Goal: Transaction & Acquisition: Purchase product/service

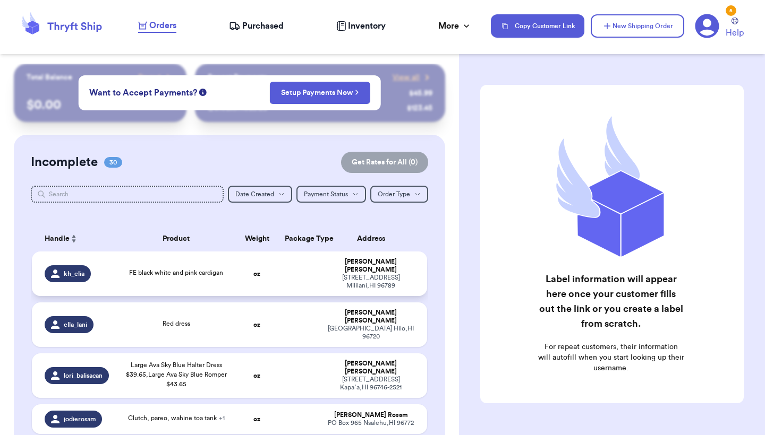
click at [392, 284] on div "95-[STREET_ADDRESS]" at bounding box center [370, 282] width 87 height 16
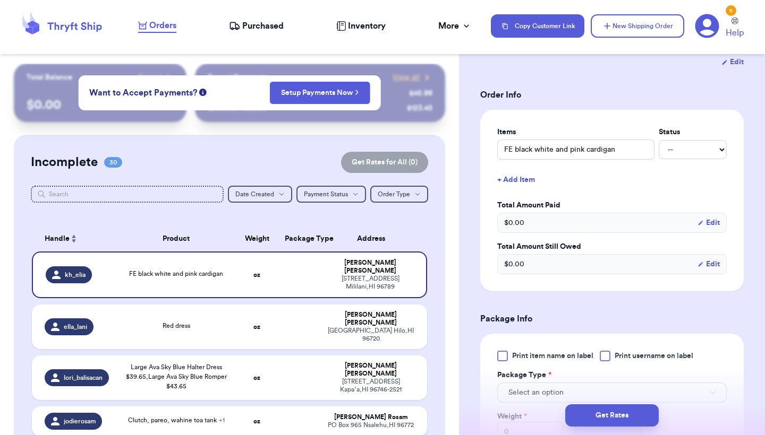
scroll to position [218, 0]
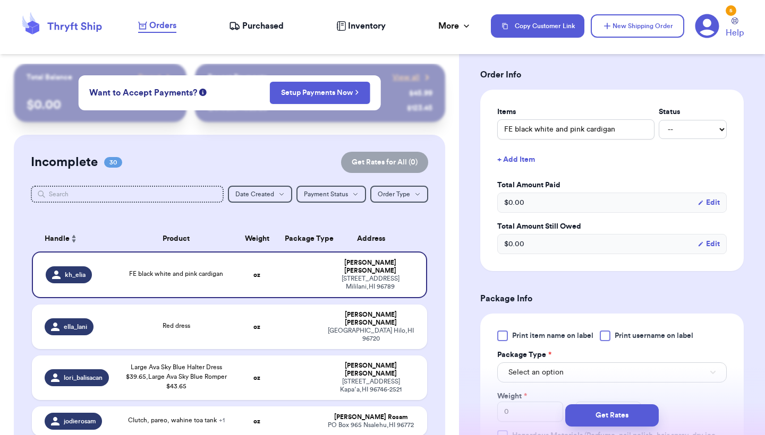
click at [503, 341] on div at bounding box center [502, 336] width 11 height 11
click at [0, 0] on input "Print item name on label" at bounding box center [0, 0] width 0 height 0
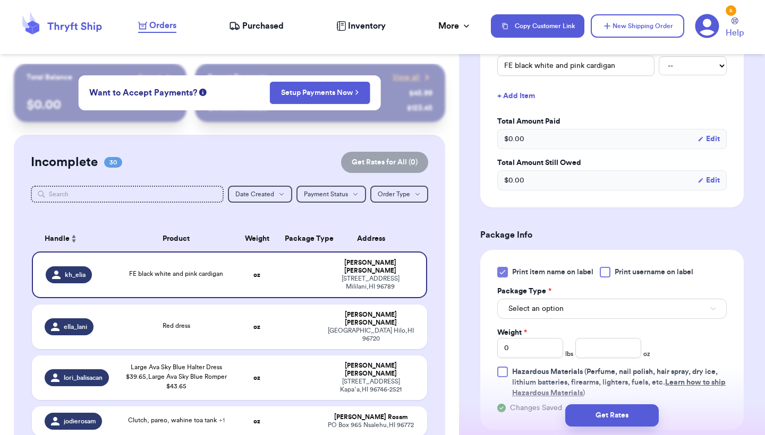
scroll to position [298, 0]
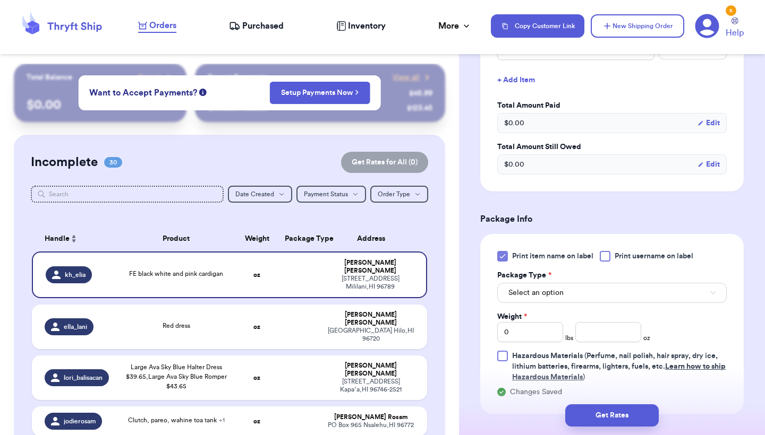
click at [553, 297] on span "Select an option" at bounding box center [535, 293] width 55 height 11
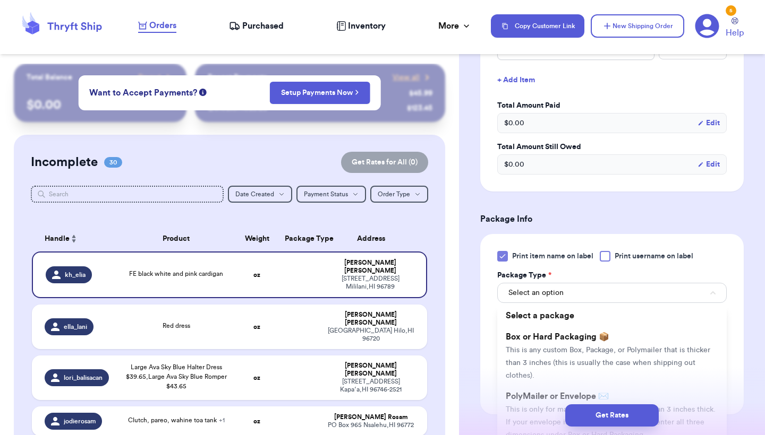
click at [528, 399] on div "Get Rates" at bounding box center [612, 415] width 306 height 39
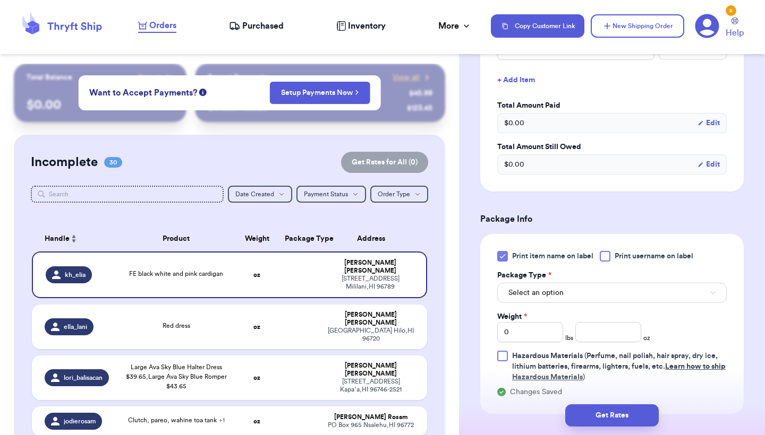
click at [567, 291] on button "Select an option" at bounding box center [611, 293] width 229 height 20
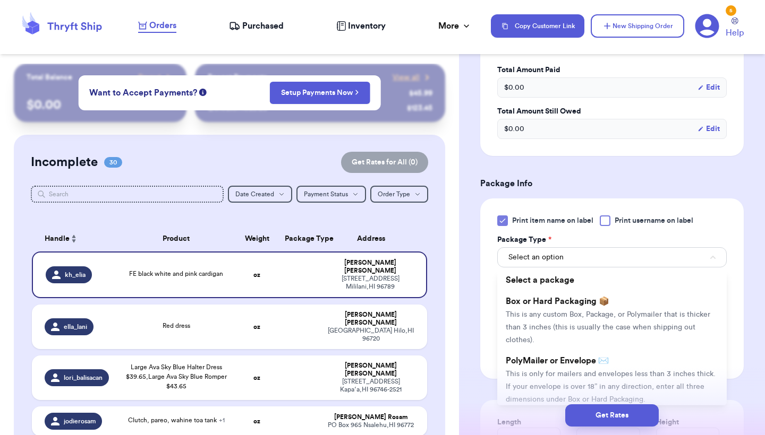
scroll to position [338, 0]
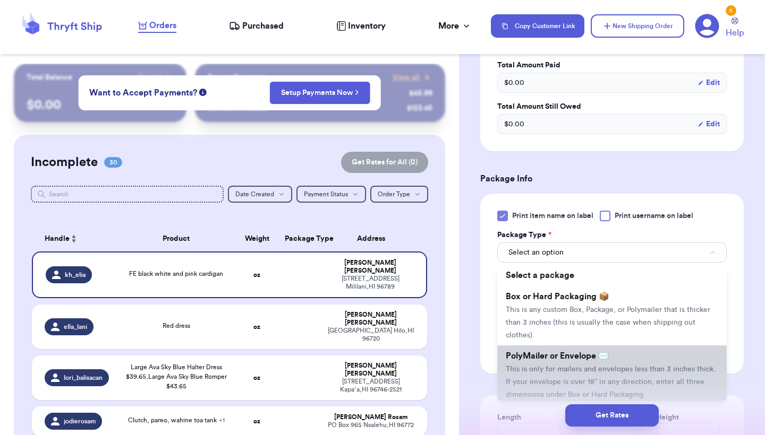
click at [544, 357] on span "PolyMailer or Envelope ✉️" at bounding box center [557, 356] width 103 height 8
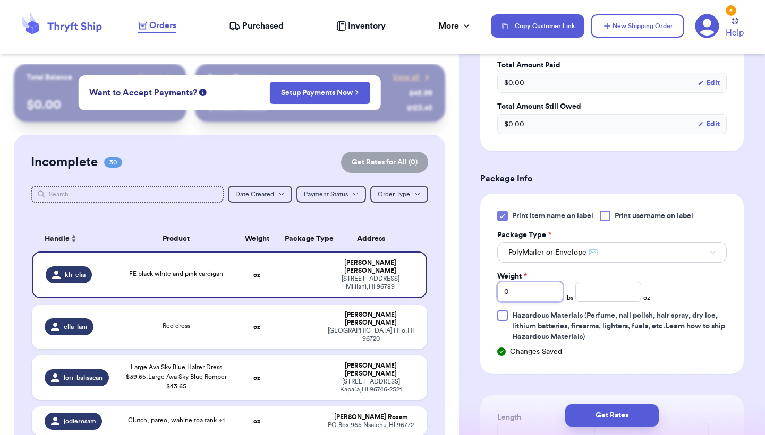
click at [540, 294] on input "0" at bounding box center [530, 292] width 66 height 20
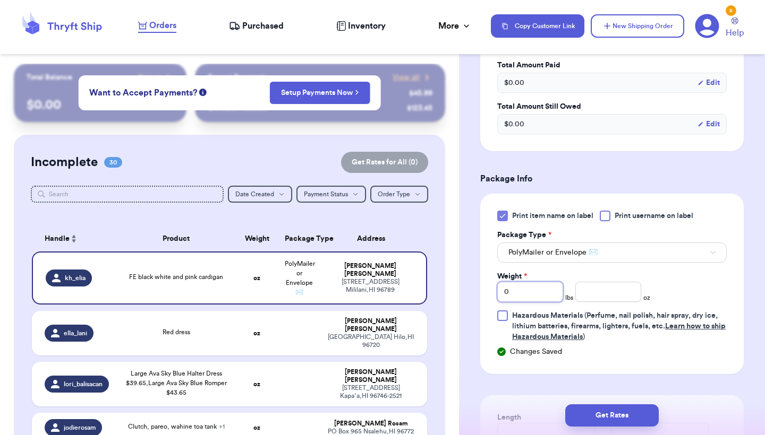
type input "01"
click at [609, 292] on input "number" at bounding box center [608, 292] width 66 height 20
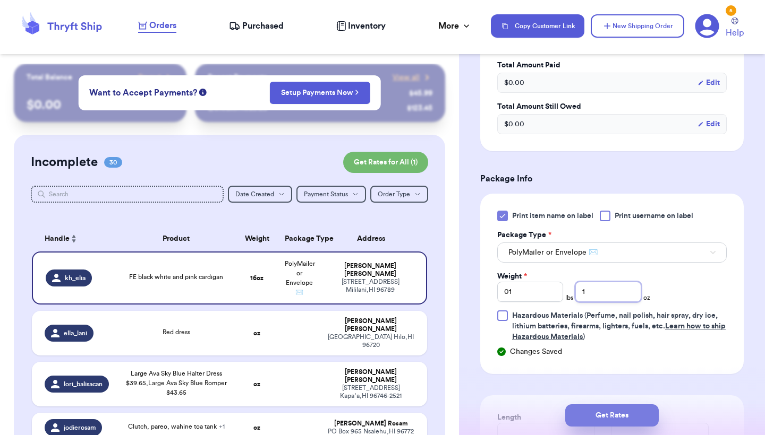
type input "1"
click at [602, 413] on button "Get Rates" at bounding box center [611, 416] width 93 height 22
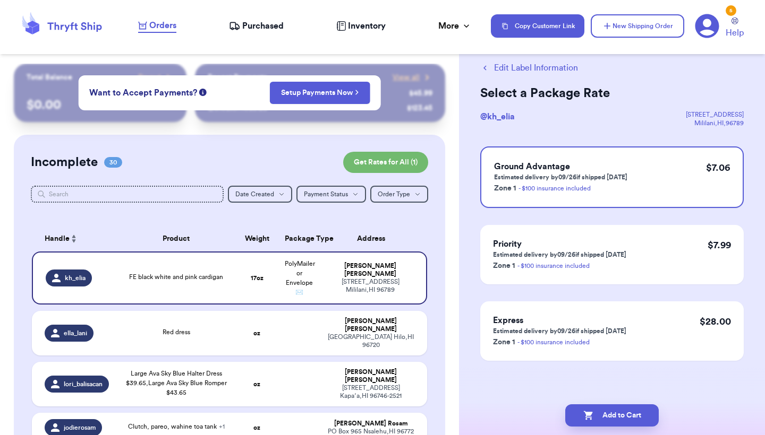
scroll to position [0, 0]
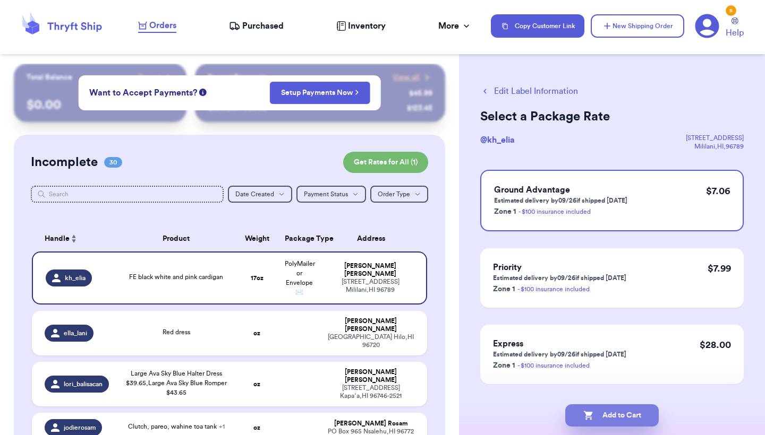
click at [602, 413] on button "Add to Cart" at bounding box center [611, 416] width 93 height 22
checkbox input "true"
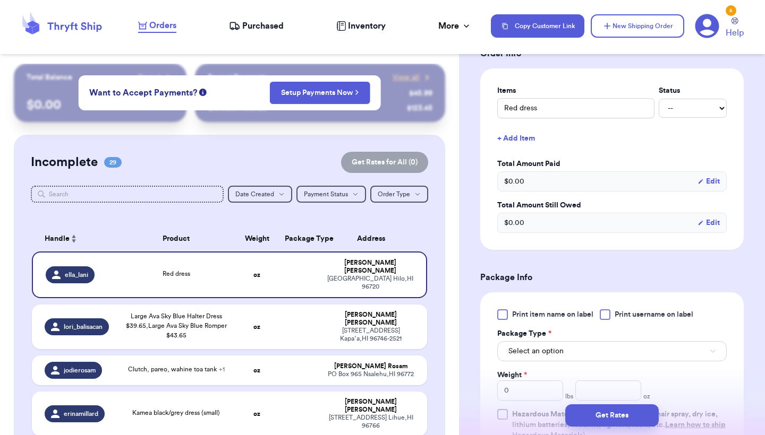
scroll to position [247, 0]
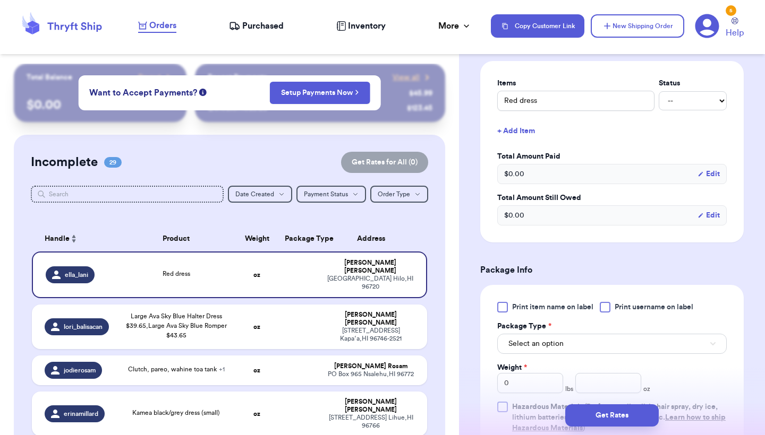
click at [524, 311] on span "Print item name on label" at bounding box center [552, 307] width 81 height 11
click at [0, 0] on input "Print item name on label" at bounding box center [0, 0] width 0 height 0
click at [525, 349] on span "Select an option" at bounding box center [535, 344] width 55 height 11
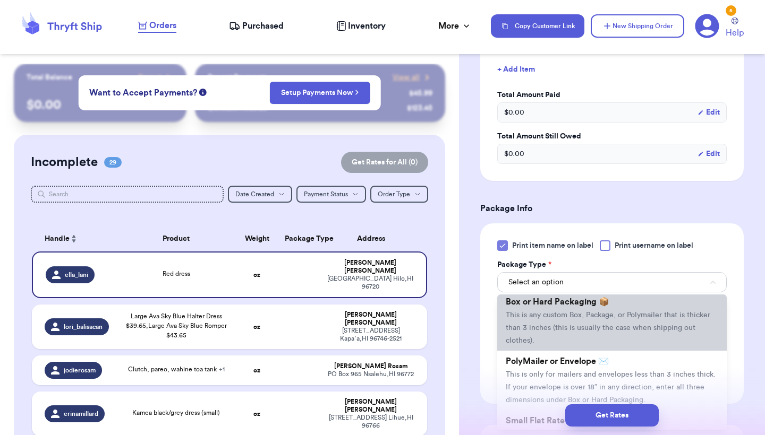
scroll to position [26, 0]
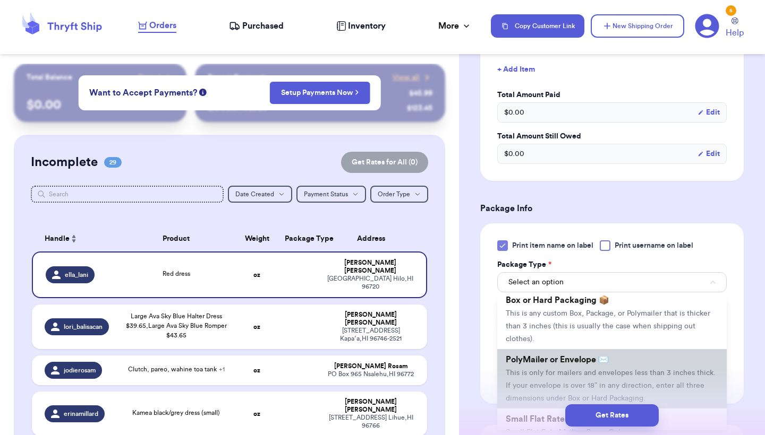
click at [525, 364] on span "PolyMailer or Envelope ✉️" at bounding box center [557, 360] width 103 height 8
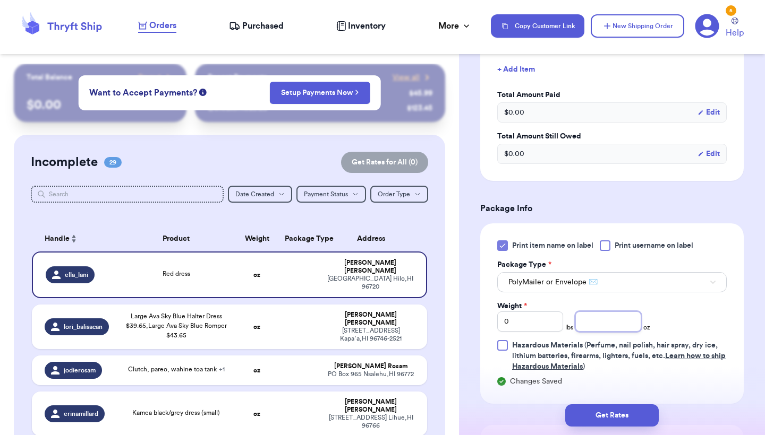
click at [589, 328] on input "number" at bounding box center [608, 322] width 66 height 20
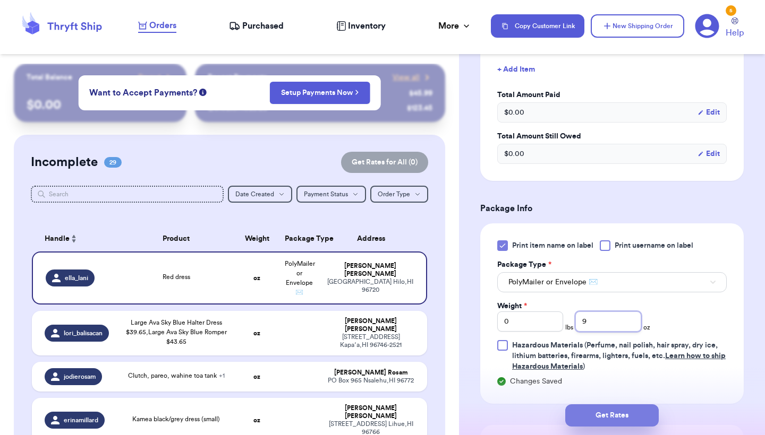
type input "9"
click at [600, 414] on button "Get Rates" at bounding box center [611, 416] width 93 height 22
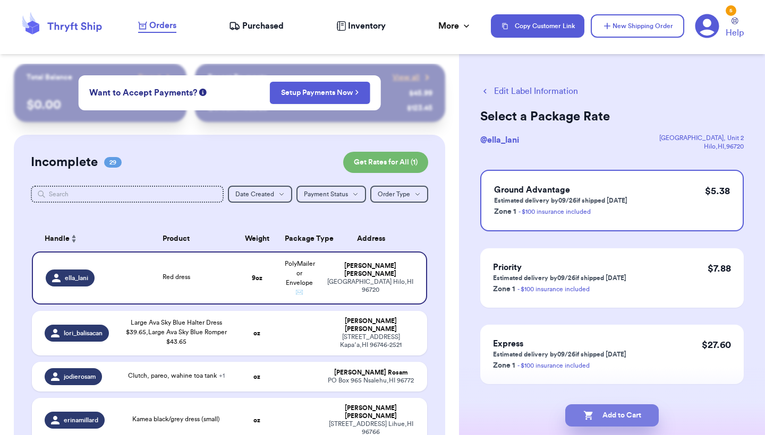
click at [615, 411] on button "Add to Cart" at bounding box center [611, 416] width 93 height 22
checkbox input "true"
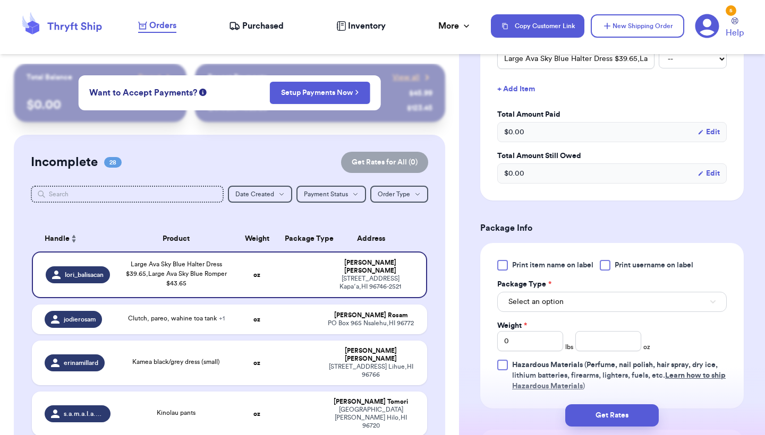
scroll to position [289, 0]
click at [532, 261] on div "Print item name on label Print username on label Package Type * Select an optio…" at bounding box center [611, 326] width 263 height 166
click at [524, 268] on span "Print item name on label" at bounding box center [552, 265] width 81 height 11
click at [0, 0] on input "Print item name on label" at bounding box center [0, 0] width 0 height 0
click at [529, 312] on button "Select an option" at bounding box center [611, 302] width 229 height 20
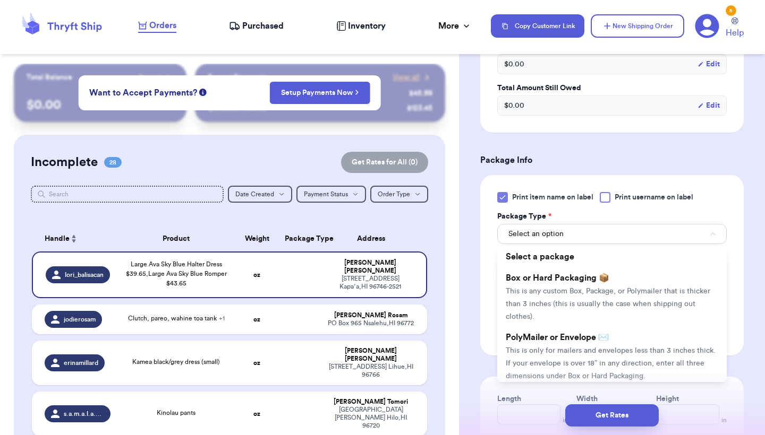
scroll to position [372, 0]
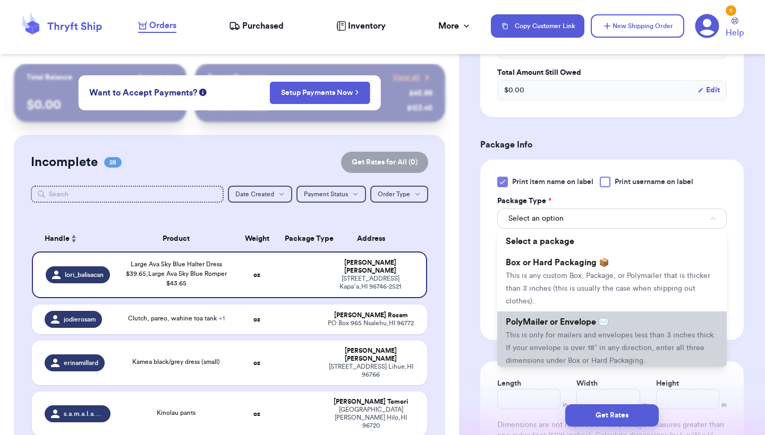
click at [529, 327] on span "PolyMailer or Envelope ✉️" at bounding box center [557, 322] width 103 height 8
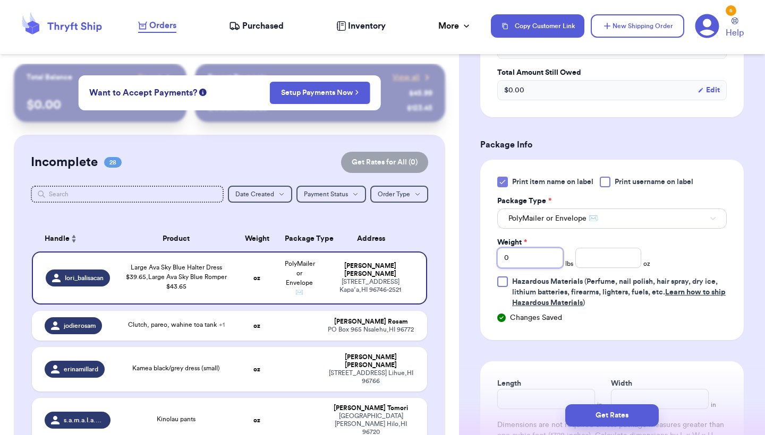
click at [534, 261] on input "0" at bounding box center [530, 258] width 66 height 20
type input "01"
click at [622, 254] on input "number" at bounding box center [608, 258] width 66 height 20
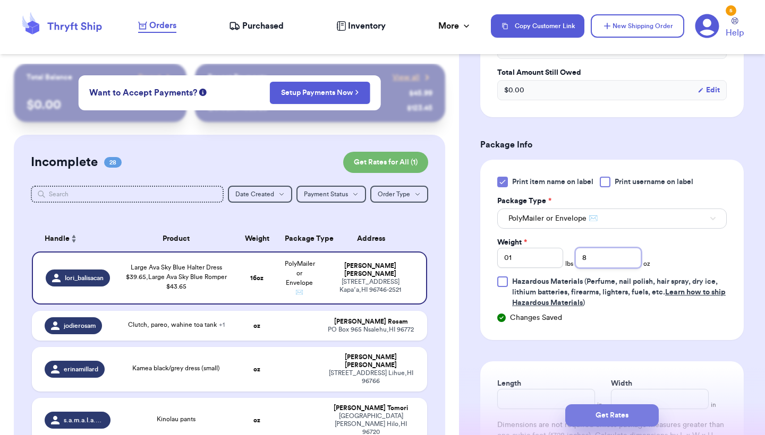
type input "8"
click at [598, 413] on button "Get Rates" at bounding box center [611, 416] width 93 height 22
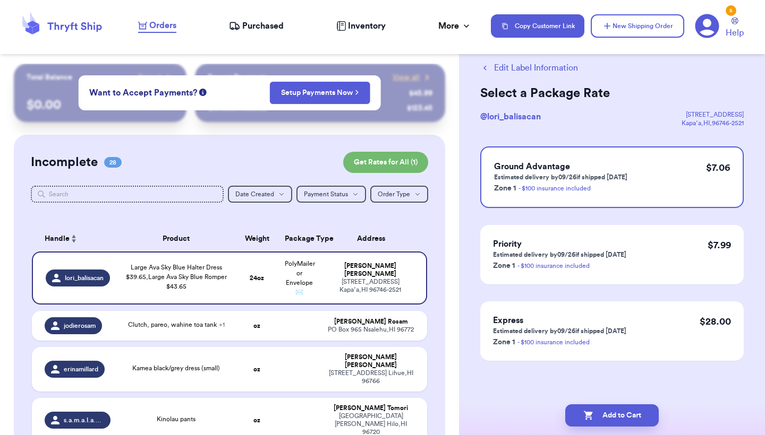
scroll to position [0, 0]
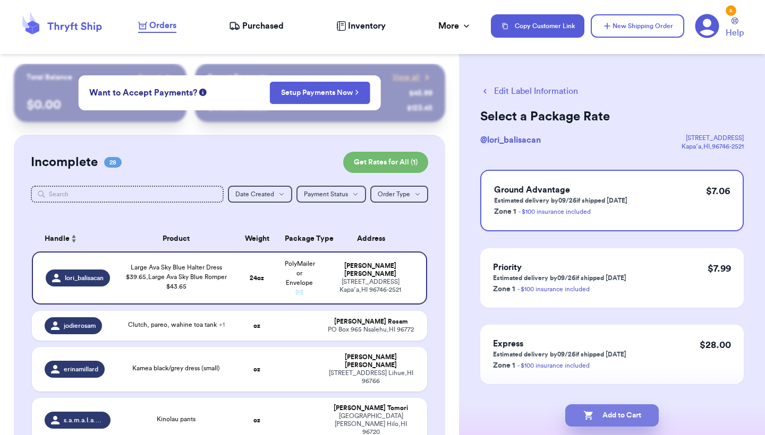
click at [598, 413] on button "Add to Cart" at bounding box center [611, 416] width 93 height 22
checkbox input "true"
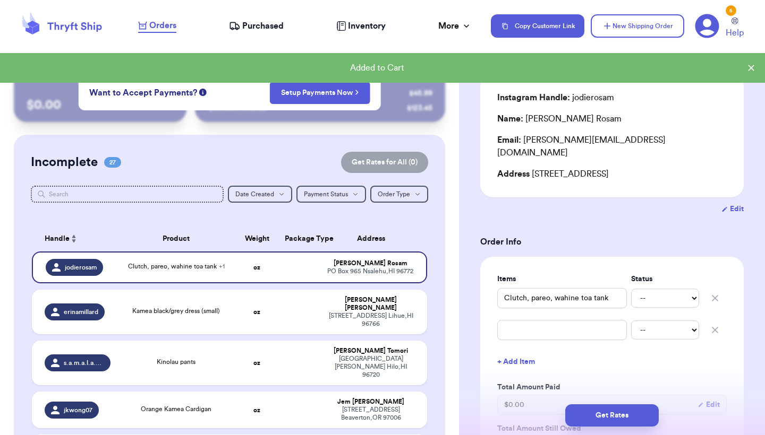
scroll to position [114, 0]
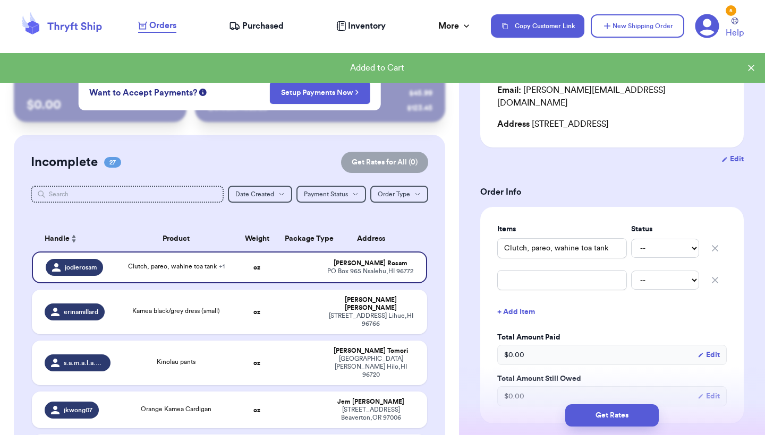
click at [711, 275] on icon "button" at bounding box center [714, 280] width 11 height 11
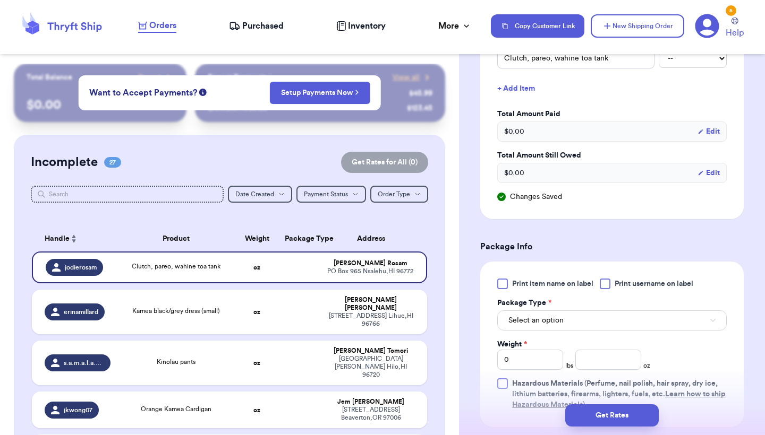
scroll to position [324, 0]
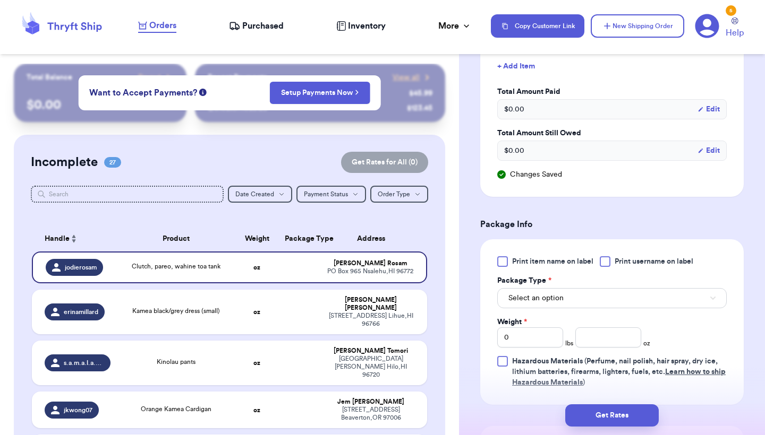
click at [500, 256] on div at bounding box center [502, 261] width 11 height 11
click at [0, 0] on input "Print item name on label" at bounding box center [0, 0] width 0 height 0
click at [531, 293] on span "Select an option" at bounding box center [535, 298] width 55 height 11
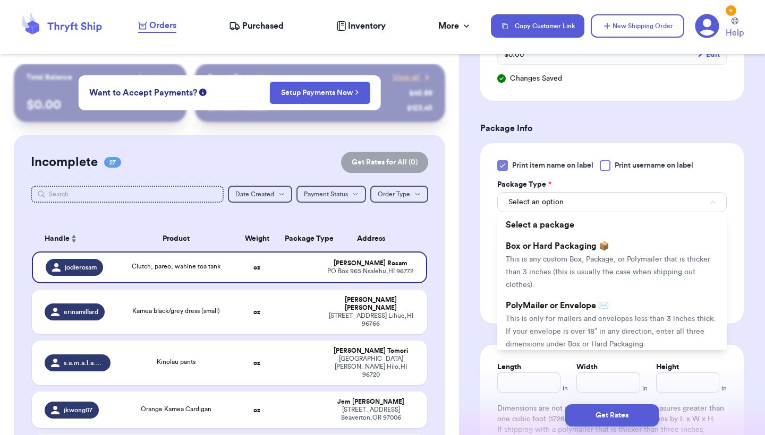
scroll to position [441, 0]
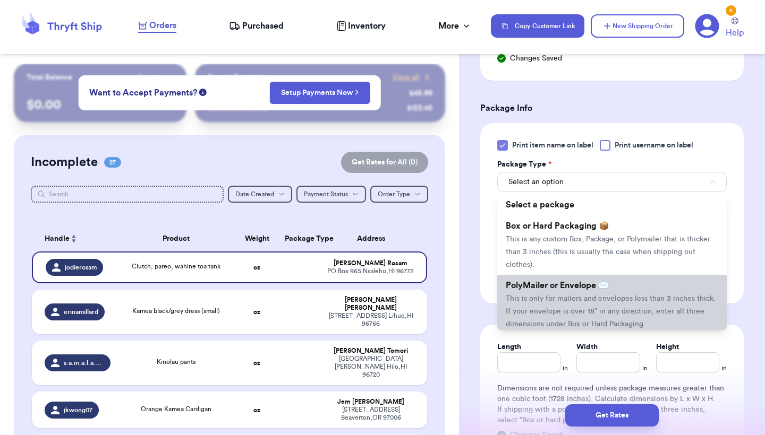
click at [536, 295] on span "This is only for mailers and envelopes less than 3 inches thick. If your envelo…" at bounding box center [611, 311] width 210 height 33
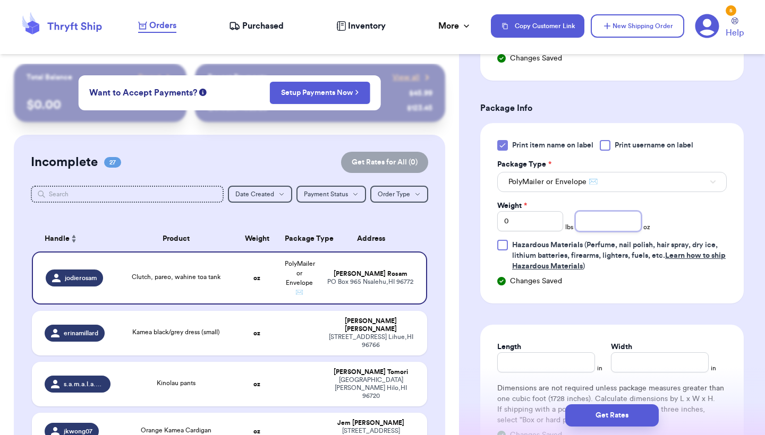
click at [612, 211] on input "number" at bounding box center [608, 221] width 66 height 20
type input "12.8"
click at [606, 411] on button "Get Rates" at bounding box center [611, 416] width 93 height 22
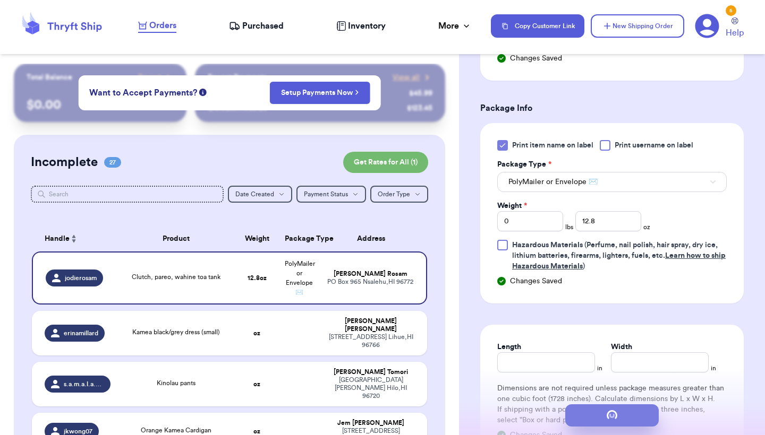
scroll to position [0, 0]
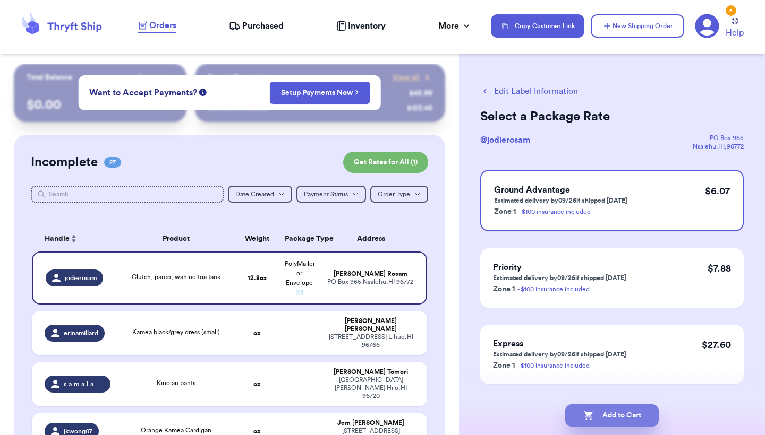
click at [606, 411] on button "Add to Cart" at bounding box center [611, 416] width 93 height 22
checkbox input "true"
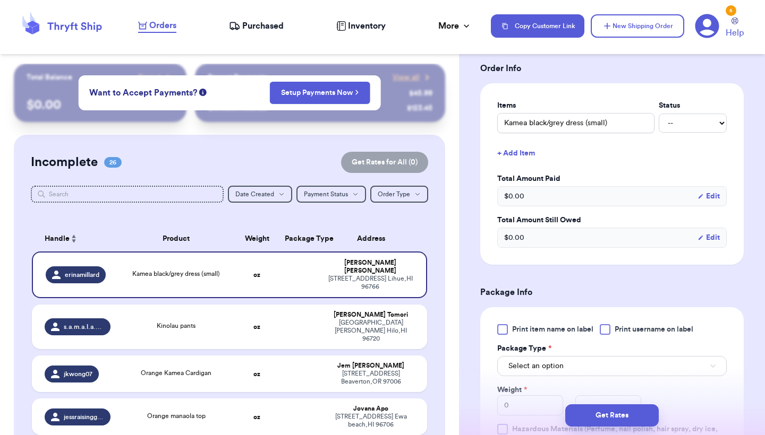
scroll to position [233, 0]
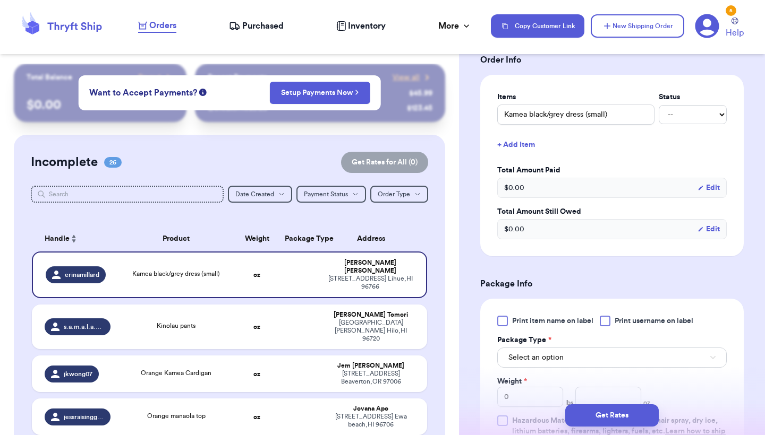
click at [507, 320] on div at bounding box center [502, 321] width 11 height 11
click at [0, 0] on input "Print item name on label" at bounding box center [0, 0] width 0 height 0
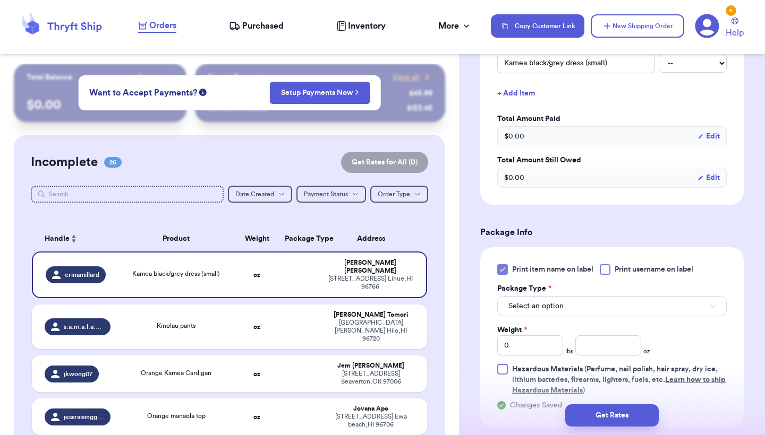
click at [543, 310] on span "Select an option" at bounding box center [535, 306] width 55 height 11
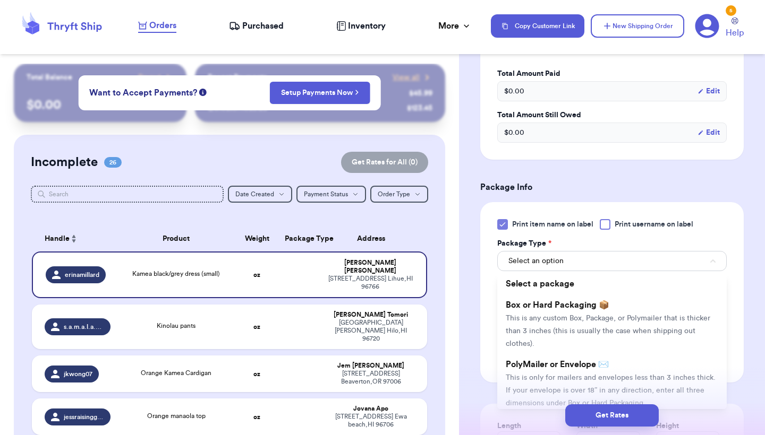
scroll to position [367, 0]
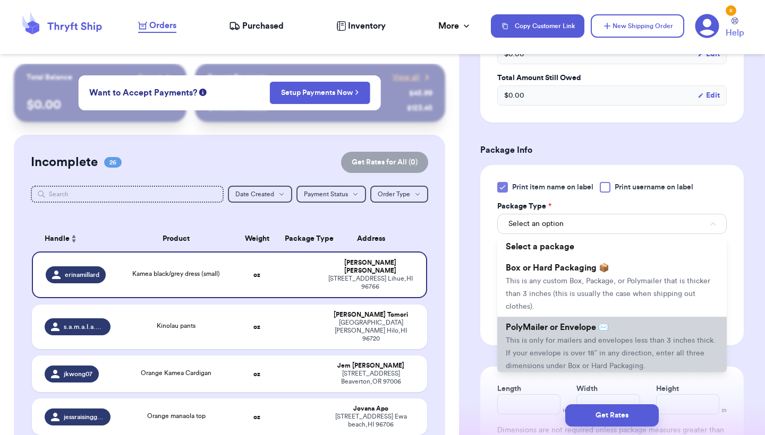
click at [532, 346] on span "This is only for mailers and envelopes less than 3 inches thick. If your envelo…" at bounding box center [611, 353] width 210 height 33
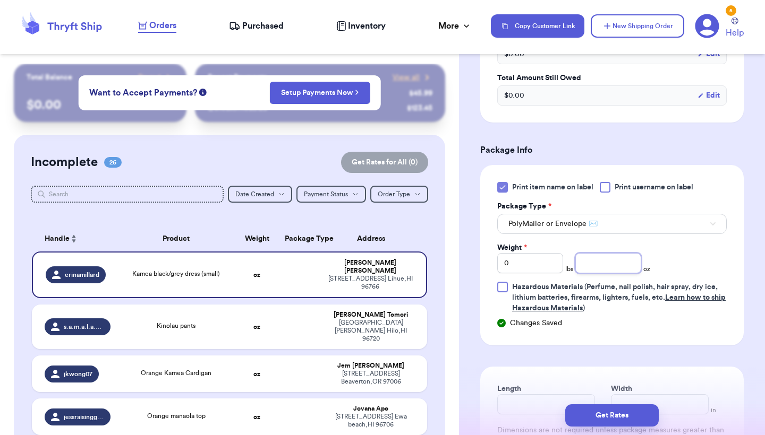
click at [600, 266] on input "number" at bounding box center [608, 263] width 66 height 20
type input "6.3"
click at [596, 413] on button "Get Rates" at bounding box center [611, 416] width 93 height 22
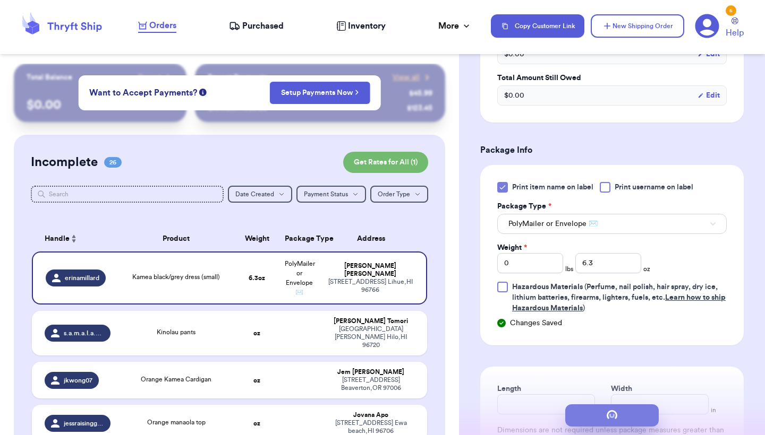
scroll to position [0, 0]
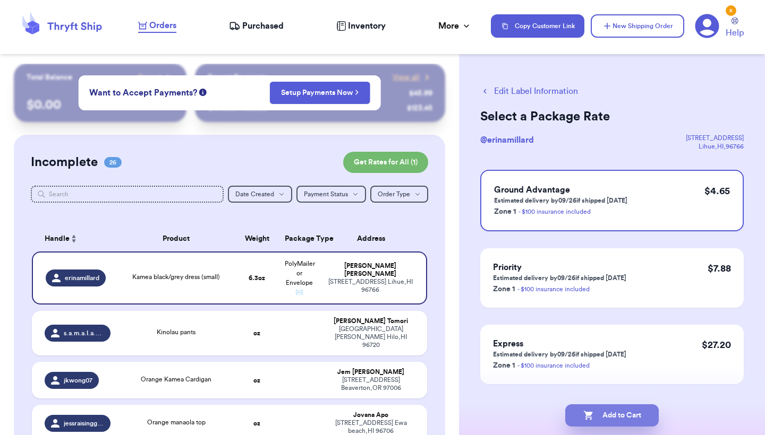
click at [596, 413] on button "Add to Cart" at bounding box center [611, 416] width 93 height 22
checkbox input "true"
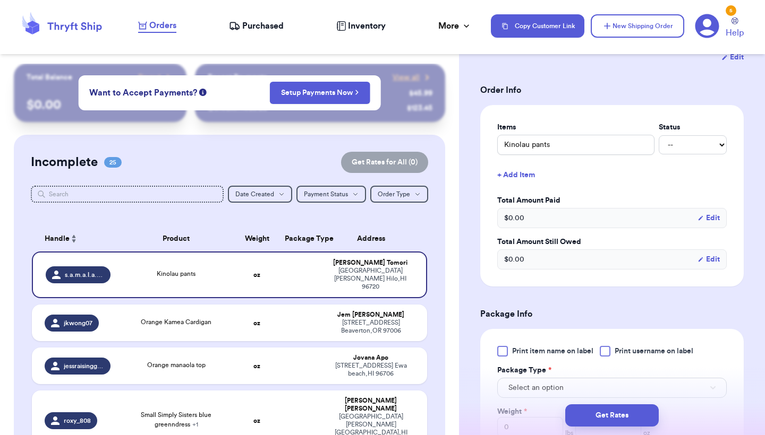
scroll to position [219, 0]
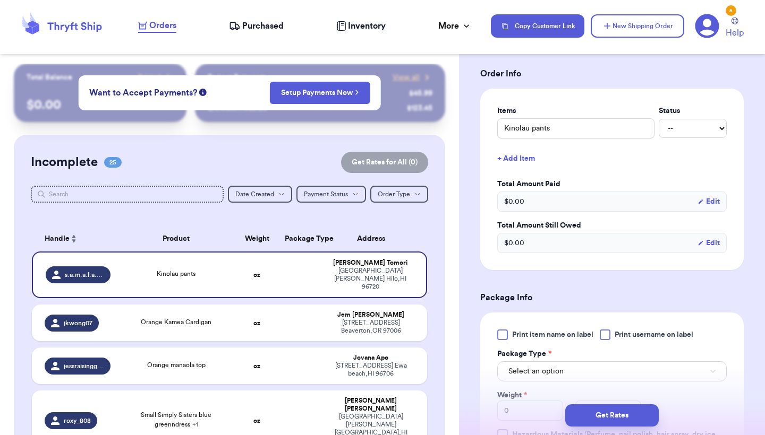
click at [504, 340] on div at bounding box center [502, 335] width 11 height 11
click at [0, 0] on input "Print item name on label" at bounding box center [0, 0] width 0 height 0
click at [543, 375] on span "Select an option" at bounding box center [535, 371] width 55 height 11
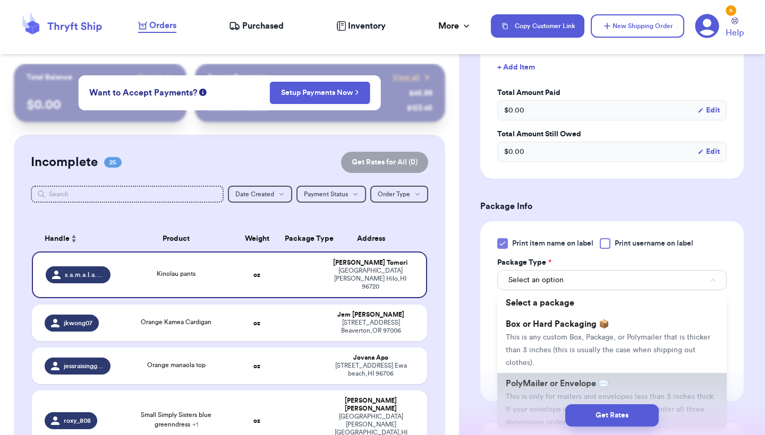
scroll to position [46, 0]
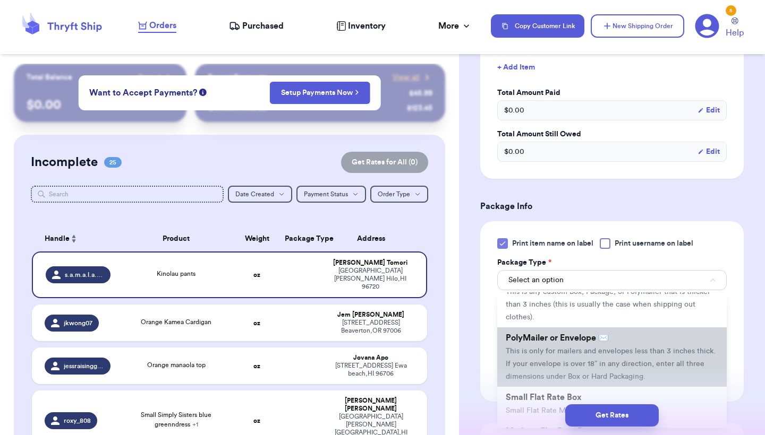
click at [542, 380] on span "This is only for mailers and envelopes less than 3 inches thick. If your envelo…" at bounding box center [611, 364] width 210 height 33
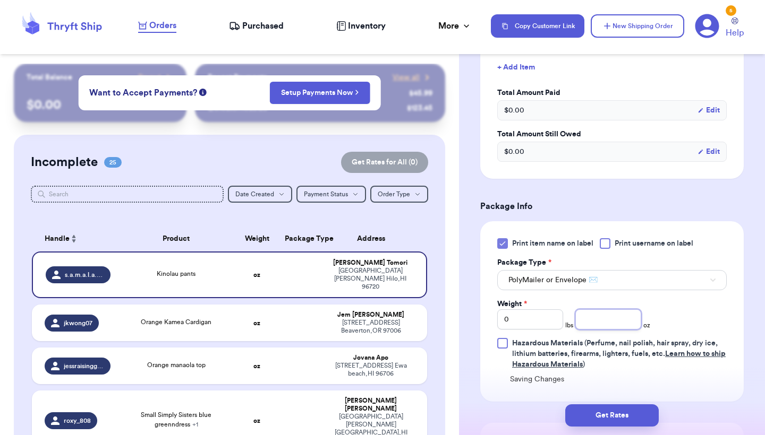
click at [612, 327] on input "number" at bounding box center [608, 320] width 66 height 20
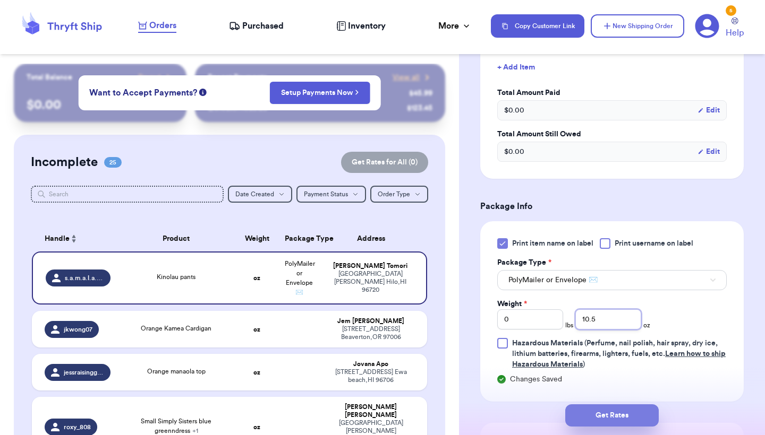
type input "10.5"
click at [597, 409] on button "Get Rates" at bounding box center [611, 416] width 93 height 22
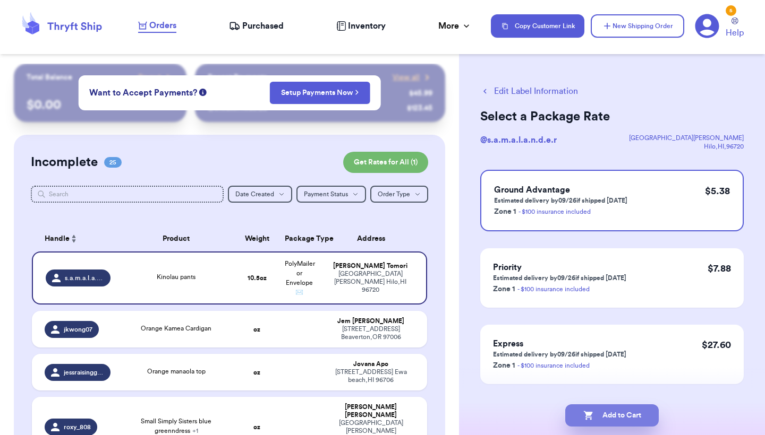
click at [597, 409] on button "Add to Cart" at bounding box center [611, 416] width 93 height 22
checkbox input "true"
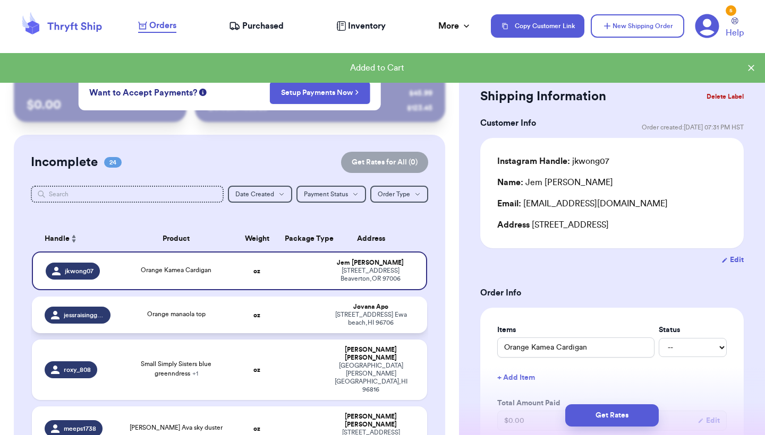
click at [244, 320] on td "oz" at bounding box center [257, 315] width 42 height 37
type input "Orange manaola top"
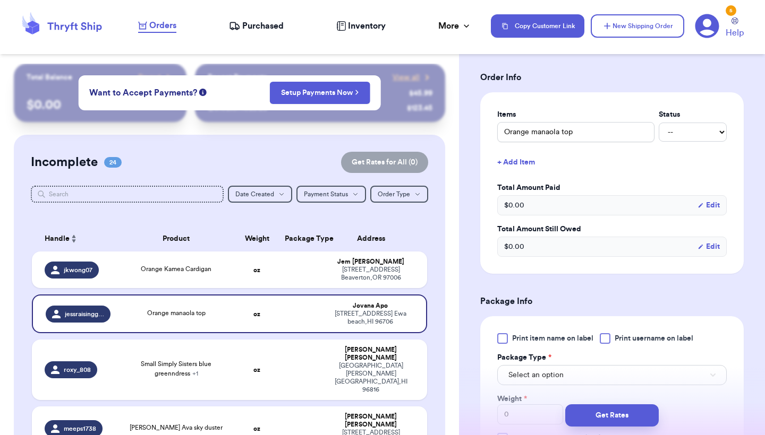
scroll to position [261, 0]
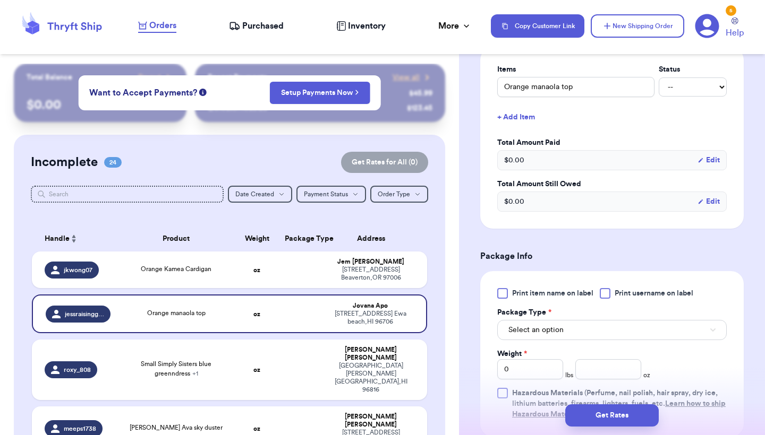
click at [498, 299] on div at bounding box center [502, 293] width 11 height 11
click at [0, 0] on input "Print item name on label" at bounding box center [0, 0] width 0 height 0
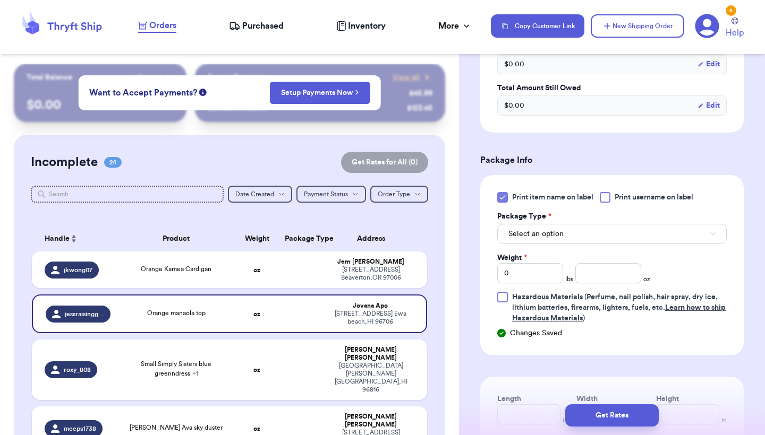
scroll to position [366, 0]
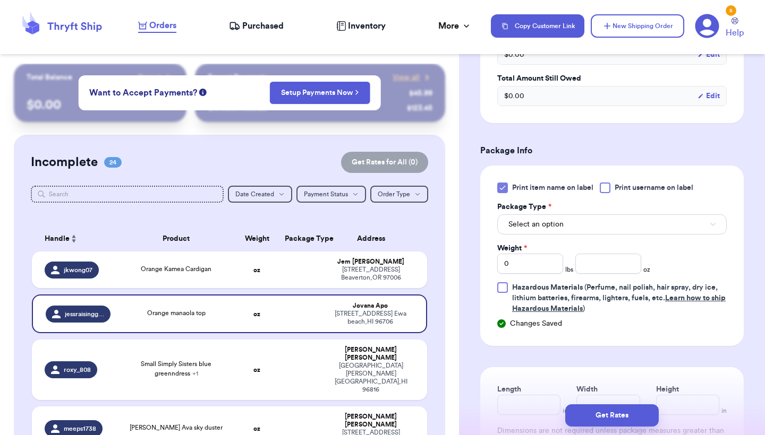
click at [564, 250] on div "Print item name on label Print username on label Package Type * Select an optio…" at bounding box center [611, 249] width 229 height 132
click at [564, 235] on button "Select an option" at bounding box center [611, 225] width 229 height 20
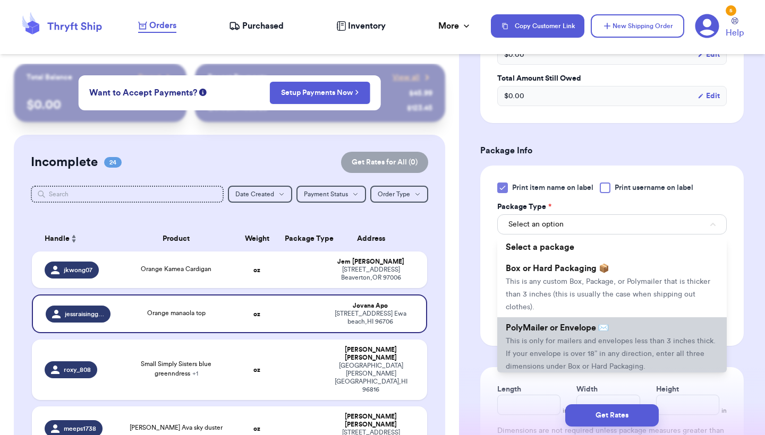
click at [531, 369] on span "This is only for mailers and envelopes less than 3 inches thick. If your envelo…" at bounding box center [611, 354] width 210 height 33
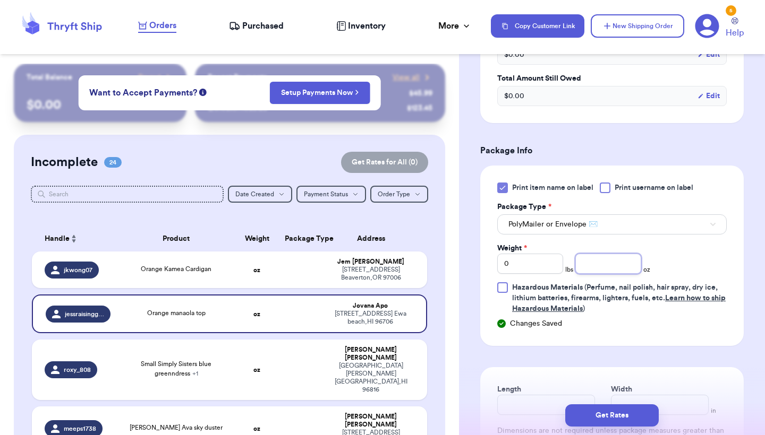
click at [607, 274] on input "number" at bounding box center [608, 264] width 66 height 20
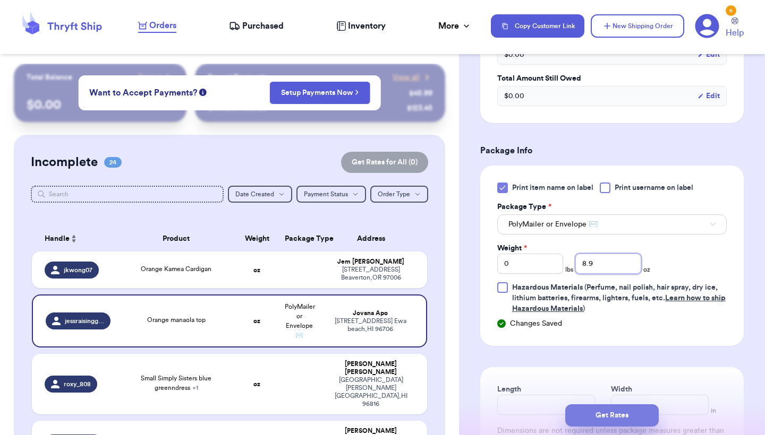
type input "8.9"
click at [608, 410] on button "Get Rates" at bounding box center [611, 416] width 93 height 22
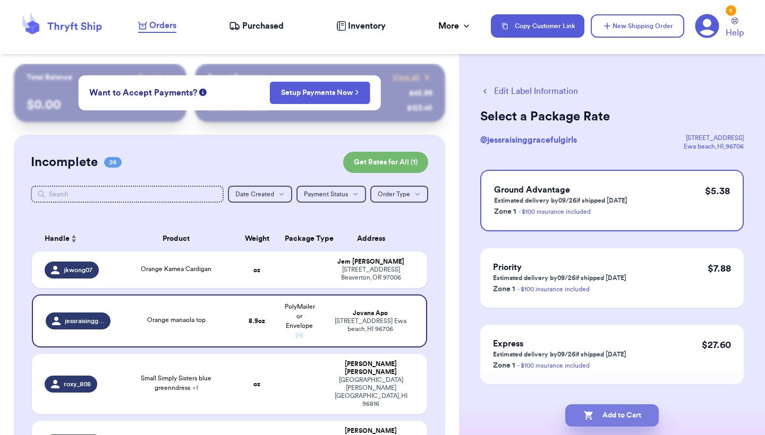
click at [608, 410] on button "Add to Cart" at bounding box center [611, 416] width 93 height 22
checkbox input "true"
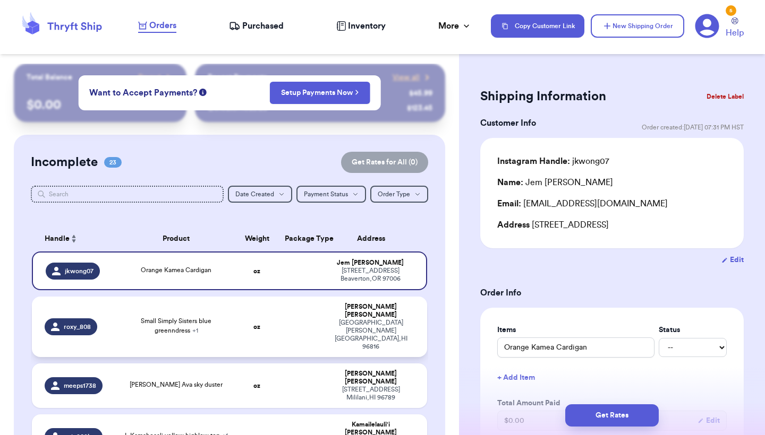
click at [210, 333] on td "Small Simply Sisters blue greenndress + 1" at bounding box center [176, 327] width 119 height 61
type input "Small Simply Sisters blue greenndress"
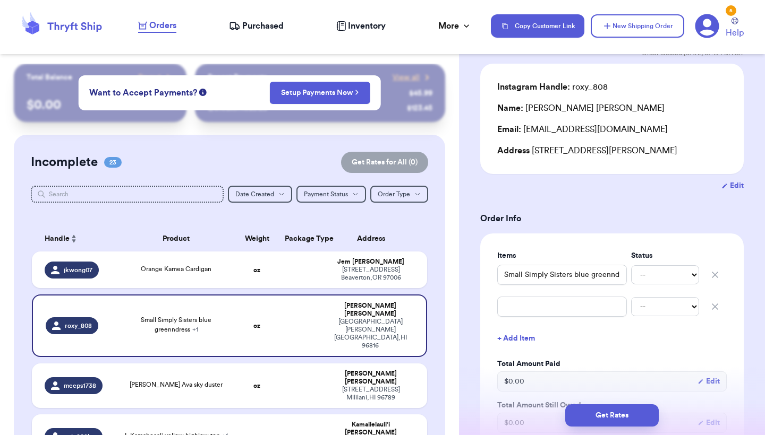
scroll to position [108, 0]
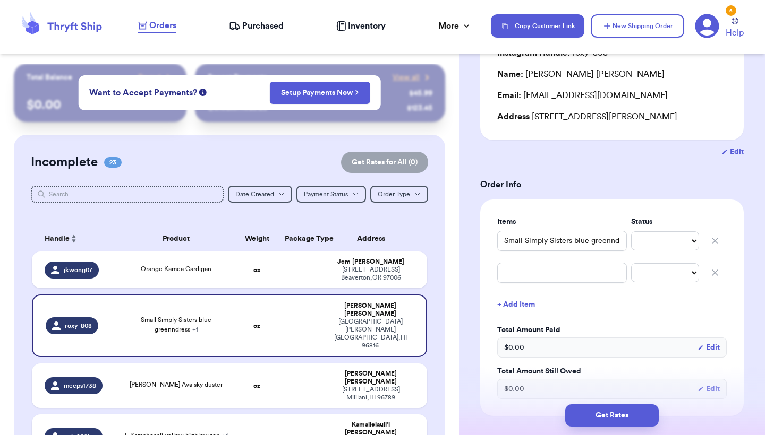
click at [712, 275] on icon "button" at bounding box center [714, 273] width 11 height 11
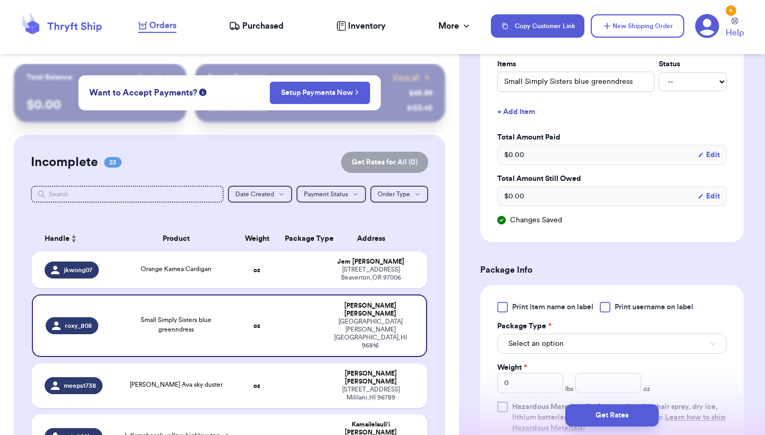
scroll to position [300, 0]
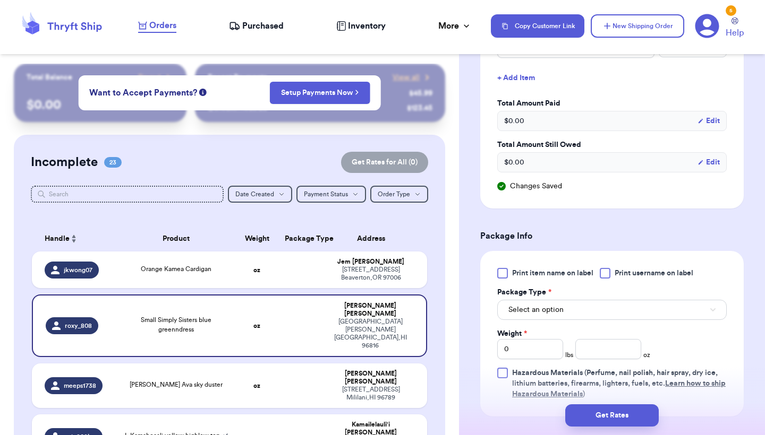
click at [506, 281] on div "Print item name on label Print username on label Package Type * Select an optio…" at bounding box center [611, 334] width 229 height 132
click at [503, 275] on div at bounding box center [502, 273] width 11 height 11
click at [0, 0] on input "Print item name on label" at bounding box center [0, 0] width 0 height 0
click at [517, 314] on span "Select an option" at bounding box center [535, 310] width 55 height 11
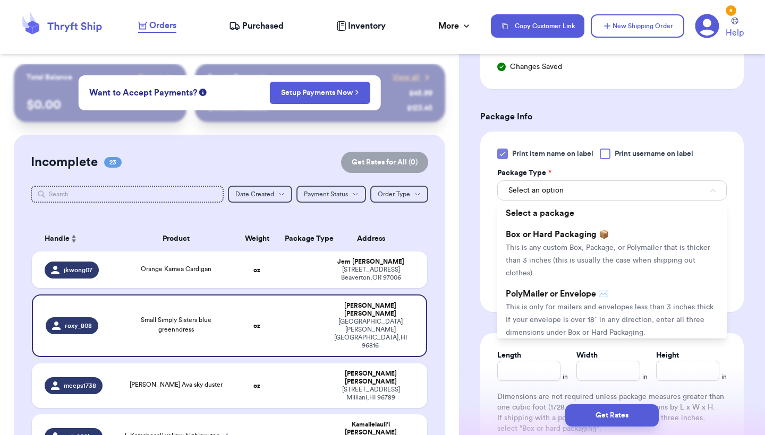
scroll to position [459, 0]
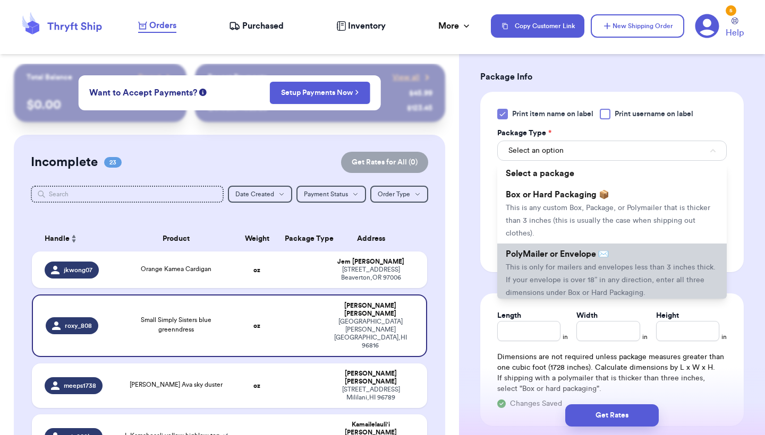
click at [571, 284] on span "This is only for mailers and envelopes less than 3 inches thick. If your envelo…" at bounding box center [611, 280] width 210 height 33
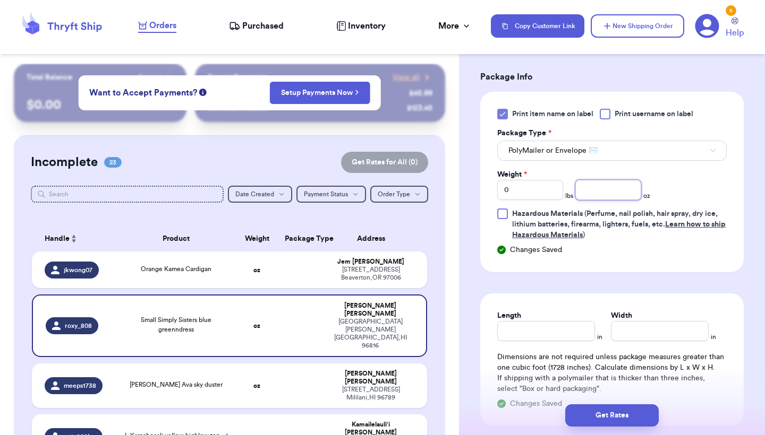
click at [619, 200] on input "number" at bounding box center [608, 190] width 66 height 20
type input "7.7"
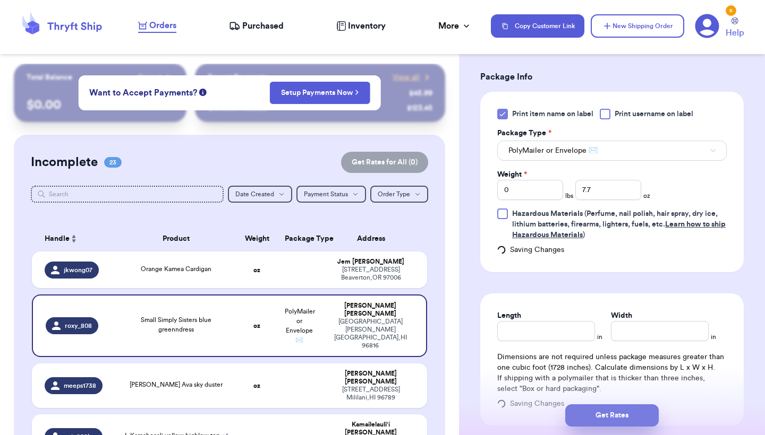
click at [596, 412] on button "Get Rates" at bounding box center [611, 416] width 93 height 22
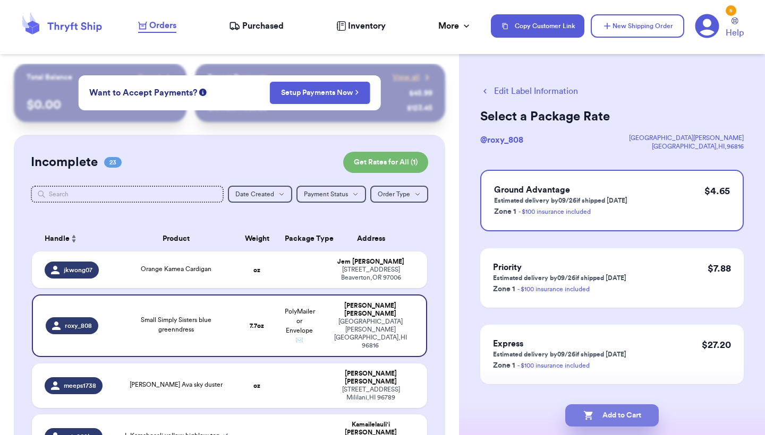
click at [596, 412] on button "Add to Cart" at bounding box center [611, 416] width 93 height 22
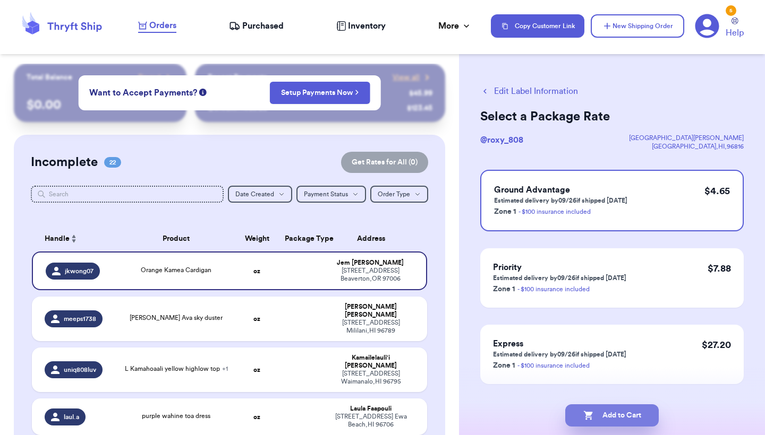
checkbox input "true"
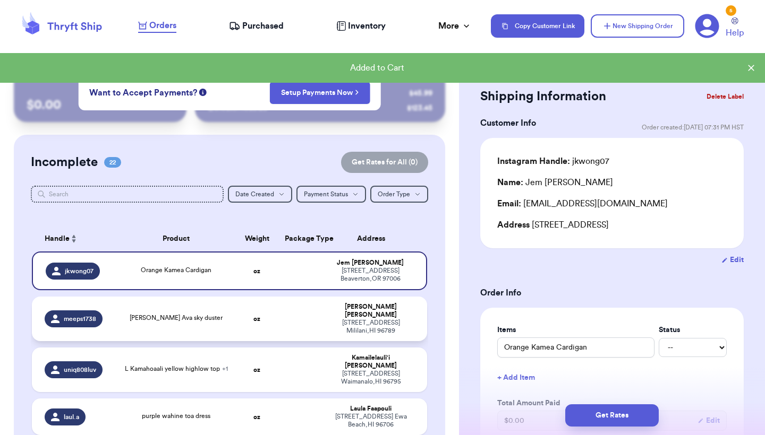
click at [273, 306] on td "oz" at bounding box center [257, 319] width 42 height 45
type input "[PERSON_NAME] Ava sky duster"
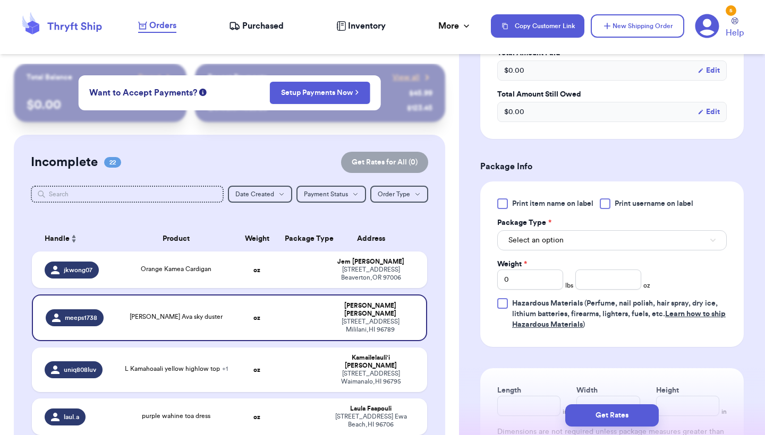
scroll to position [362, 0]
click at [515, 200] on span "Print item name on label" at bounding box center [552, 205] width 81 height 11
click at [0, 0] on input "Print item name on label" at bounding box center [0, 0] width 0 height 0
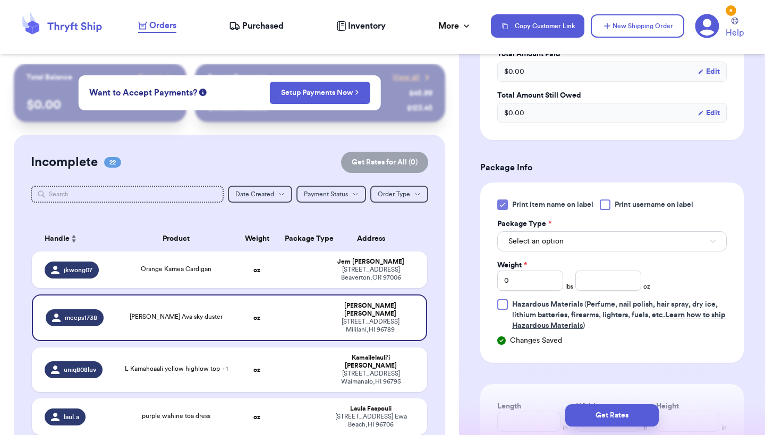
click at [515, 236] on span "Select an option" at bounding box center [535, 241] width 55 height 11
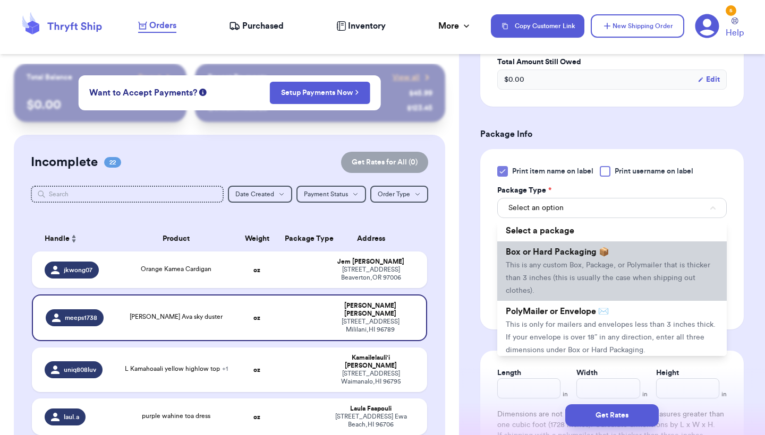
scroll to position [396, 0]
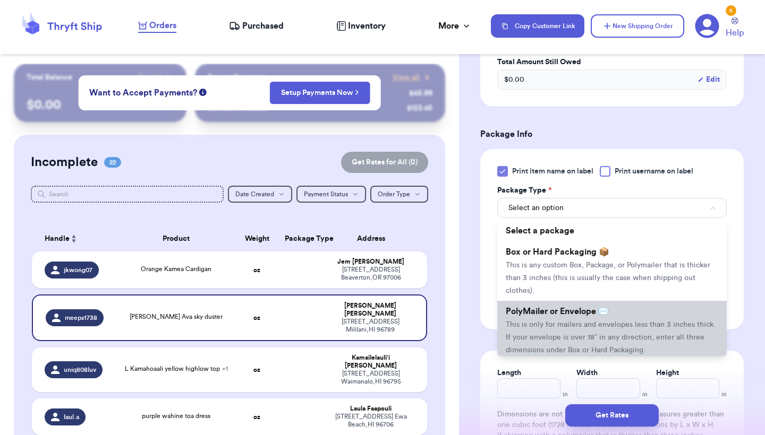
click at [540, 321] on span "This is only for mailers and envelopes less than 3 inches thick. If your envelo…" at bounding box center [611, 337] width 210 height 33
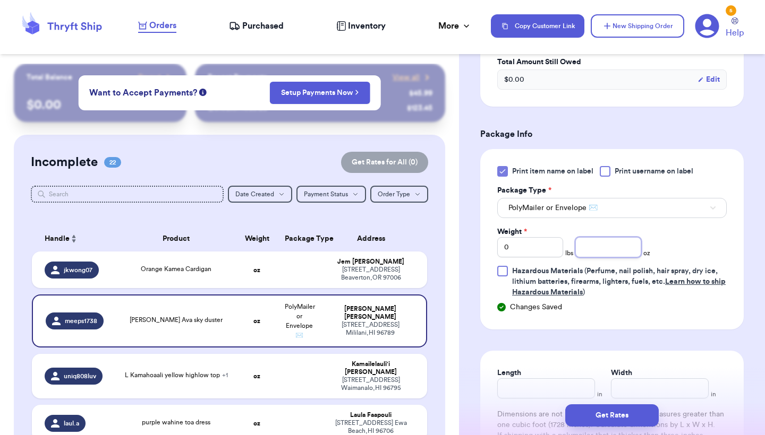
click at [604, 237] on input "number" at bounding box center [608, 247] width 66 height 20
type input "11.6"
click at [594, 413] on button "Get Rates" at bounding box center [611, 416] width 93 height 22
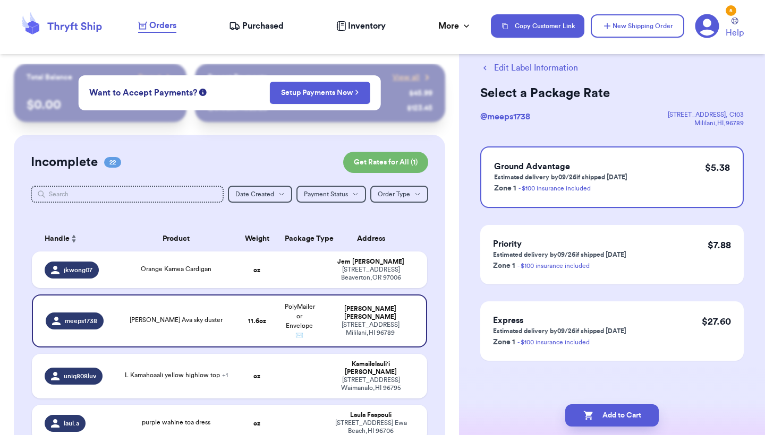
scroll to position [0, 0]
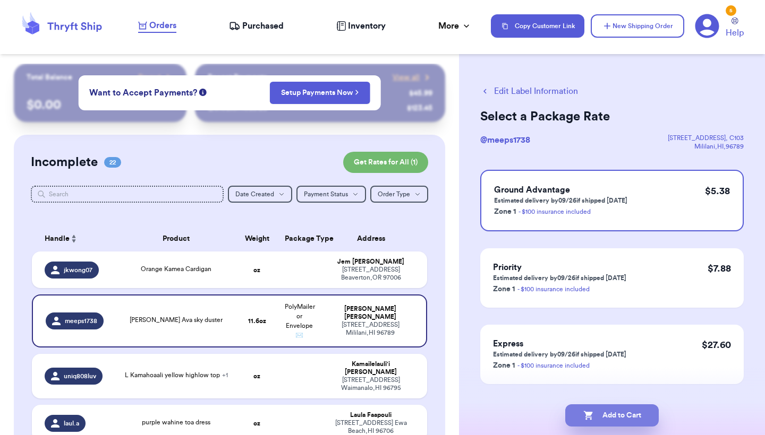
click at [610, 422] on button "Add to Cart" at bounding box center [611, 416] width 93 height 22
checkbox input "true"
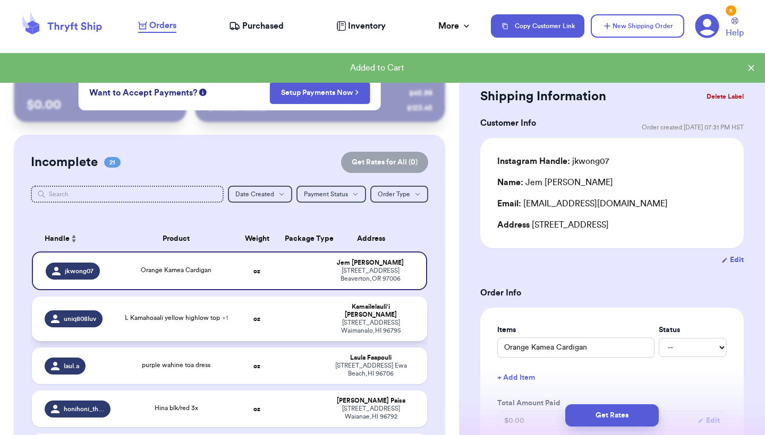
click at [181, 333] on td "L Kamahoaali yellow highlow top + 1" at bounding box center [176, 319] width 119 height 45
type input "L Kamahoaali yellow highlow top"
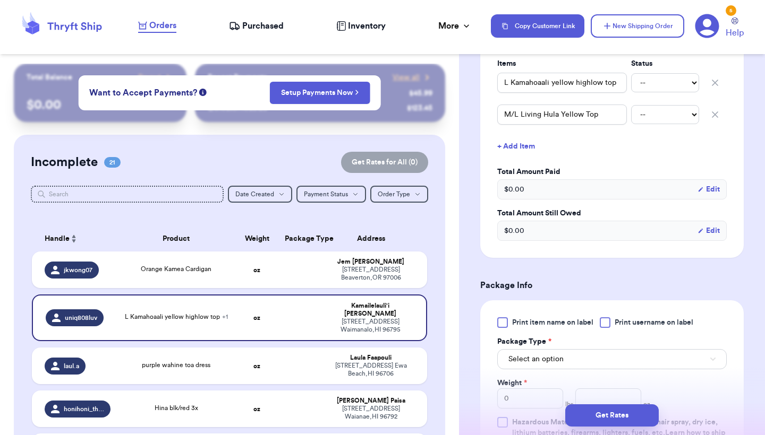
scroll to position [280, 0]
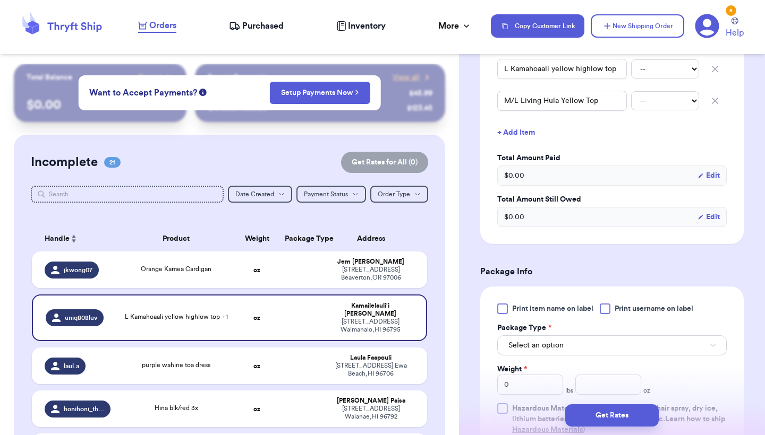
click at [500, 310] on div at bounding box center [502, 309] width 11 height 11
click at [0, 0] on input "Print item name on label" at bounding box center [0, 0] width 0 height 0
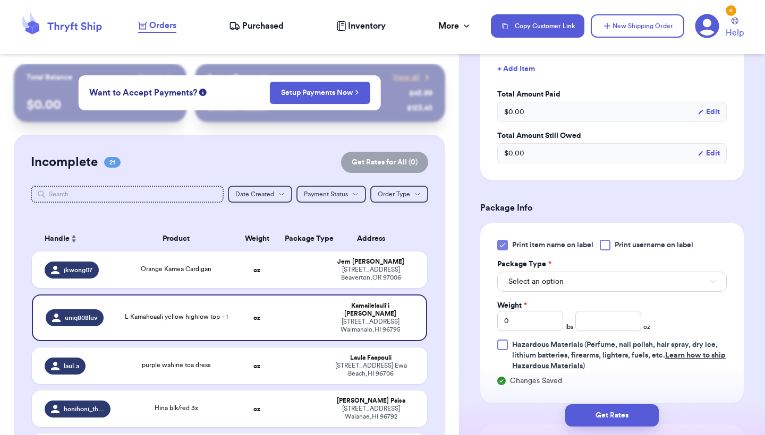
scroll to position [358, 0]
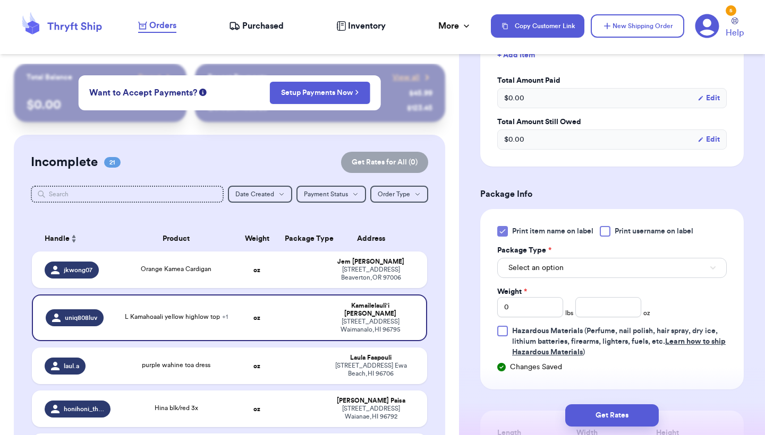
click at [545, 268] on span "Select an option" at bounding box center [535, 268] width 55 height 11
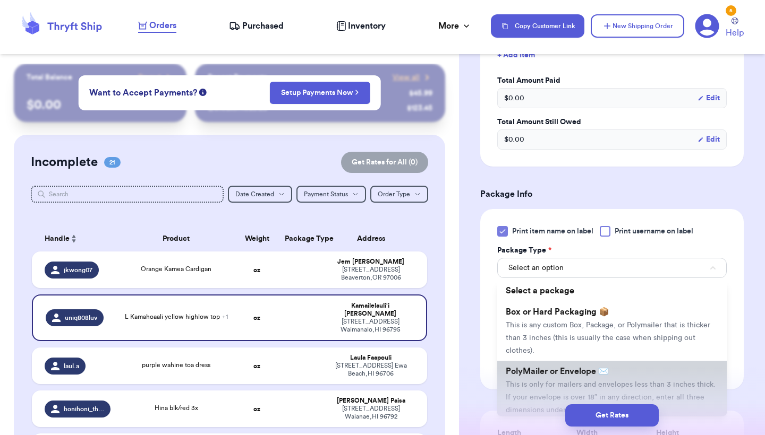
click at [531, 373] on span "PolyMailer or Envelope ✉️" at bounding box center [557, 371] width 103 height 8
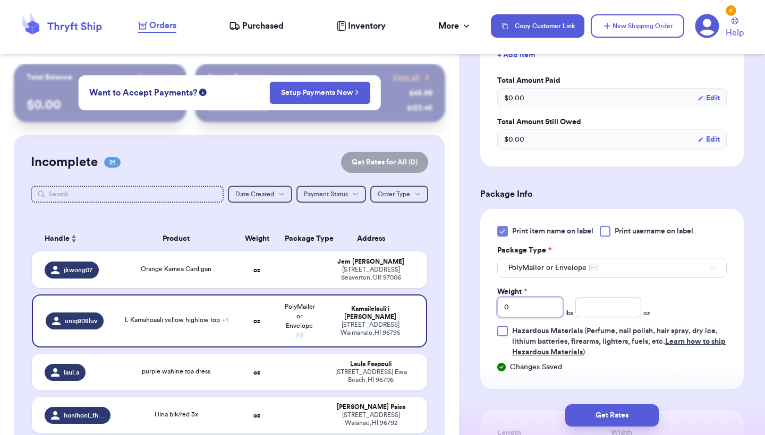
click at [532, 306] on input "0" at bounding box center [530, 307] width 66 height 20
type input "01"
click at [592, 307] on input "number" at bounding box center [608, 307] width 66 height 20
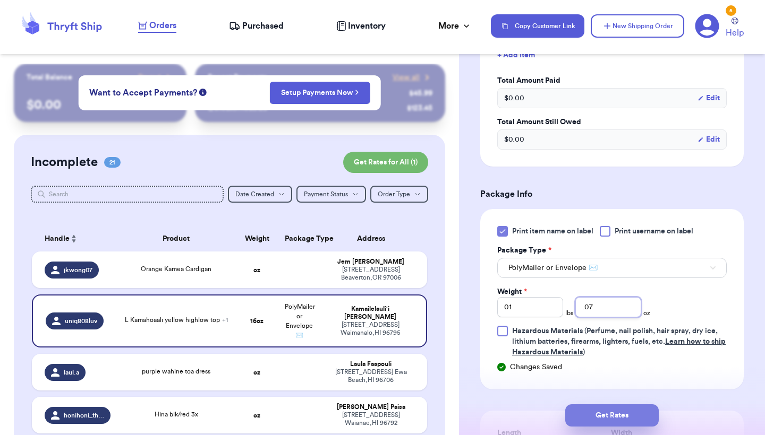
type input ".07"
click at [604, 406] on button "Get Rates" at bounding box center [611, 416] width 93 height 22
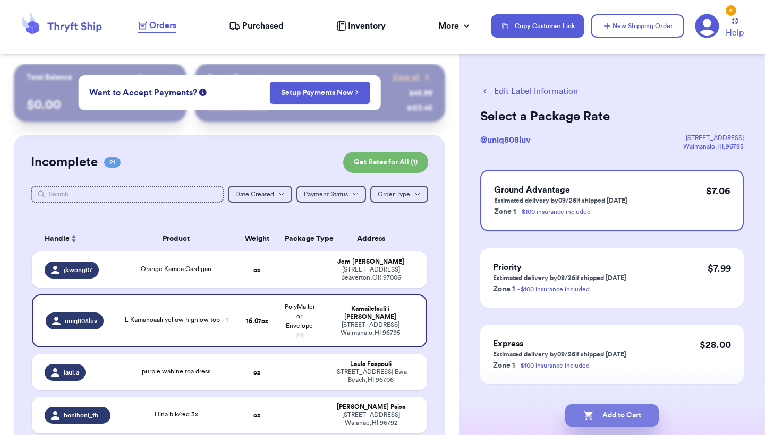
click at [594, 413] on button "Add to Cart" at bounding box center [611, 416] width 93 height 22
checkbox input "true"
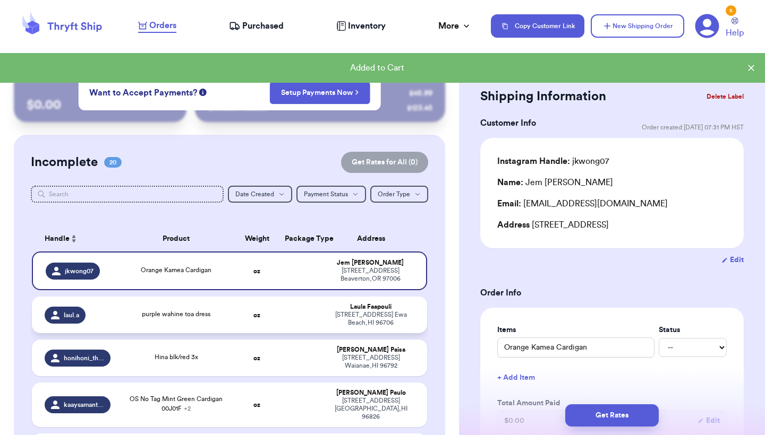
click at [198, 321] on div "purple wahine toa dress" at bounding box center [176, 316] width 106 height 12
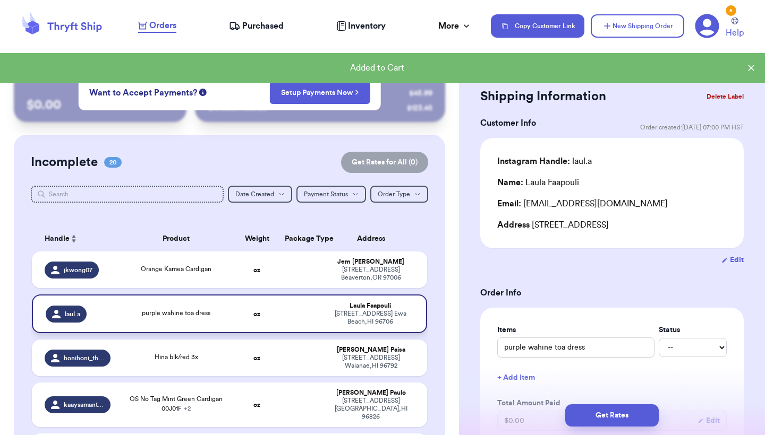
type input "purple wahine toa dress"
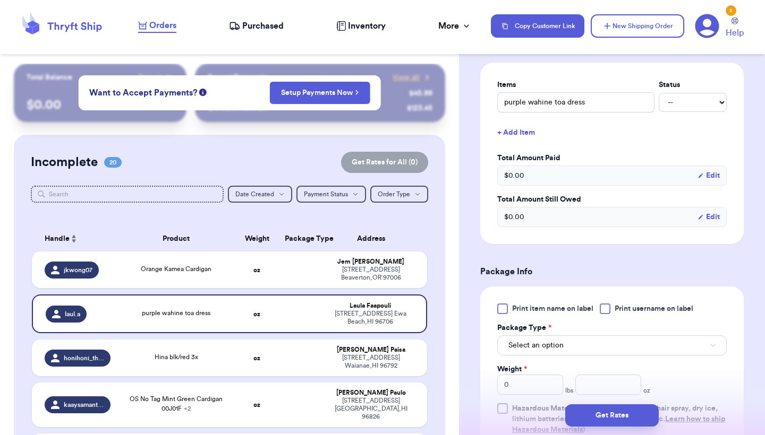
scroll to position [268, 0]
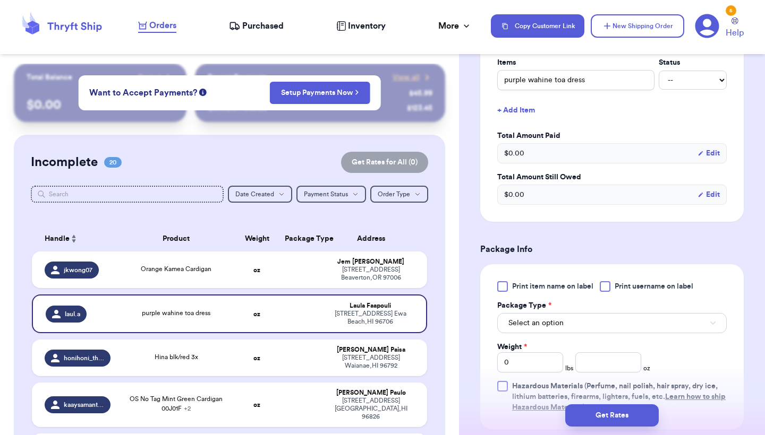
click at [503, 292] on div at bounding box center [502, 286] width 11 height 11
click at [0, 0] on input "Print item name on label" at bounding box center [0, 0] width 0 height 0
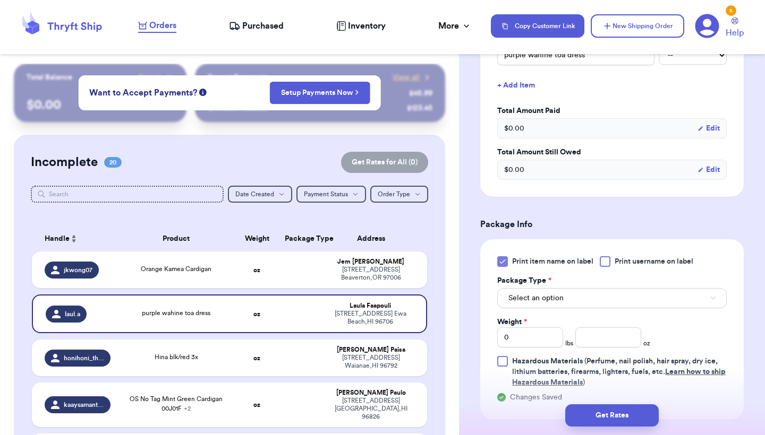
scroll to position [334, 0]
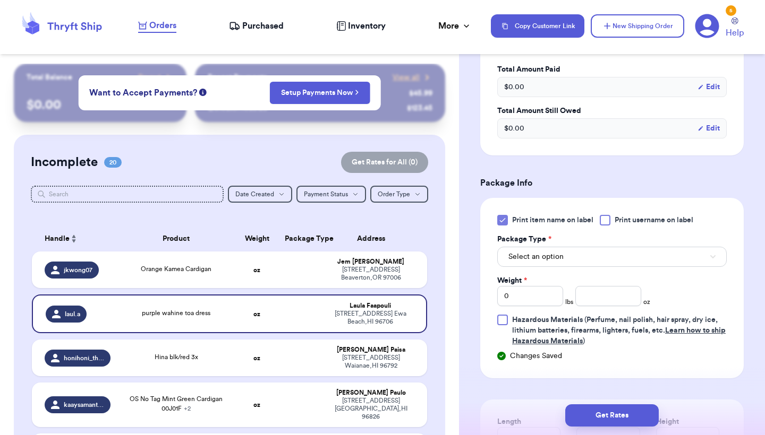
click at [567, 267] on button "Select an option" at bounding box center [611, 257] width 229 height 20
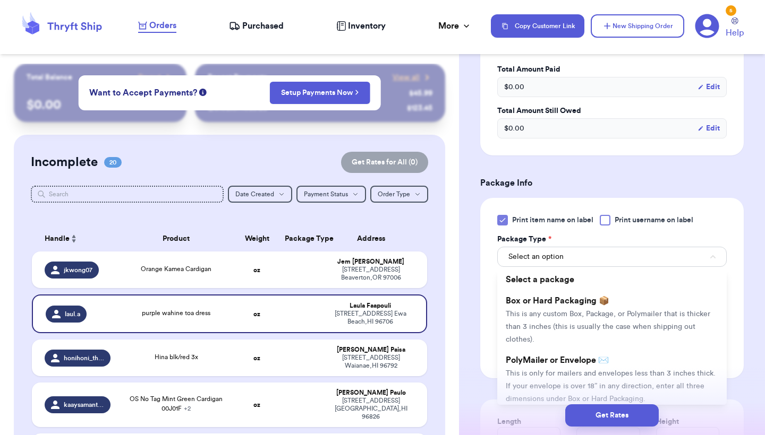
click at [539, 365] on span "PolyMailer or Envelope ✉️" at bounding box center [557, 360] width 103 height 8
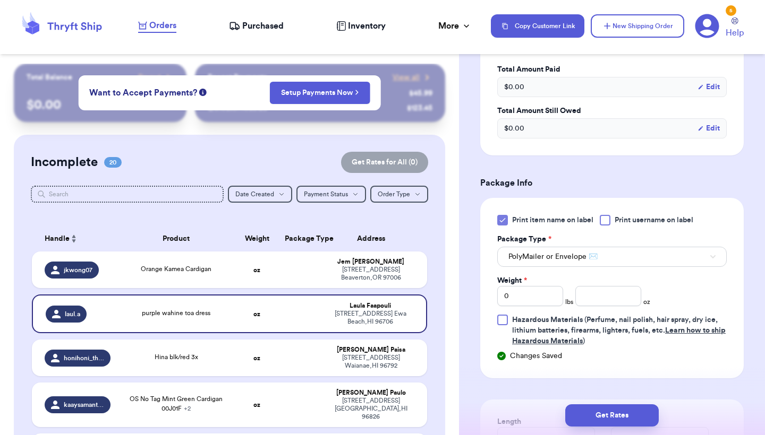
click at [608, 324] on div "Print item name on label Print username on label Package Type * PolyMailer or E…" at bounding box center [611, 281] width 229 height 132
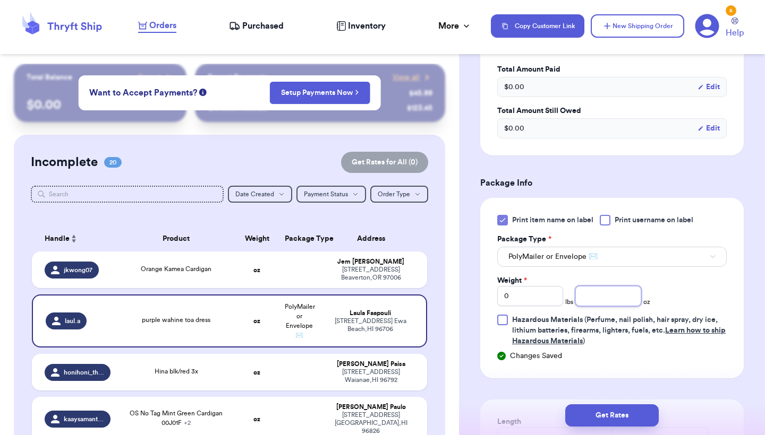
click at [608, 306] on input "number" at bounding box center [608, 296] width 66 height 20
type input "11"
click at [592, 424] on button "Get Rates" at bounding box center [611, 416] width 93 height 22
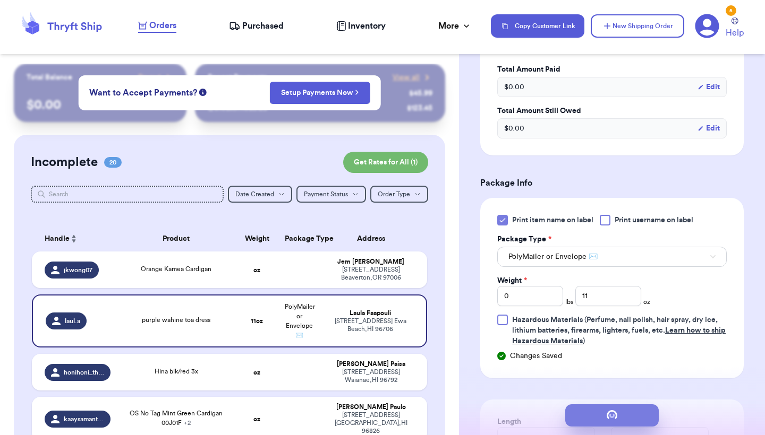
scroll to position [0, 0]
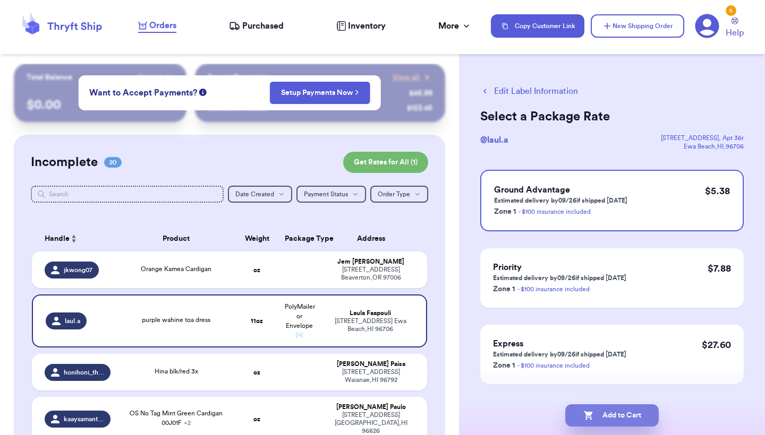
click at [592, 424] on button "Add to Cart" at bounding box center [611, 416] width 93 height 22
checkbox input "true"
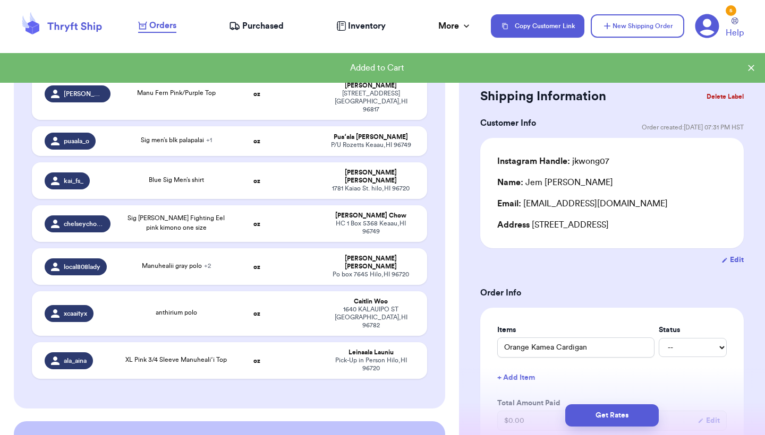
scroll to position [784, 0]
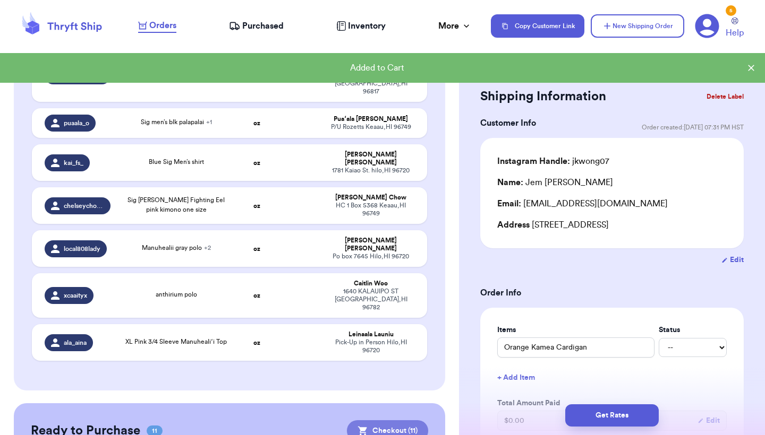
click at [421, 421] on button "Checkout ( 11 )" at bounding box center [387, 431] width 81 height 21
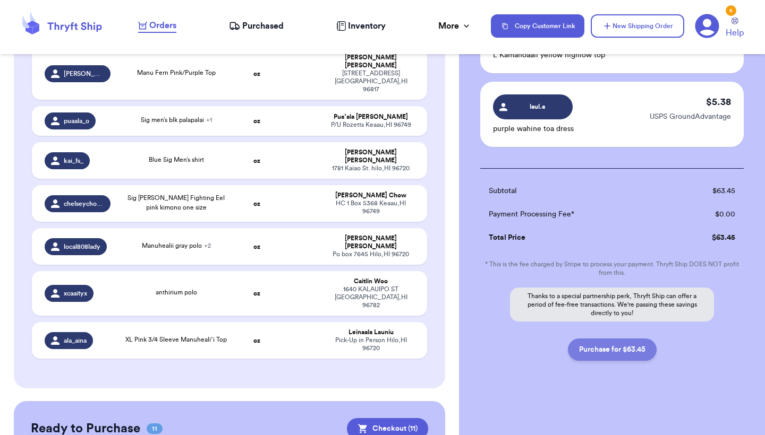
scroll to position [799, 0]
click at [636, 348] on button "Purchase for $63.45" at bounding box center [612, 350] width 89 height 22
checkbox input "false"
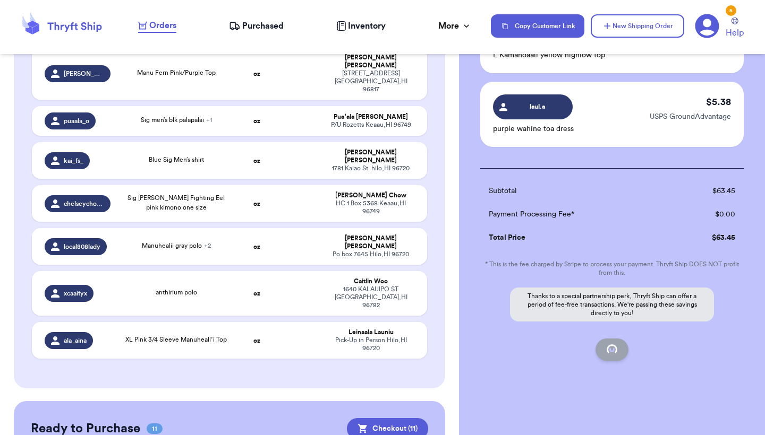
checkbox input "false"
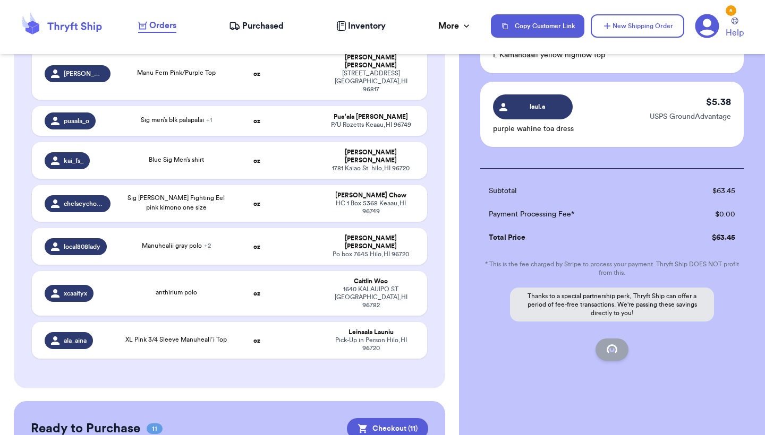
checkbox input "false"
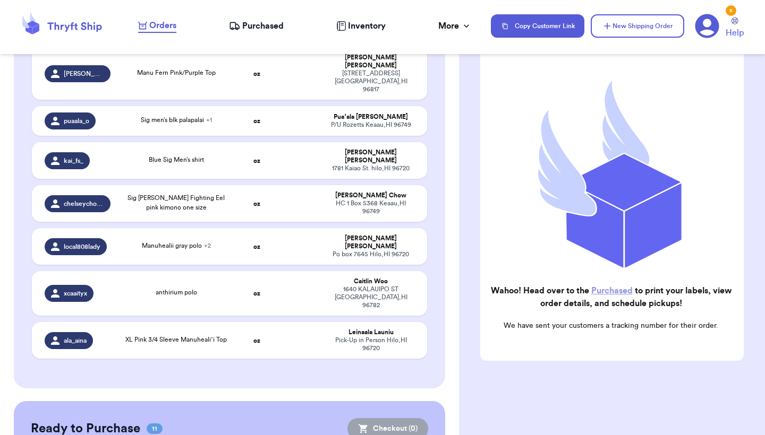
checkbox input "true"
click at [372, 286] on div "1640 KALAUIPO [STREET_ADDRESS]" at bounding box center [370, 298] width 87 height 24
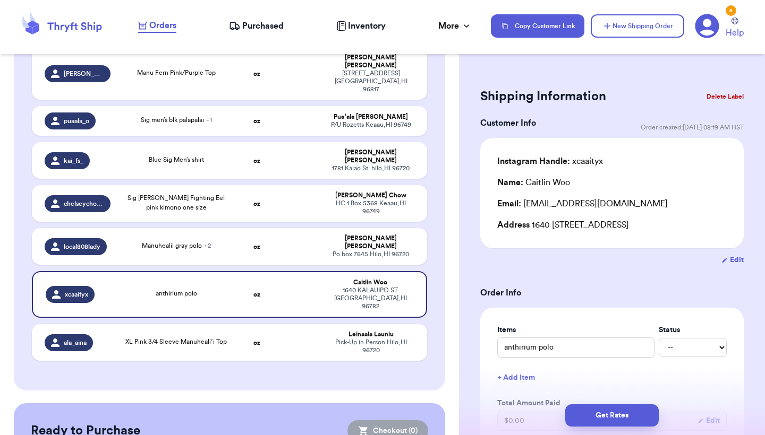
scroll to position [0, 0]
click at [715, 95] on button "Delete Label" at bounding box center [725, 96] width 46 height 23
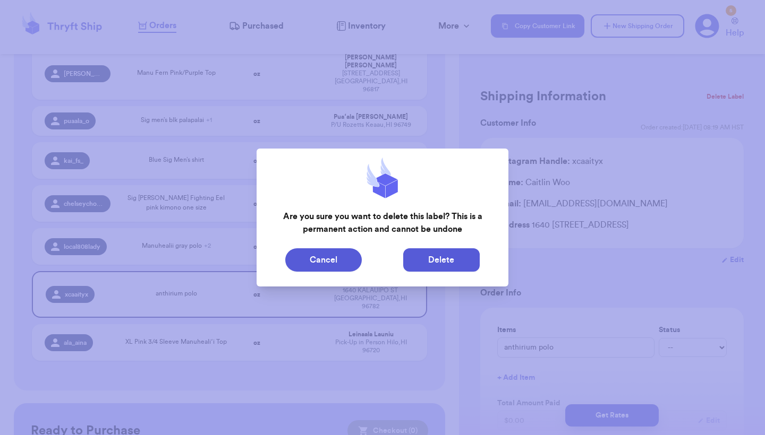
click at [430, 261] on button "Delete" at bounding box center [441, 260] width 76 height 23
type input "Orange Kamea Cardigan"
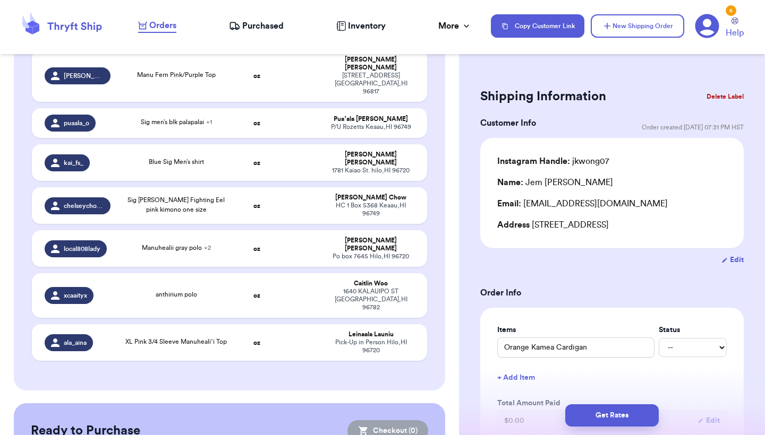
scroll to position [765, 0]
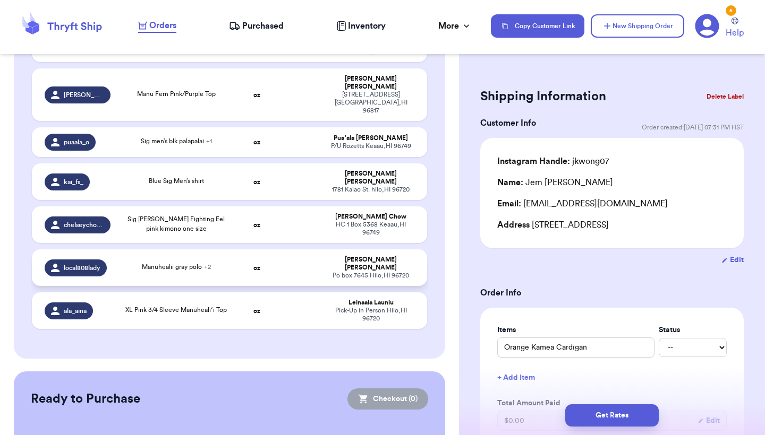
click at [297, 250] on td at bounding box center [299, 268] width 42 height 37
type input "Manuhealii gray polo"
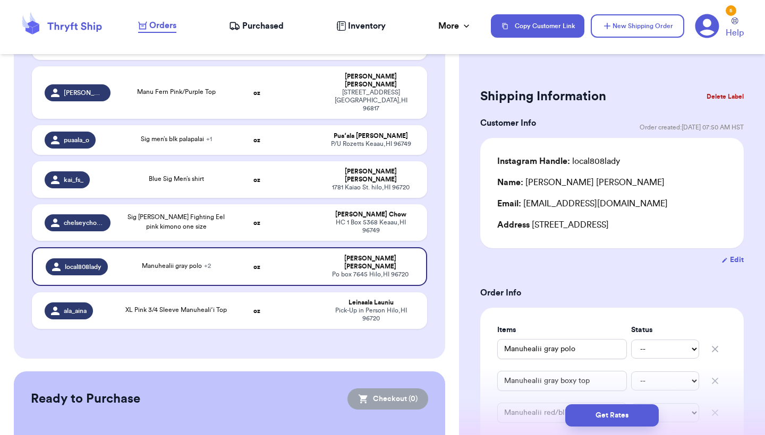
click at [717, 93] on button "Delete Label" at bounding box center [725, 96] width 46 height 23
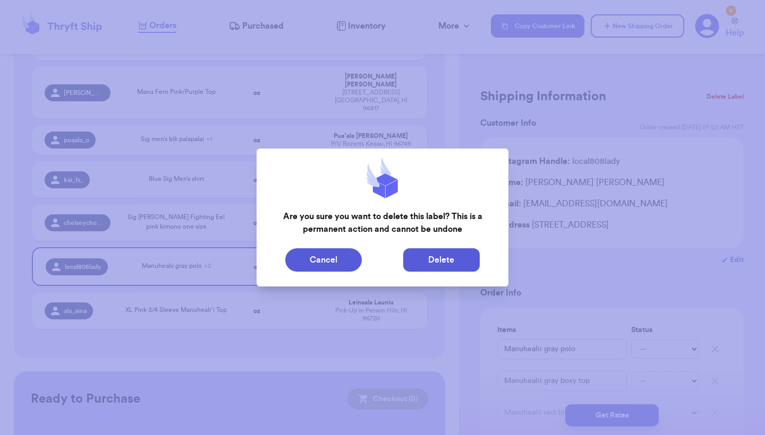
click at [430, 267] on button "Delete" at bounding box center [441, 260] width 76 height 23
type input "Orange Kamea Cardigan"
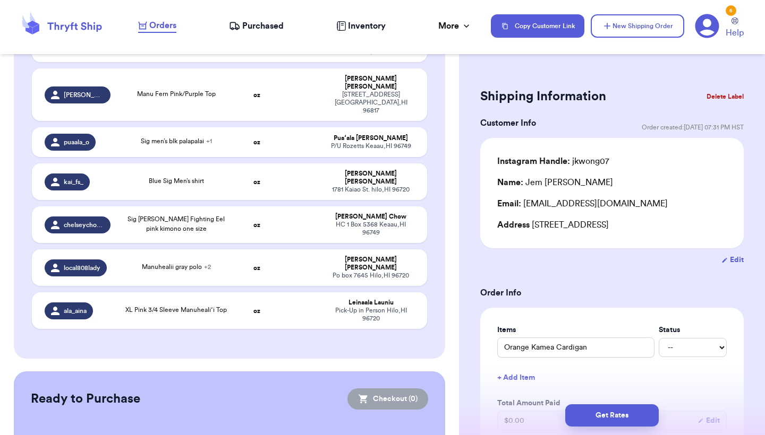
scroll to position [729, 0]
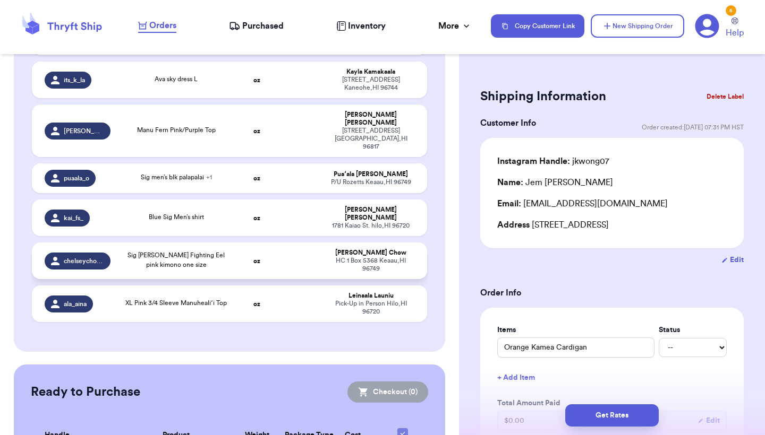
click at [297, 243] on td at bounding box center [299, 261] width 42 height 37
type input "Sig [PERSON_NAME] Fighting Eel pink kimono one size"
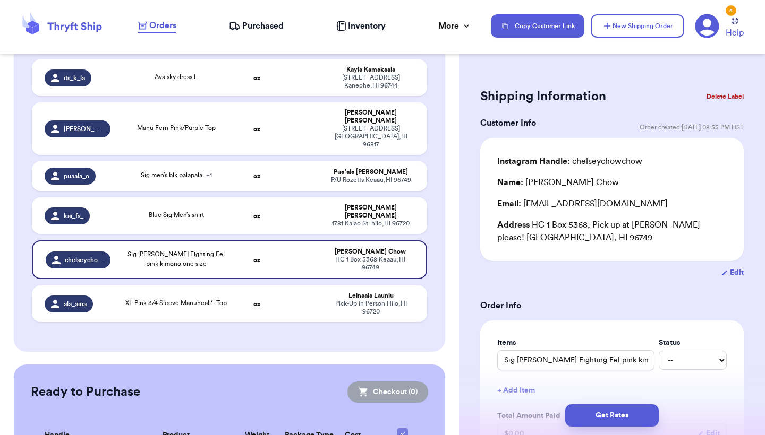
click at [714, 95] on button "Delete Label" at bounding box center [725, 96] width 46 height 23
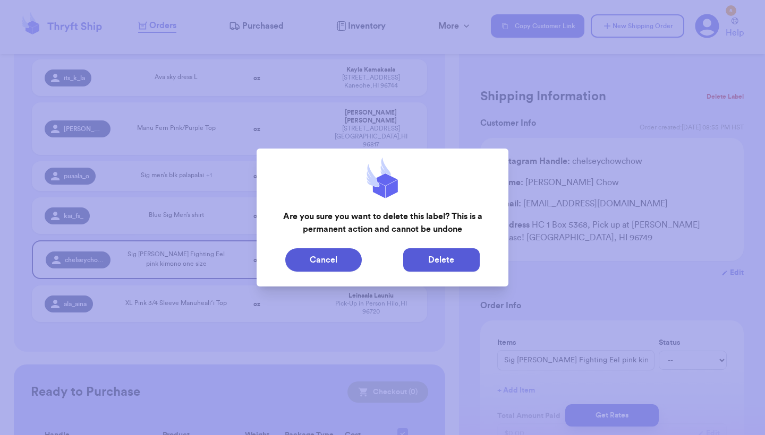
click at [439, 254] on button "Delete" at bounding box center [441, 260] width 76 height 23
type input "Orange Kamea Cardigan"
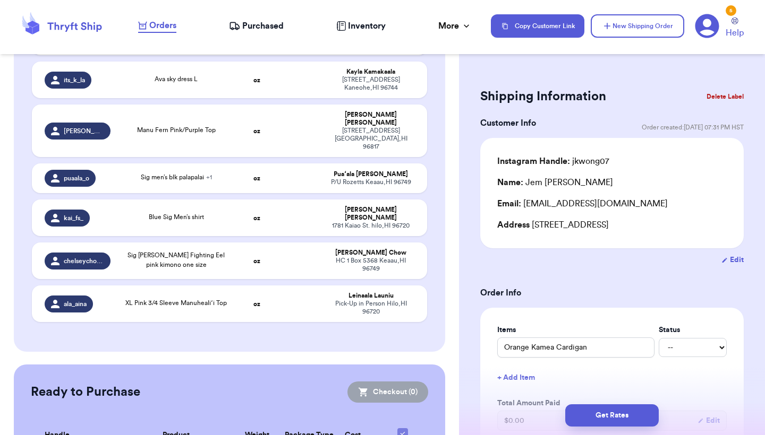
scroll to position [686, 0]
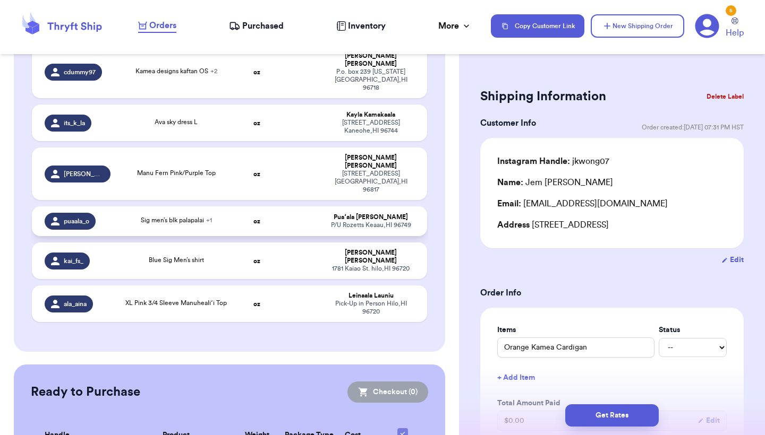
click at [309, 207] on td at bounding box center [299, 222] width 42 height 30
type input "Sig tan med"
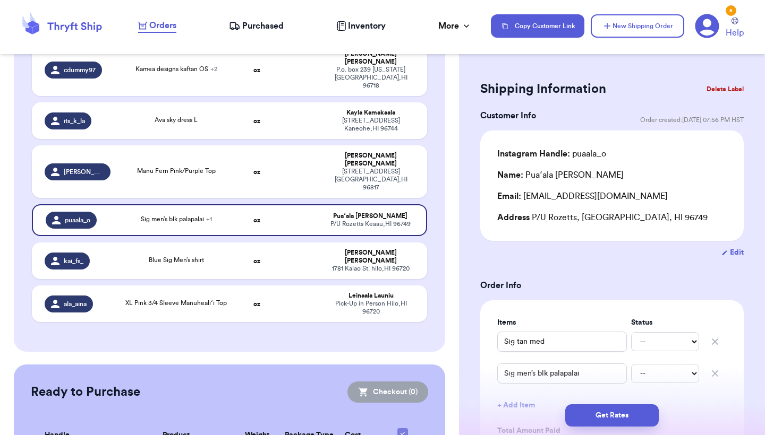
scroll to position [8, 0]
click at [730, 88] on button "Delete Label" at bounding box center [725, 87] width 46 height 23
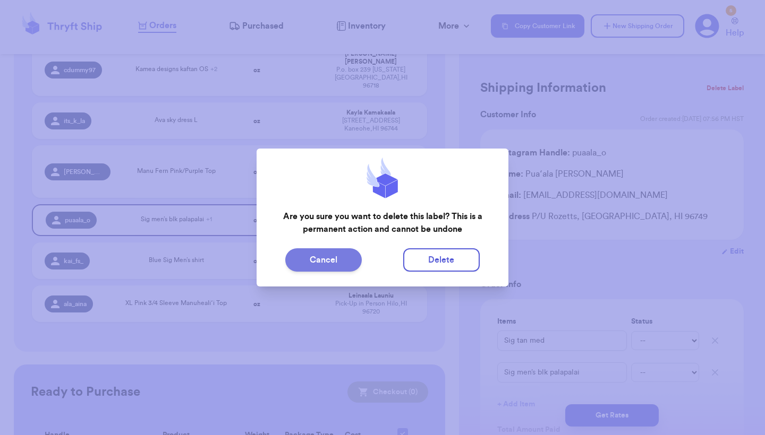
click at [345, 258] on button "Cancel" at bounding box center [323, 260] width 76 height 23
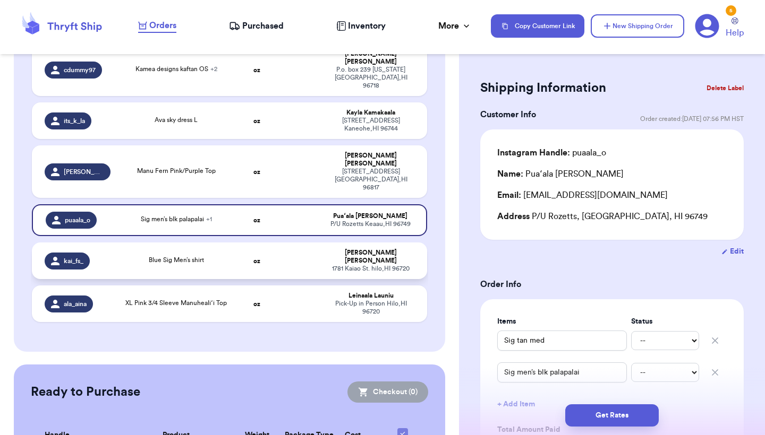
click at [305, 243] on td at bounding box center [299, 261] width 42 height 37
type input "Blue Sig Men’s shirt"
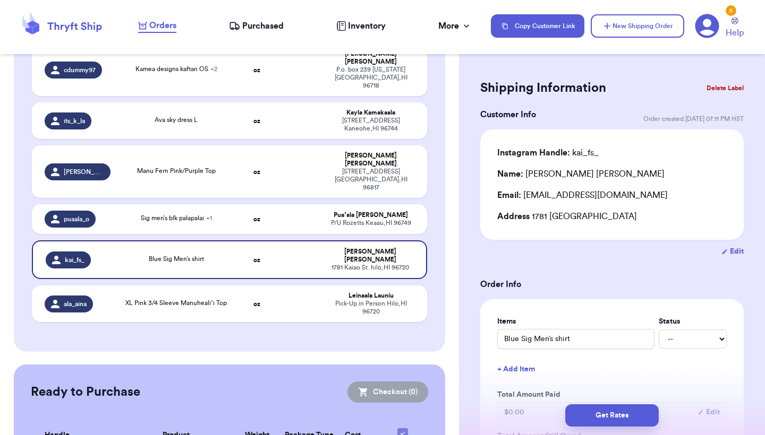
click at [729, 84] on button "Delete Label" at bounding box center [725, 87] width 46 height 23
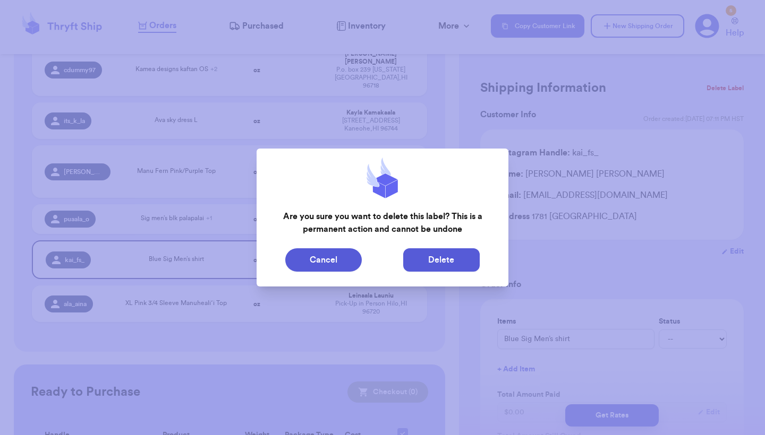
click at [455, 251] on button "Delete" at bounding box center [441, 260] width 76 height 23
type input "Orange Kamea Cardigan"
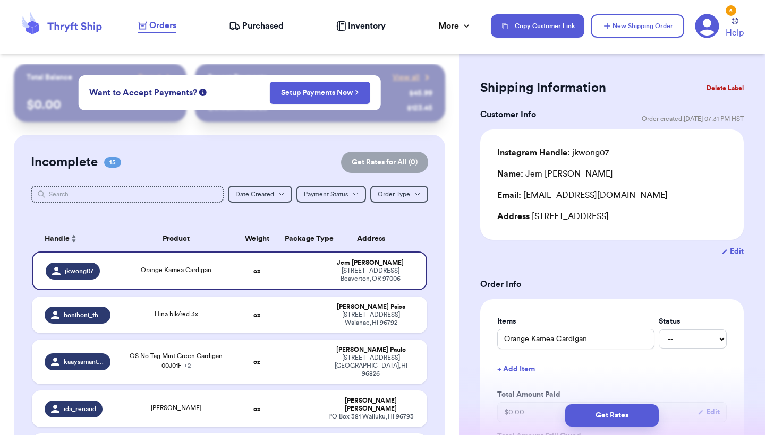
scroll to position [0, 0]
drag, startPoint x: 533, startPoint y: 220, endPoint x: 552, endPoint y: 234, distance: 23.2
click at [552, 223] on div "Address [STREET_ADDRESS]" at bounding box center [611, 216] width 229 height 13
copy div "[STREET_ADDRESS]"
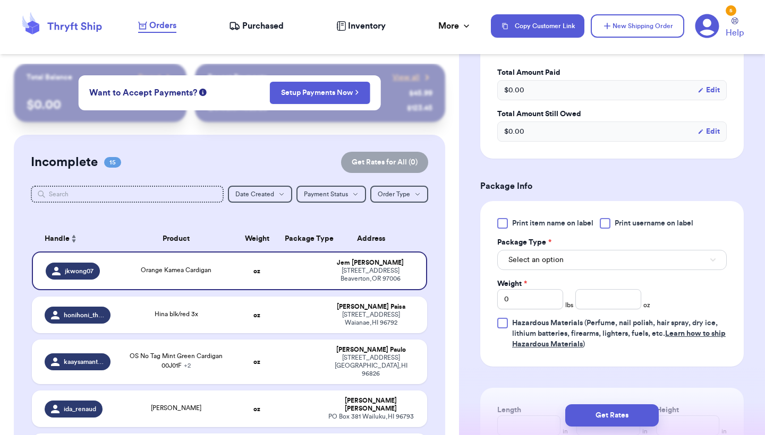
scroll to position [350, 0]
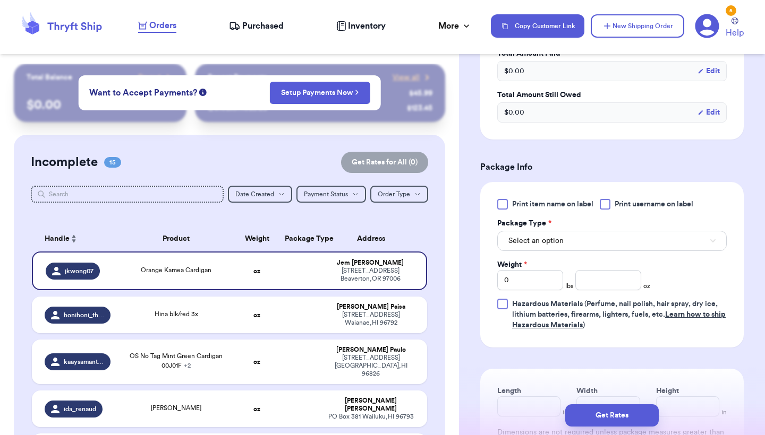
click at [536, 210] on span "Print item name on label" at bounding box center [552, 204] width 81 height 11
click at [0, 0] on input "Print item name on label" at bounding box center [0, 0] width 0 height 0
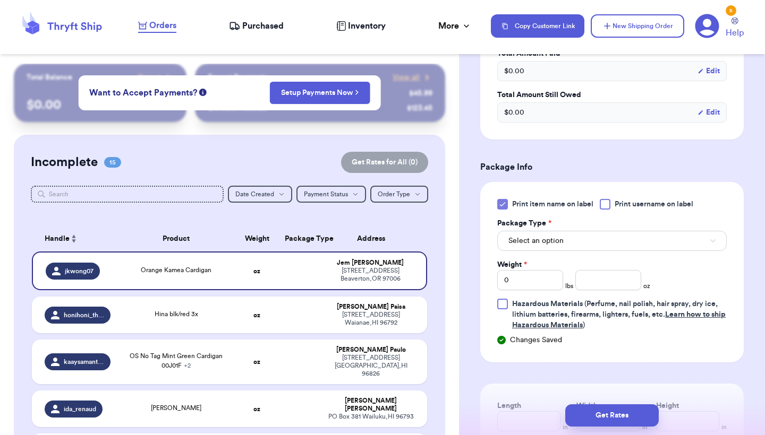
click at [535, 246] on span "Select an option" at bounding box center [535, 241] width 55 height 11
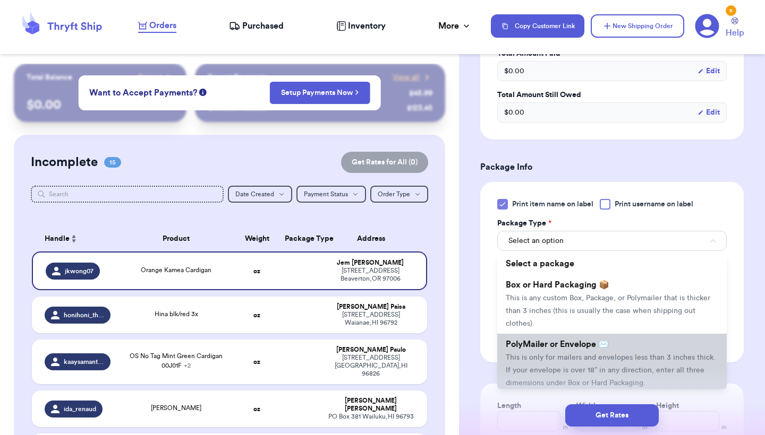
click at [557, 366] on li "PolyMailer or Envelope ✉️ This is only for mailers and envelopes less than 3 in…" at bounding box center [611, 363] width 229 height 59
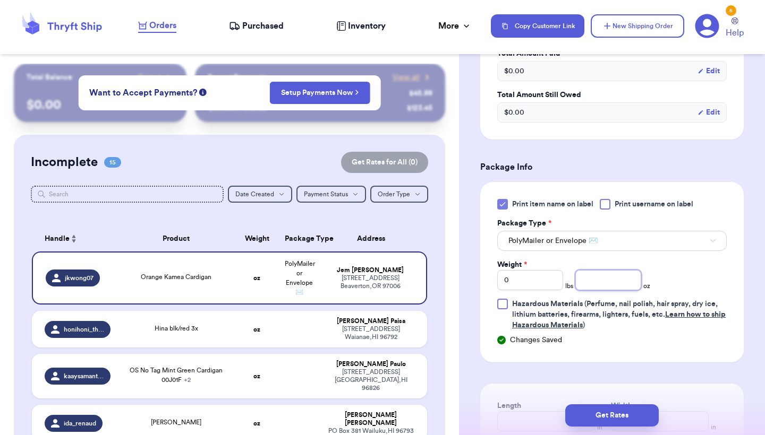
click at [613, 290] on input "number" at bounding box center [608, 280] width 66 height 20
type input "11.4"
click at [602, 416] on button "Get Rates" at bounding box center [611, 416] width 93 height 22
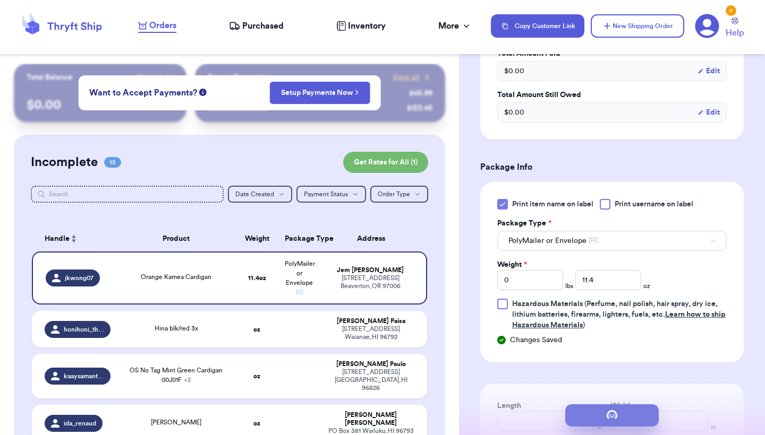
scroll to position [0, 0]
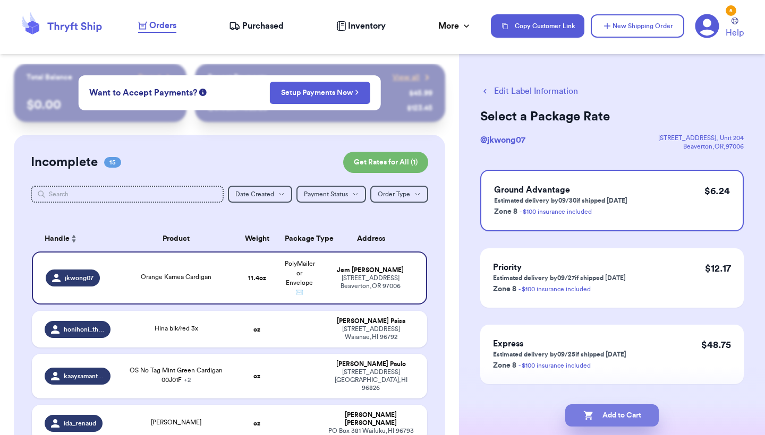
click at [602, 416] on button "Add to Cart" at bounding box center [611, 416] width 93 height 22
checkbox input "true"
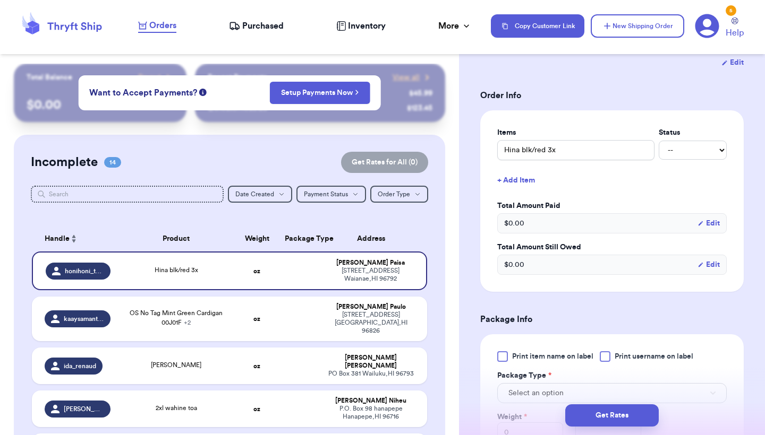
scroll to position [229, 0]
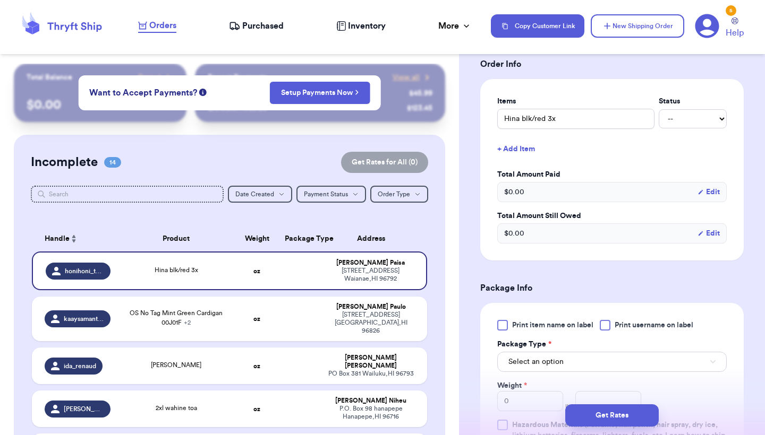
click at [504, 328] on div at bounding box center [502, 325] width 11 height 11
click at [0, 0] on input "Print item name on label" at bounding box center [0, 0] width 0 height 0
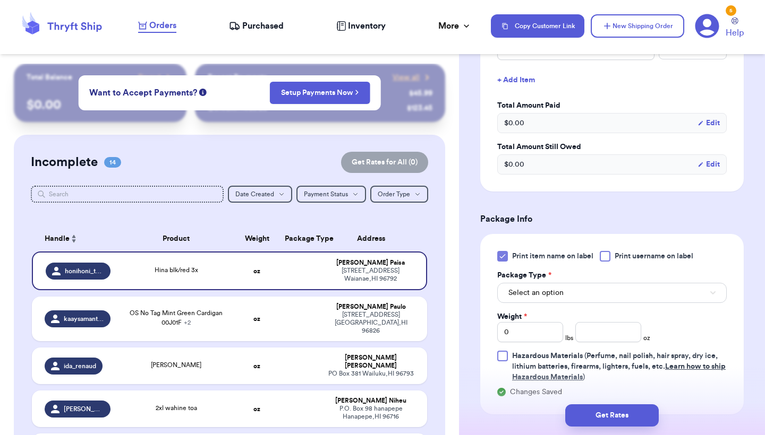
click at [541, 296] on span "Select an option" at bounding box center [535, 293] width 55 height 11
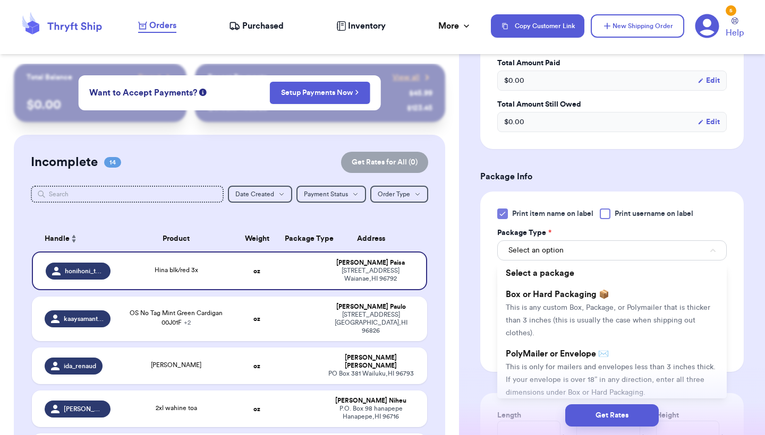
scroll to position [346, 0]
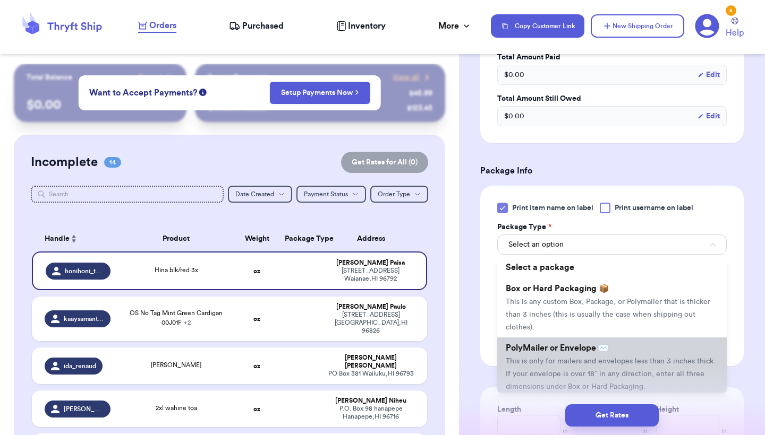
click at [526, 367] on span "This is only for mailers and envelopes less than 3 inches thick. If your envelo…" at bounding box center [611, 374] width 210 height 33
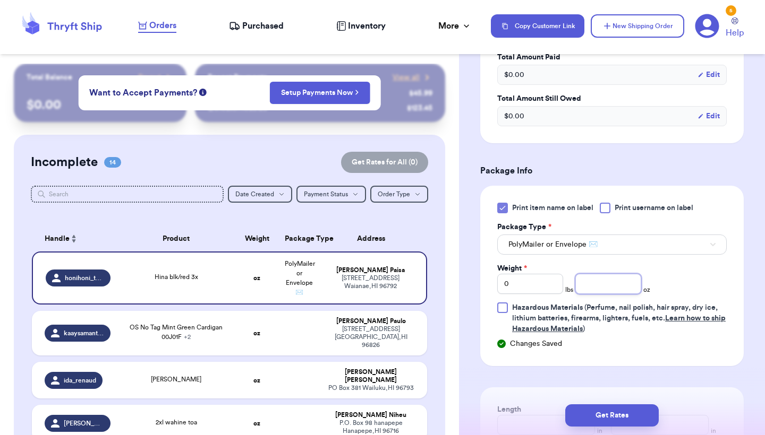
click at [620, 287] on input "number" at bounding box center [608, 284] width 66 height 20
type input "10.4"
click at [616, 406] on button "Get Rates" at bounding box center [611, 416] width 93 height 22
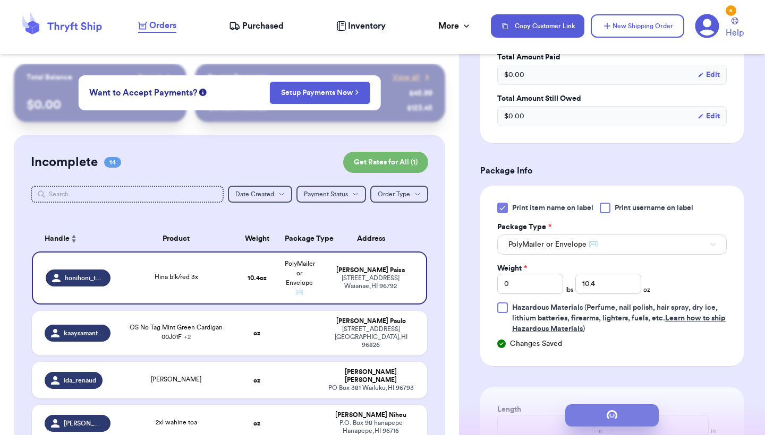
scroll to position [0, 0]
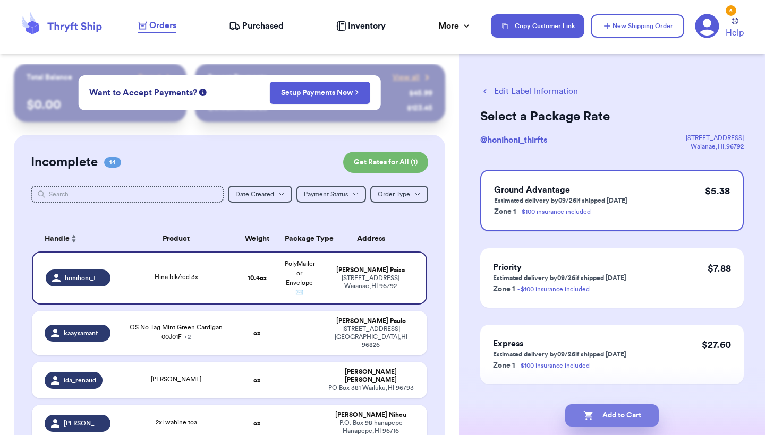
click at [616, 406] on button "Add to Cart" at bounding box center [611, 416] width 93 height 22
checkbox input "true"
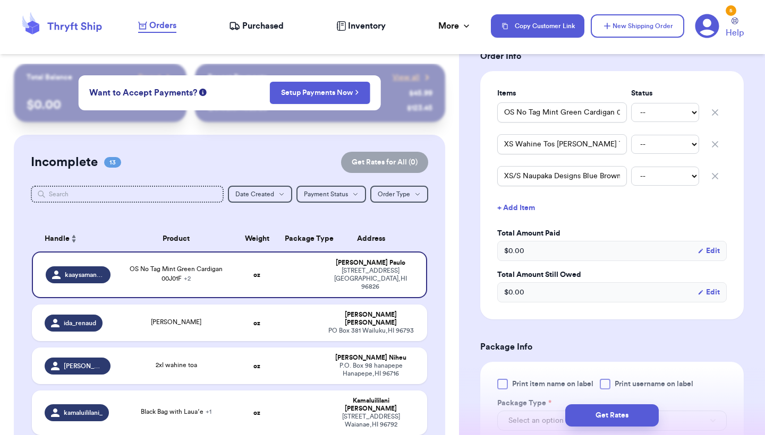
scroll to position [268, 0]
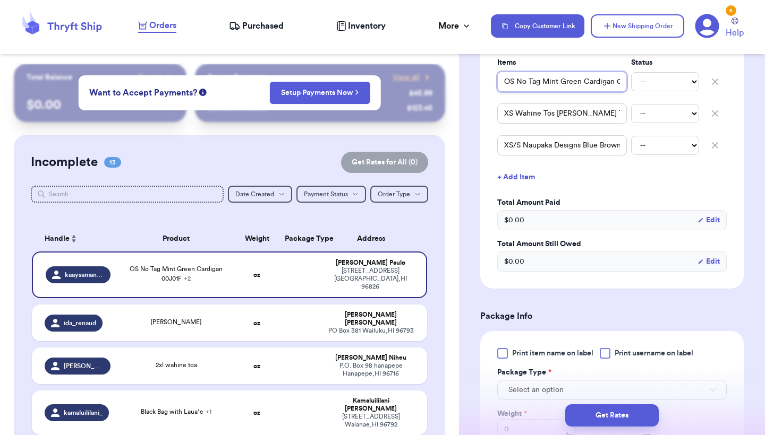
click at [503, 82] on input "OS No Tag Mint Green Cardigan 00J01F" at bounding box center [562, 82] width 130 height 20
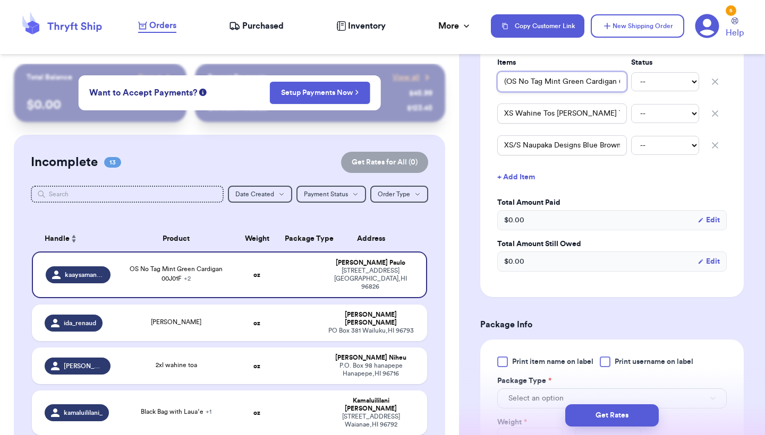
type input "(OS No Tag Mint Green Cardigan 00J01F"
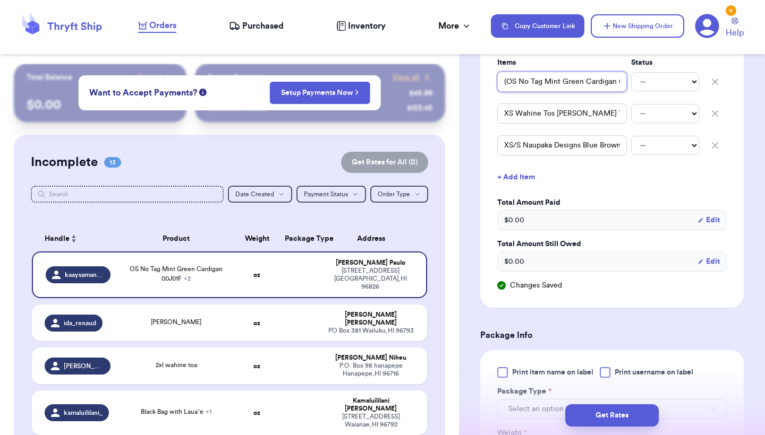
type input "(3OS No Tag Mint Green Cardigan 00J01F"
type input "(3)OS No Tag Mint Green Cardigan 00J01F"
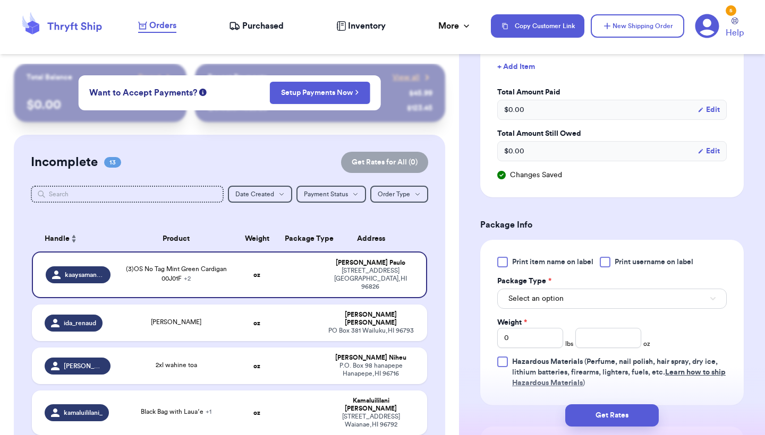
scroll to position [405, 0]
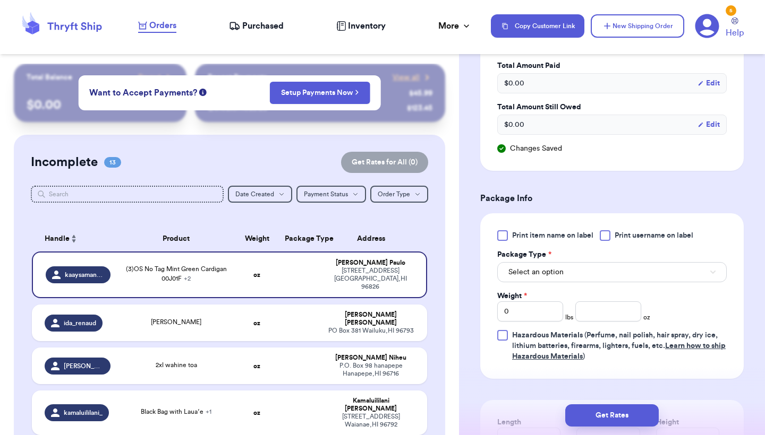
type input "(3)OS No Tag Mint Green Cardigan 00J01F"
click at [500, 236] on div at bounding box center [502, 235] width 11 height 11
click at [0, 0] on input "Print item name on label" at bounding box center [0, 0] width 0 height 0
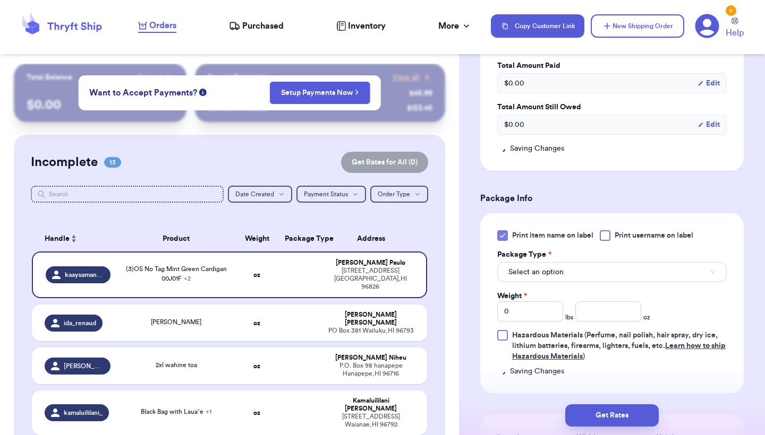
click at [523, 272] on span "Select an option" at bounding box center [535, 272] width 55 height 11
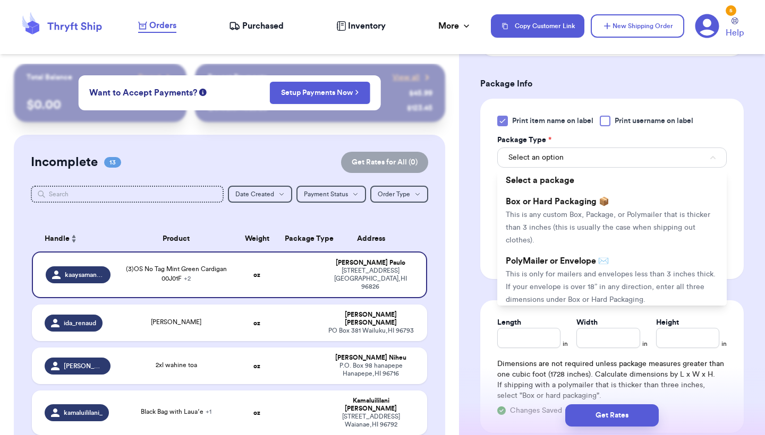
scroll to position [535, 0]
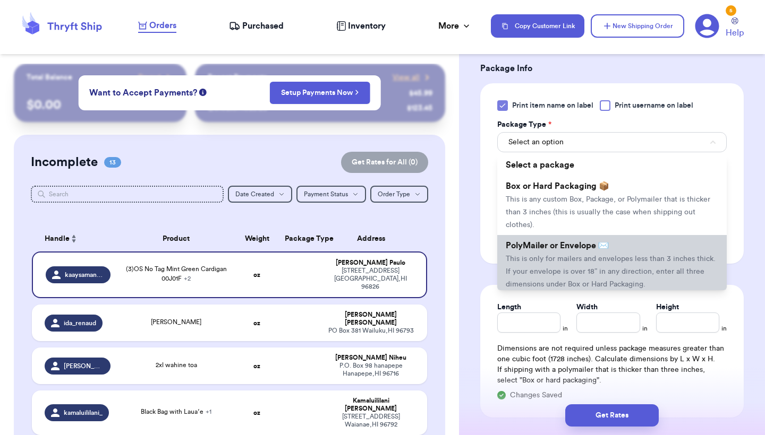
click at [528, 270] on li "PolyMailer or Envelope ✉️ This is only for mailers and envelopes less than 3 in…" at bounding box center [611, 264] width 229 height 59
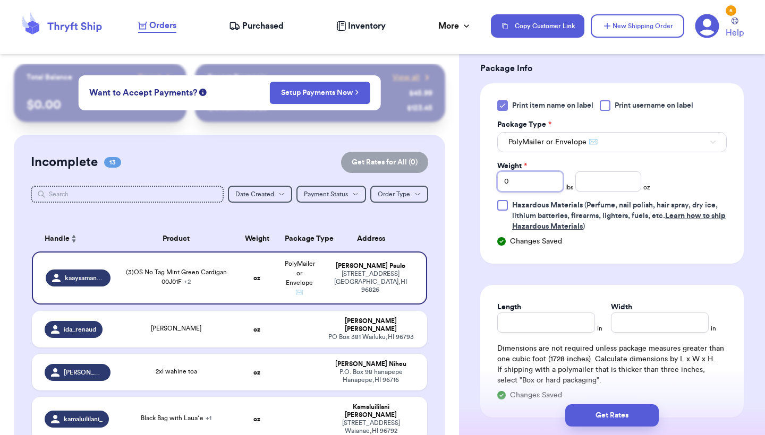
click at [518, 178] on input "0" at bounding box center [530, 182] width 66 height 20
type input "1"
click at [595, 187] on input "number" at bounding box center [608, 182] width 66 height 20
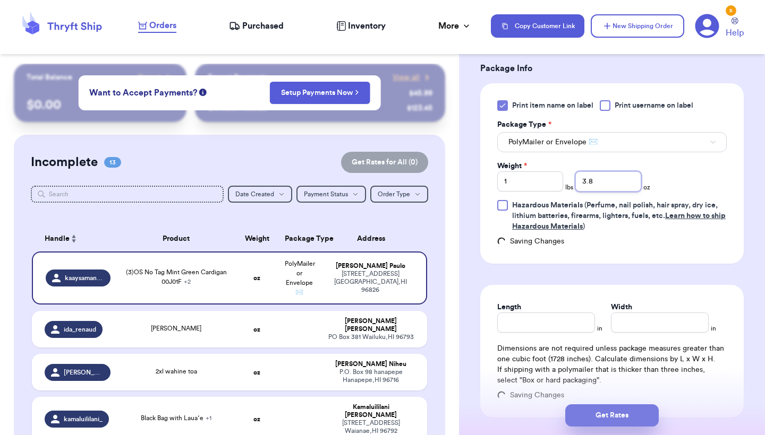
type input "3.8"
click at [600, 419] on button "Get Rates" at bounding box center [611, 416] width 93 height 22
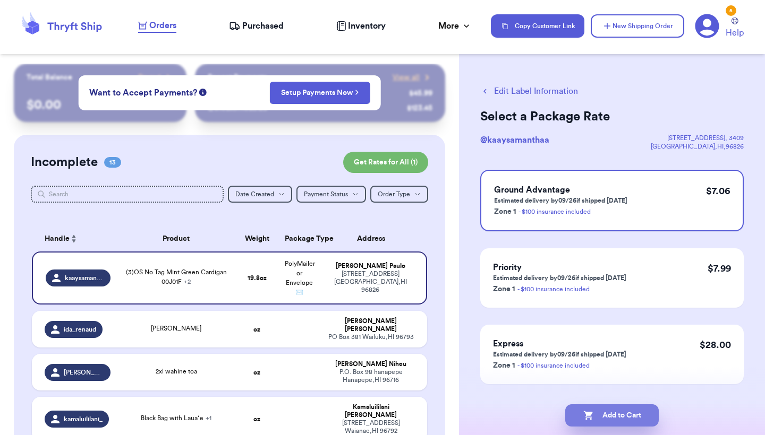
click at [600, 419] on button "Add to Cart" at bounding box center [611, 416] width 93 height 22
checkbox input "true"
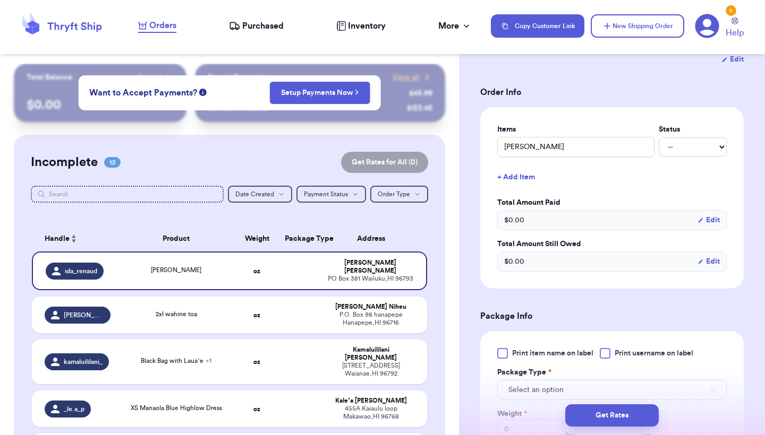
scroll to position [267, 0]
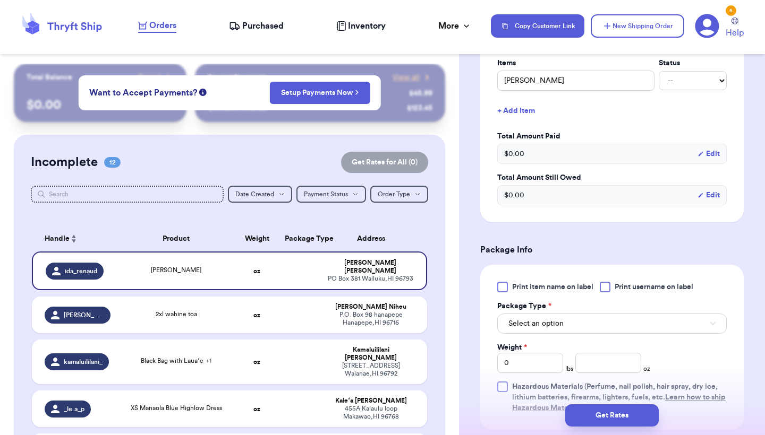
click at [496, 279] on div "Print item name on label Print username on label Package Type * Select an optio…" at bounding box center [611, 348] width 263 height 166
click at [498, 287] on div at bounding box center [502, 287] width 11 height 11
click at [0, 0] on input "Print item name on label" at bounding box center [0, 0] width 0 height 0
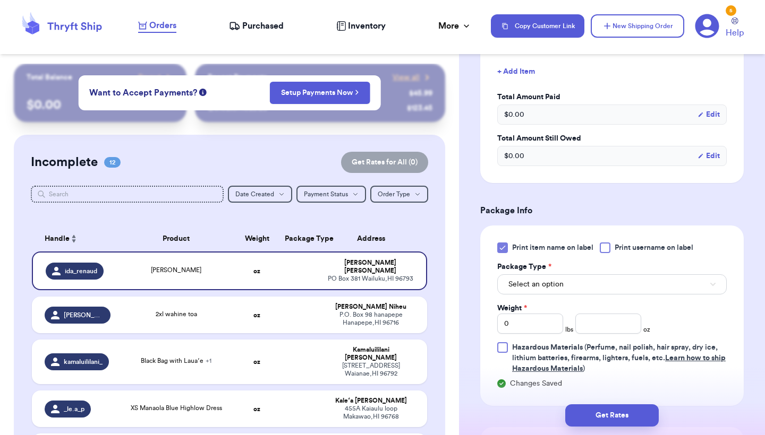
scroll to position [338, 0]
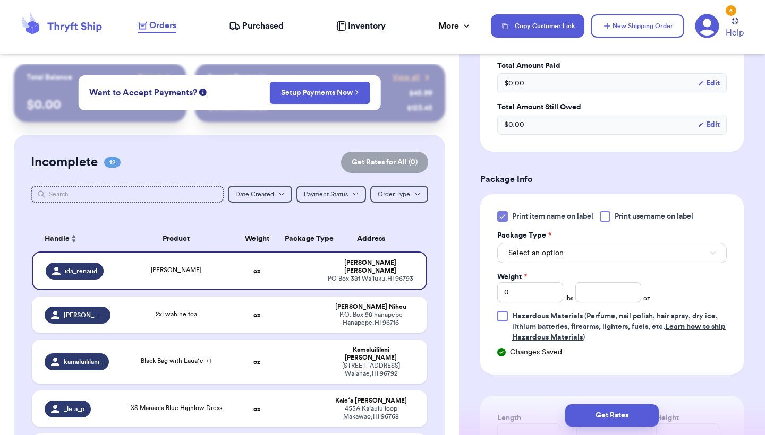
click at [529, 257] on span "Select an option" at bounding box center [535, 253] width 55 height 11
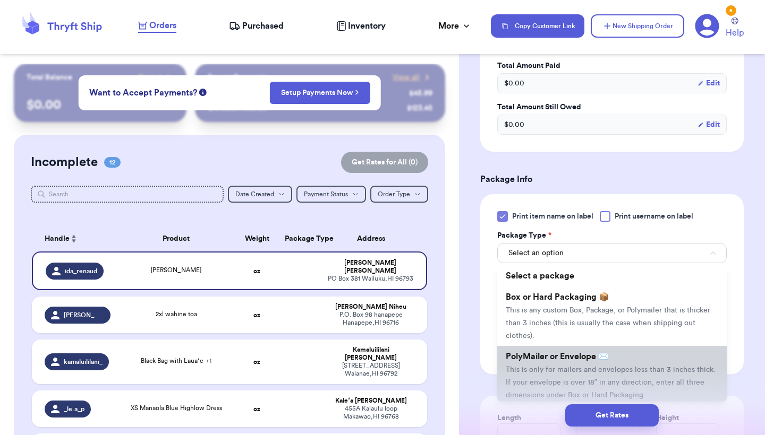
click at [540, 371] on span "This is only for mailers and envelopes less than 3 inches thick. If your envelo…" at bounding box center [611, 382] width 210 height 33
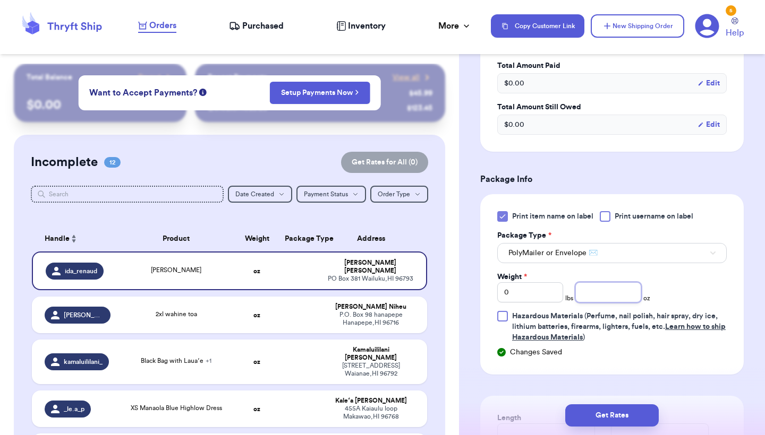
click at [613, 297] on input "number" at bounding box center [608, 293] width 66 height 20
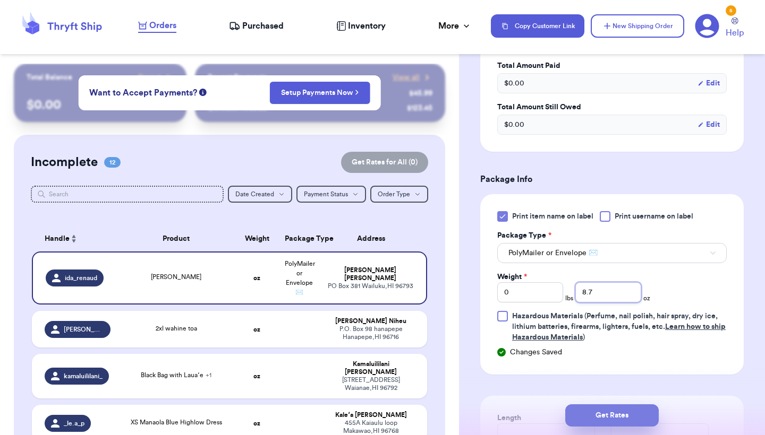
type input "8.7"
click at [609, 415] on button "Get Rates" at bounding box center [611, 416] width 93 height 22
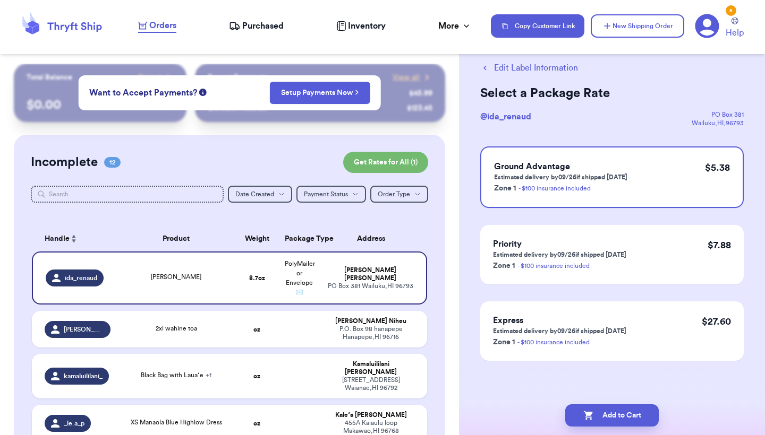
scroll to position [0, 0]
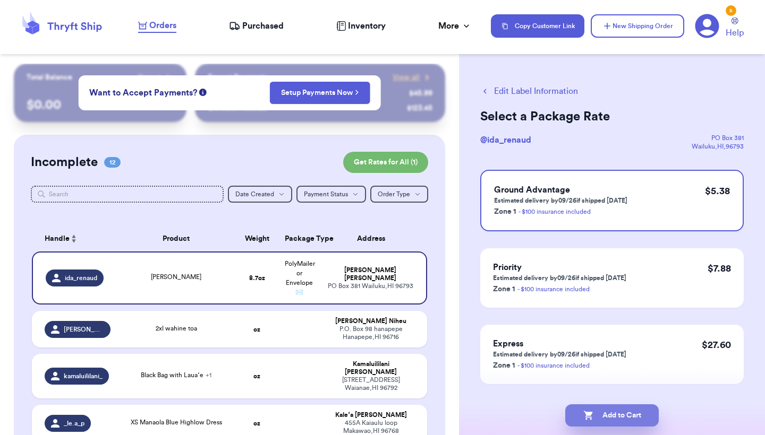
click at [609, 415] on button "Add to Cart" at bounding box center [611, 416] width 93 height 22
checkbox input "true"
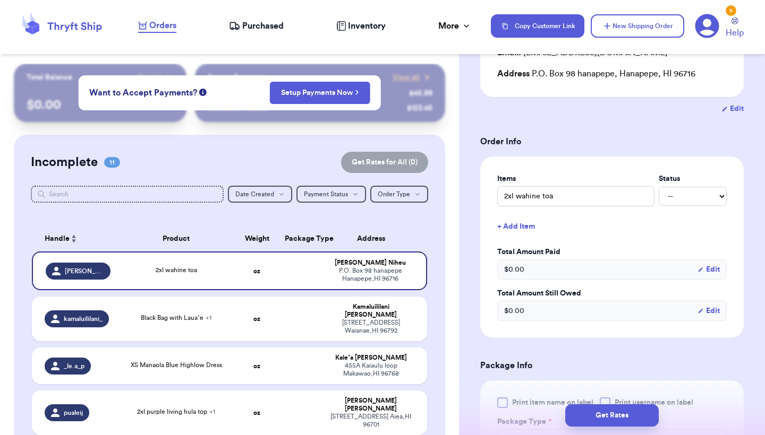
scroll to position [245, 0]
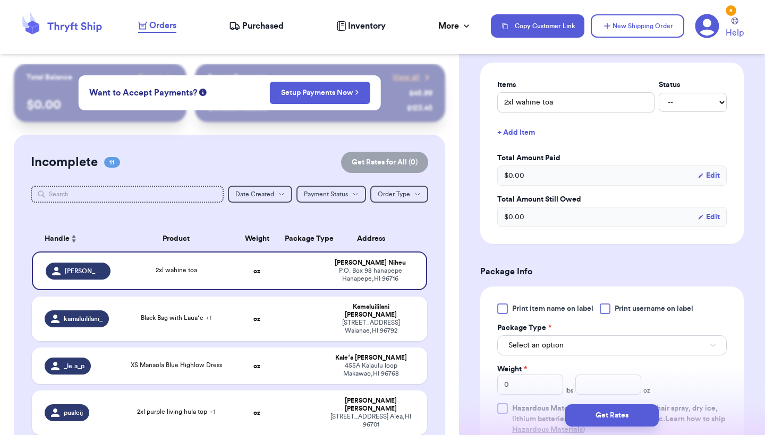
click at [503, 314] on div at bounding box center [502, 309] width 11 height 11
click at [0, 0] on input "Print item name on label" at bounding box center [0, 0] width 0 height 0
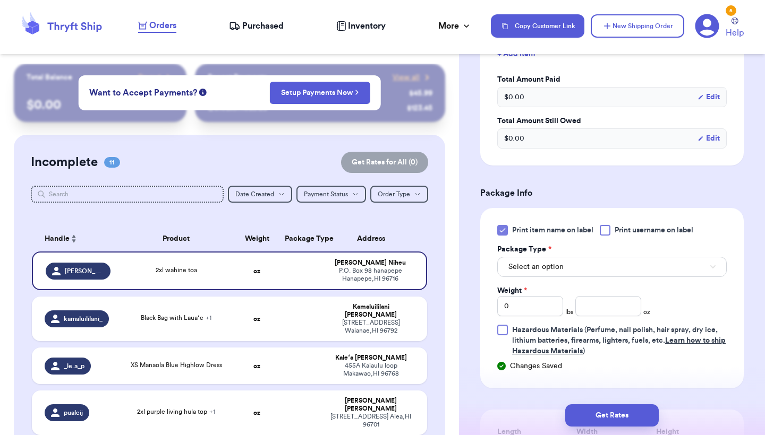
scroll to position [328, 0]
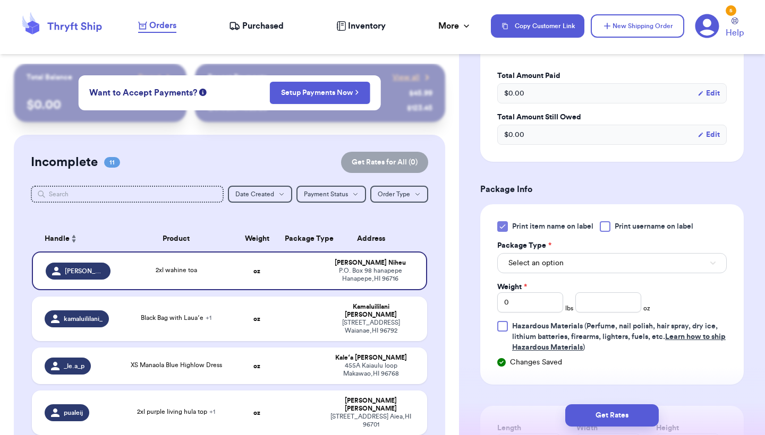
click at [546, 269] on span "Select an option" at bounding box center [535, 263] width 55 height 11
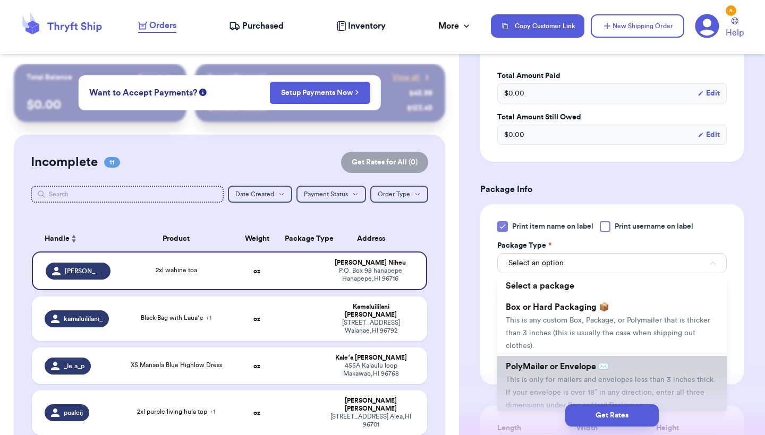
click at [521, 385] on span "This is only for mailers and envelopes less than 3 inches thick. If your envelo…" at bounding box center [611, 393] width 210 height 33
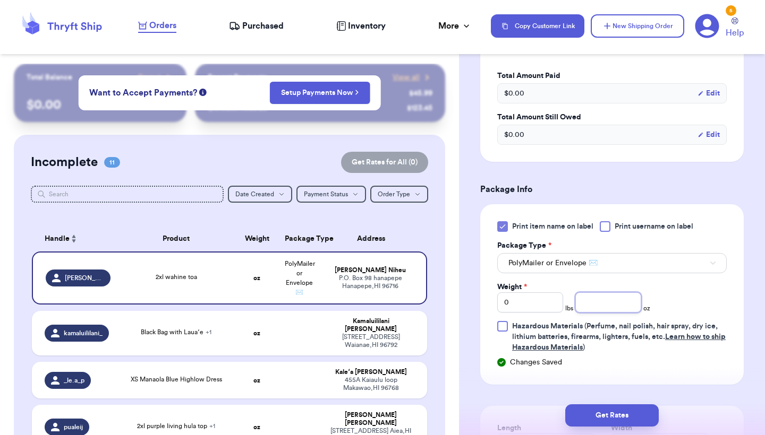
click at [614, 302] on input "number" at bounding box center [608, 303] width 66 height 20
type input "7"
click at [613, 415] on button "Get Rates" at bounding box center [611, 416] width 93 height 22
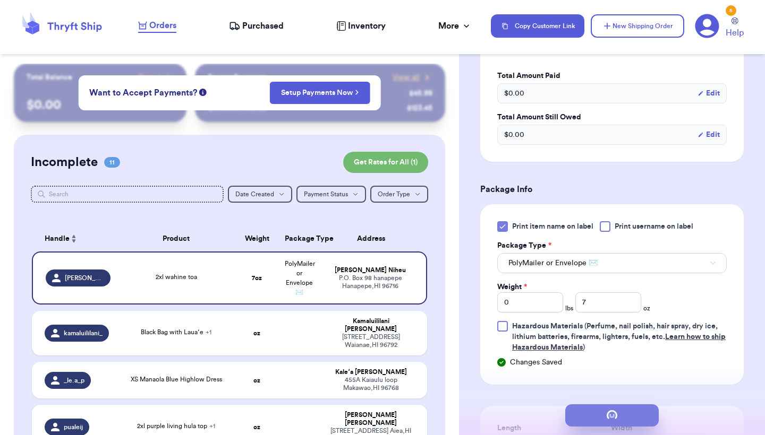
scroll to position [0, 0]
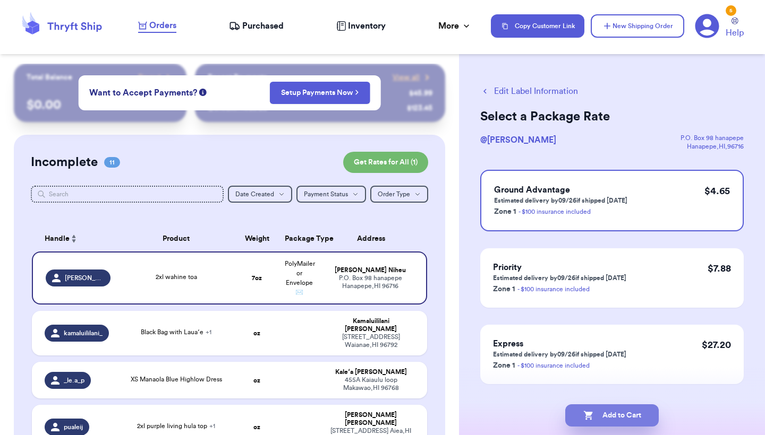
click at [613, 415] on button "Add to Cart" at bounding box center [611, 416] width 93 height 22
checkbox input "true"
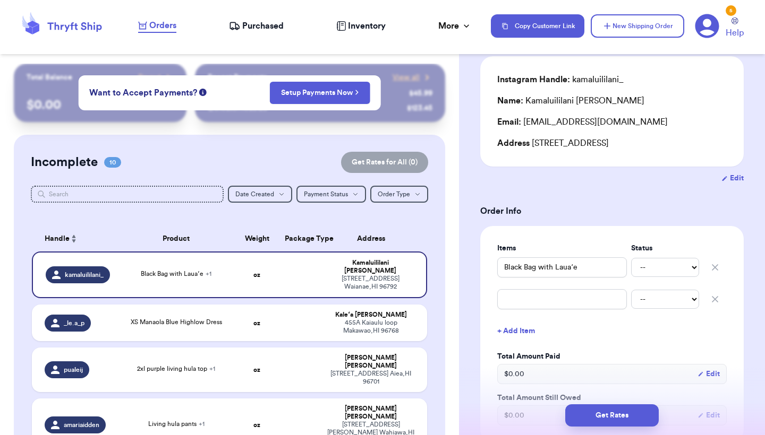
scroll to position [116, 0]
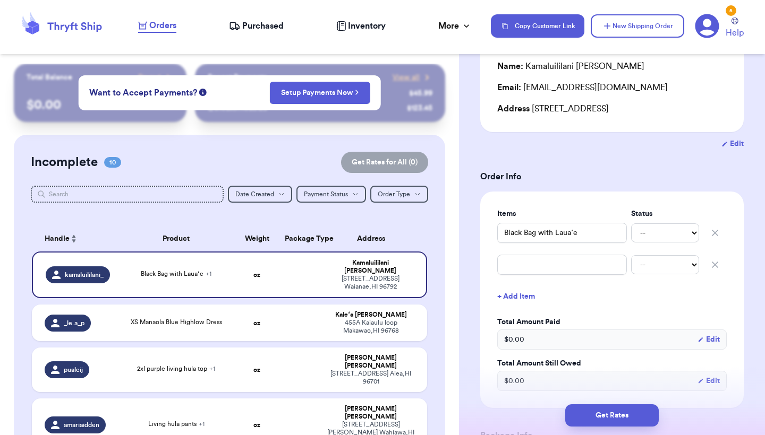
click at [713, 266] on icon "button" at bounding box center [714, 265] width 11 height 11
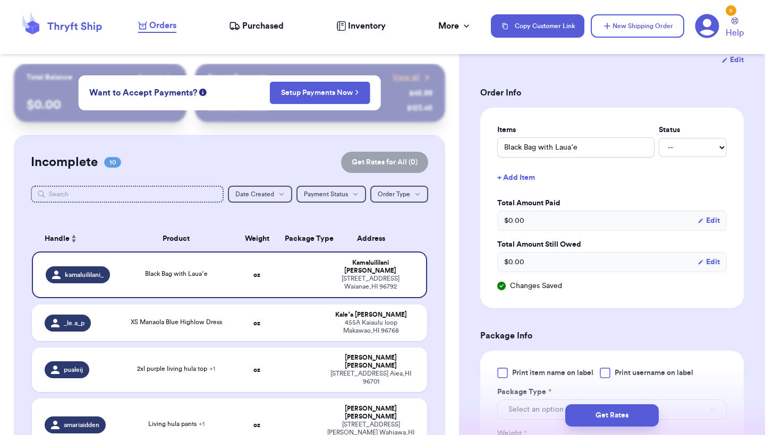
scroll to position [268, 0]
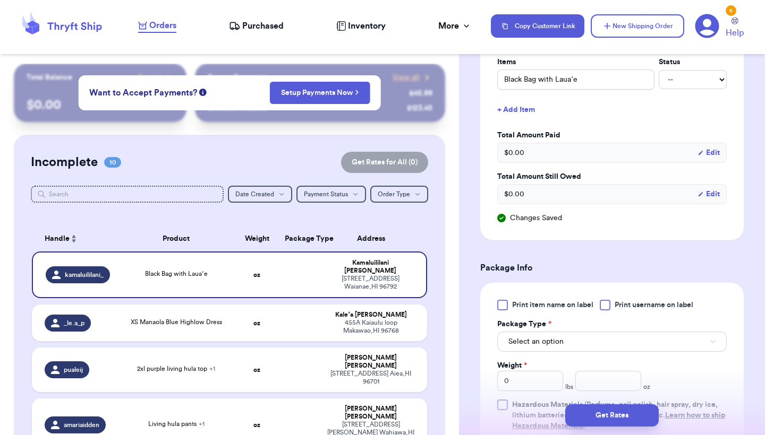
click at [538, 307] on span "Print item name on label" at bounding box center [552, 305] width 81 height 11
click at [0, 0] on input "Print item name on label" at bounding box center [0, 0] width 0 height 0
click at [533, 340] on span "Select an option" at bounding box center [535, 342] width 55 height 11
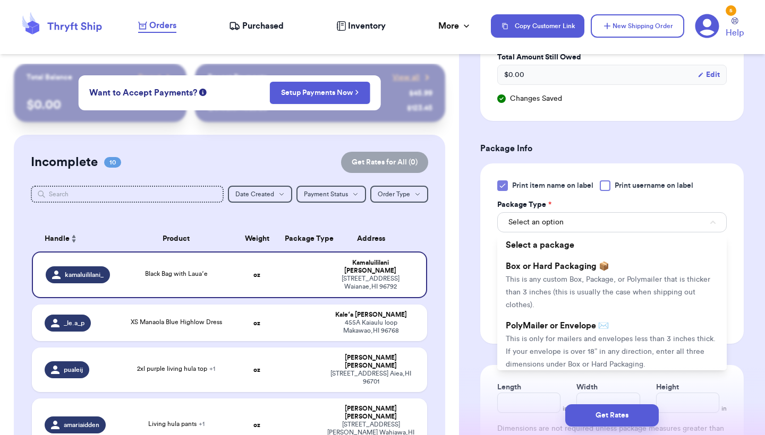
scroll to position [400, 0]
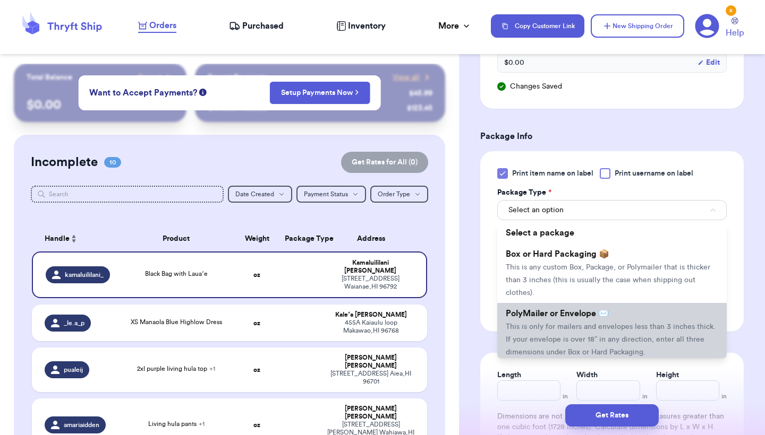
click at [546, 330] on span "This is only for mailers and envelopes less than 3 inches thick. If your envelo…" at bounding box center [611, 339] width 210 height 33
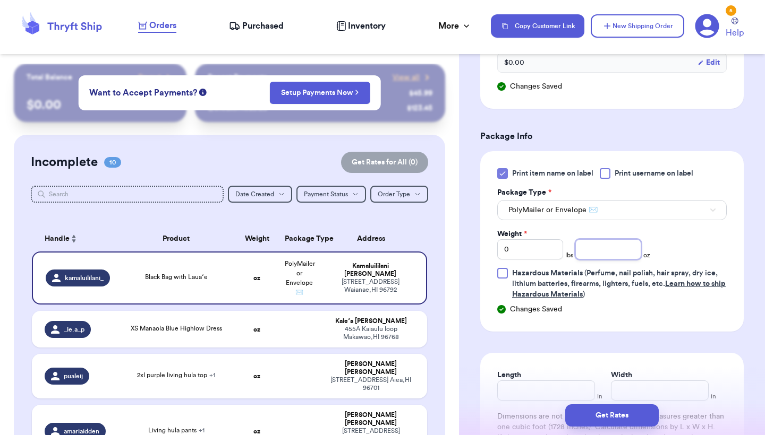
click at [602, 251] on input "number" at bounding box center [608, 249] width 66 height 20
type input "10.7"
click at [589, 417] on button "Get Rates" at bounding box center [611, 416] width 93 height 22
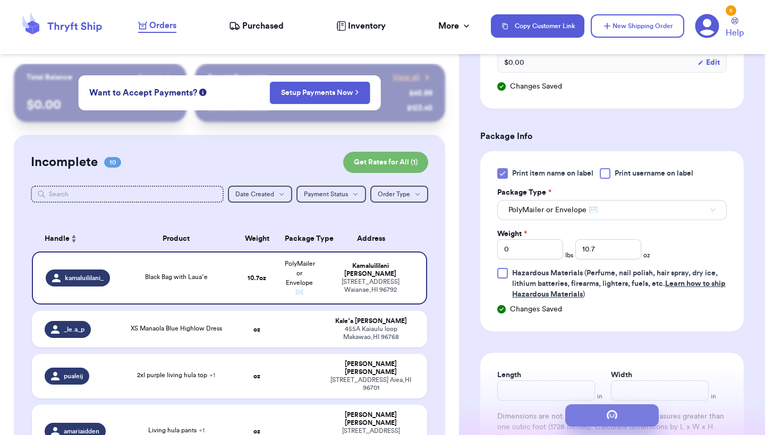
scroll to position [0, 0]
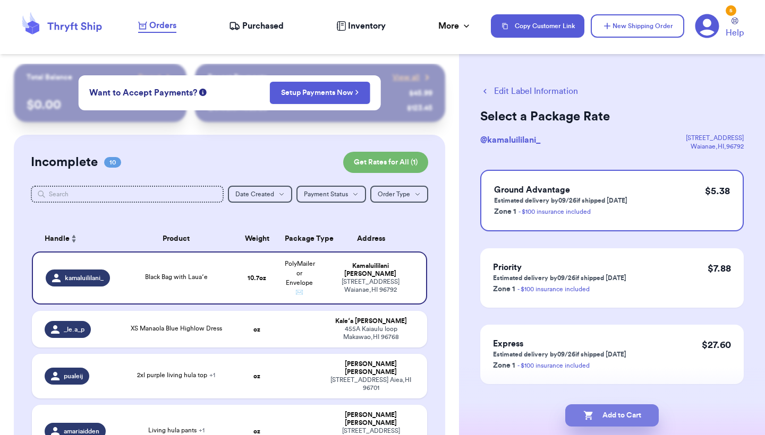
click at [589, 417] on icon "button" at bounding box center [587, 416] width 9 height 9
checkbox input "true"
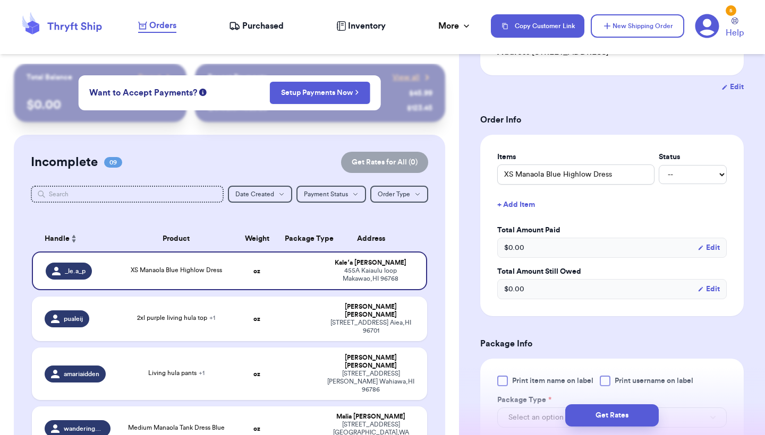
scroll to position [214, 0]
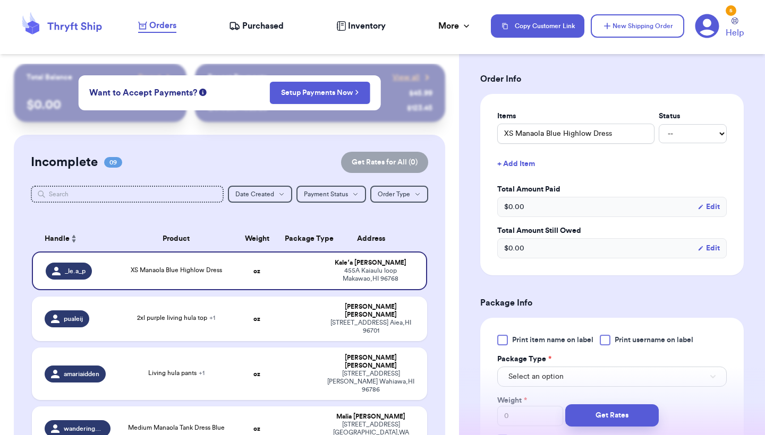
click at [500, 343] on div at bounding box center [502, 340] width 11 height 11
click at [0, 0] on input "Print item name on label" at bounding box center [0, 0] width 0 height 0
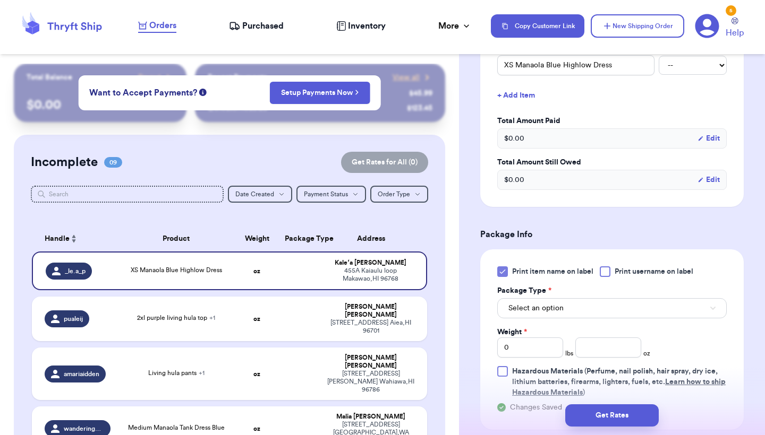
click at [540, 300] on div "Select an option" at bounding box center [611, 307] width 229 height 22
click at [538, 317] on button "Select an option" at bounding box center [611, 308] width 229 height 20
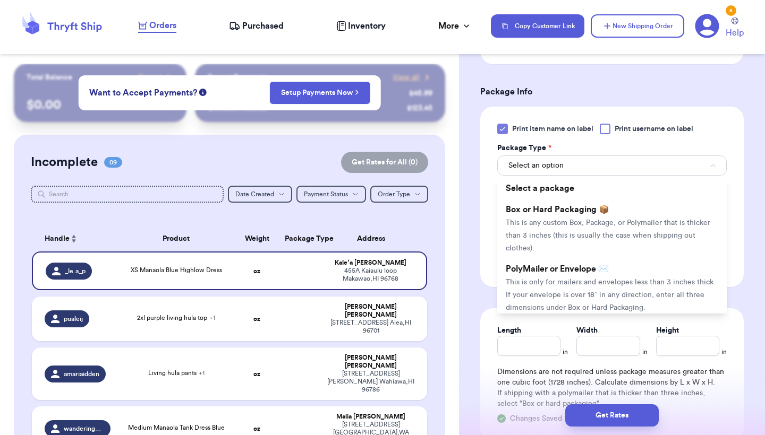
scroll to position [452, 0]
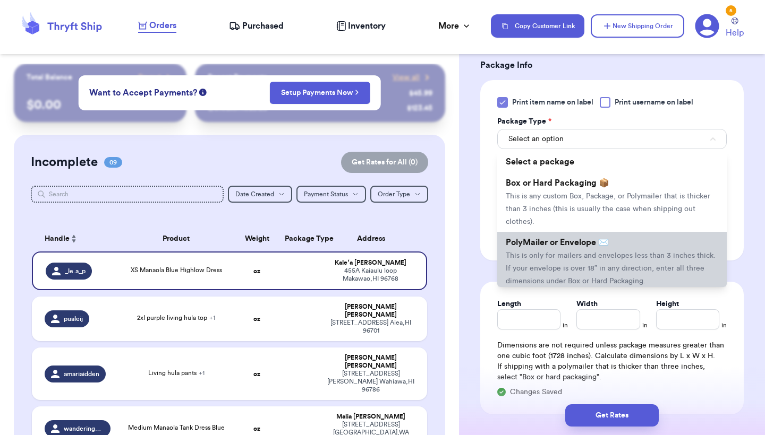
click at [552, 268] on span "This is only for mailers and envelopes less than 3 inches thick. If your envelo…" at bounding box center [611, 268] width 210 height 33
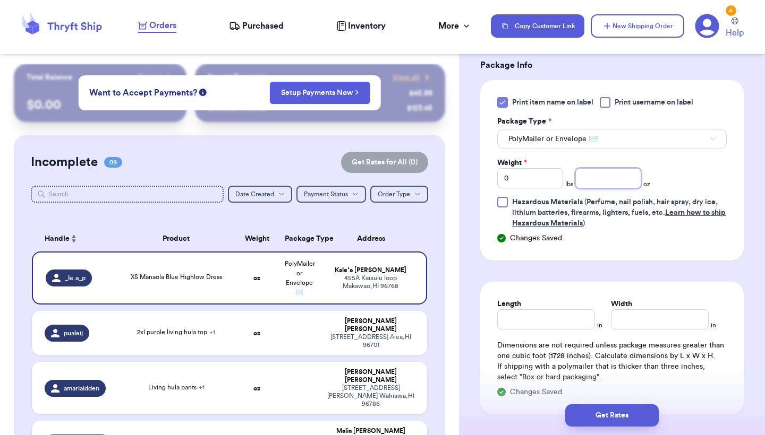
click at [617, 173] on input "number" at bounding box center [608, 178] width 66 height 20
type input "14.3"
click at [591, 417] on button "Get Rates" at bounding box center [611, 416] width 93 height 22
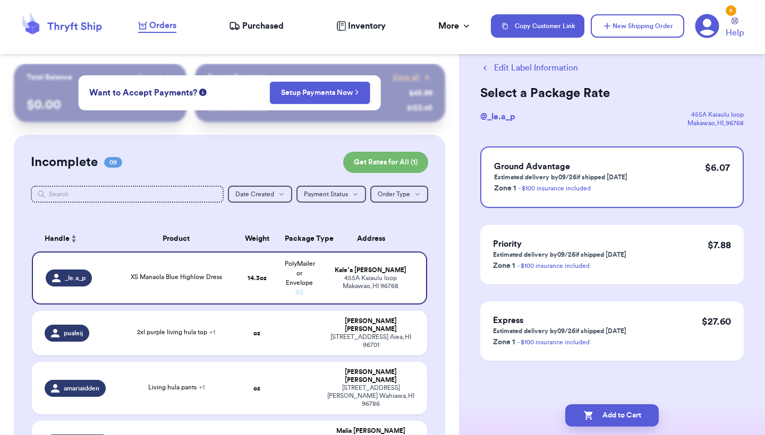
scroll to position [0, 0]
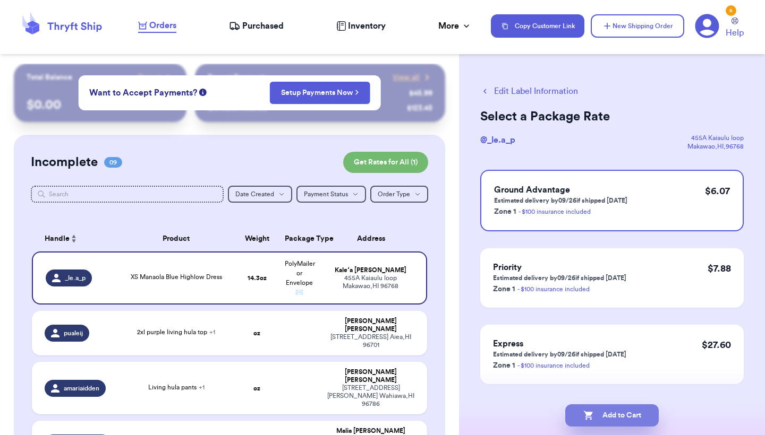
click at [591, 417] on icon "button" at bounding box center [588, 415] width 11 height 11
checkbox input "true"
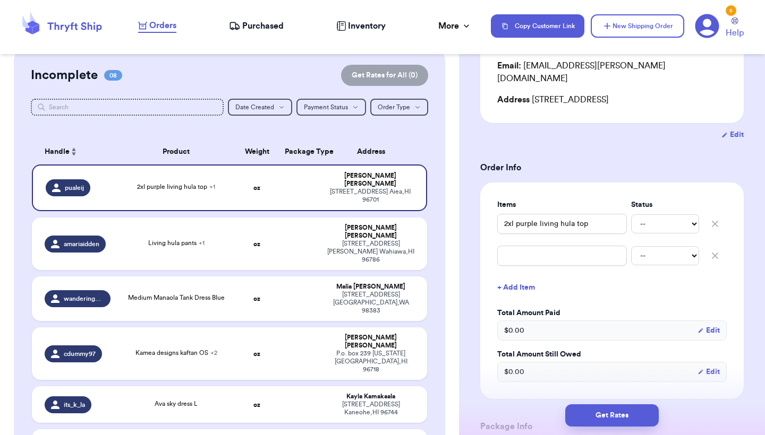
scroll to position [152, 0]
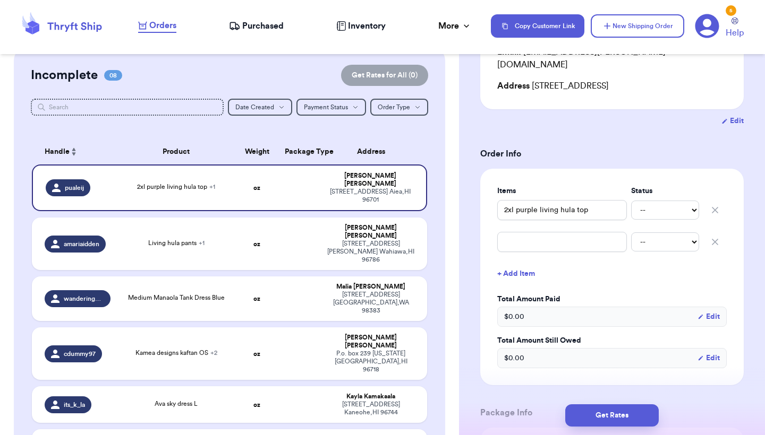
click at [714, 239] on icon "button" at bounding box center [714, 241] width 5 height 5
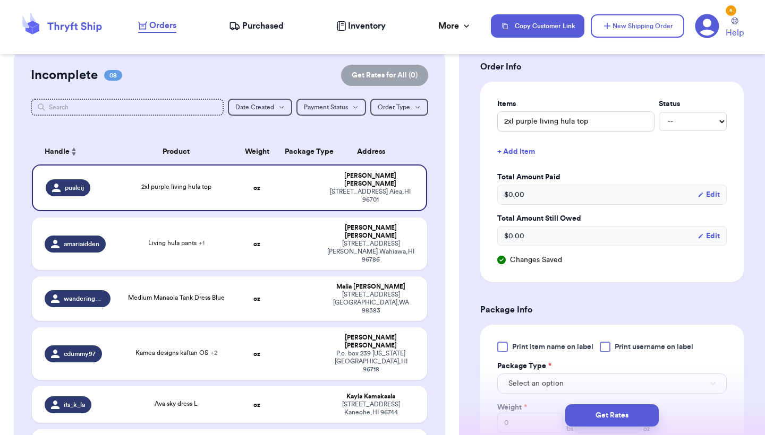
scroll to position [301, 0]
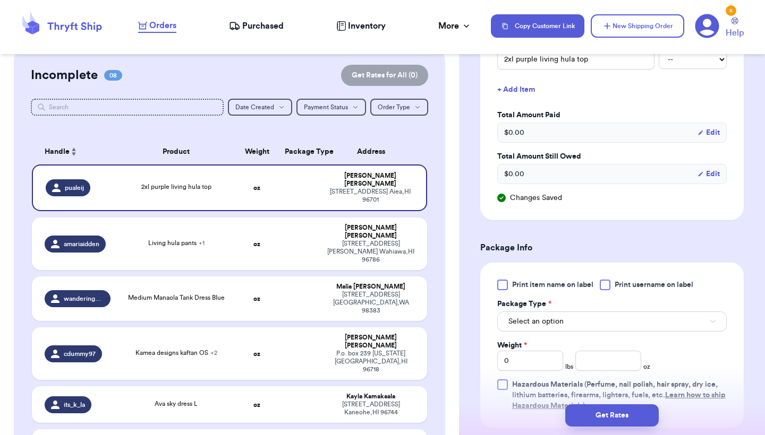
click at [509, 280] on label "Print item name on label" at bounding box center [545, 285] width 96 height 11
click at [0, 0] on input "Print item name on label" at bounding box center [0, 0] width 0 height 0
click at [542, 316] on span "Select an option" at bounding box center [535, 321] width 55 height 11
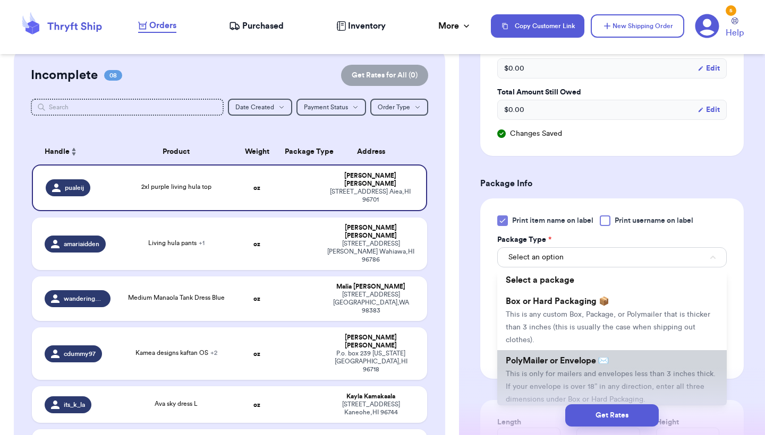
scroll to position [385, 0]
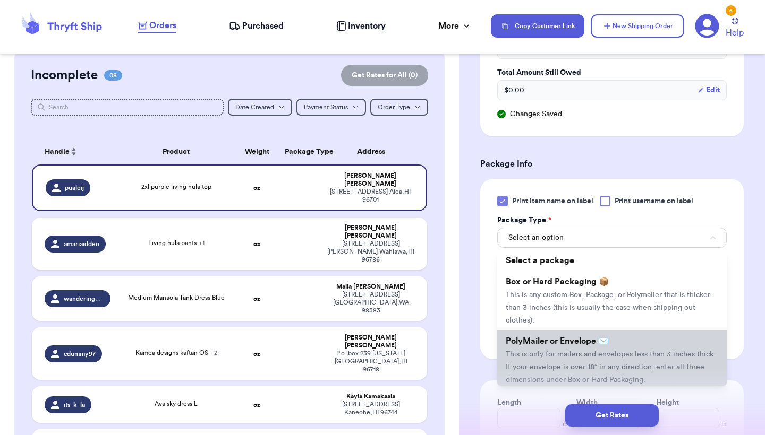
click at [540, 338] on li "PolyMailer or Envelope ✉️ This is only for mailers and envelopes less than 3 in…" at bounding box center [611, 360] width 229 height 59
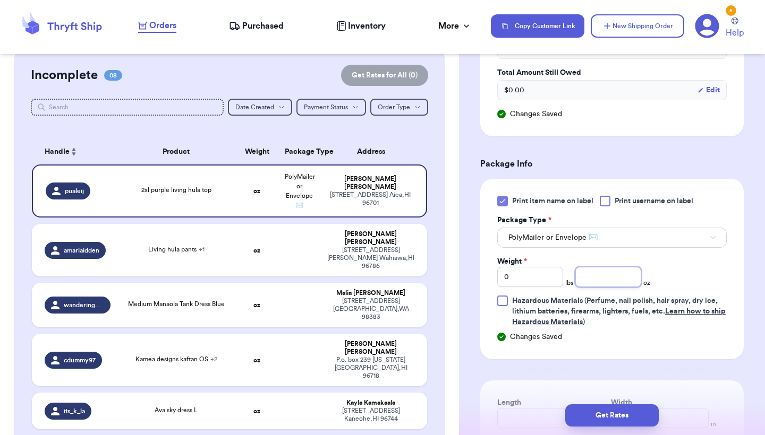
click at [585, 267] on input "number" at bounding box center [608, 277] width 66 height 20
type input "11.6"
click at [581, 416] on button "Get Rates" at bounding box center [611, 416] width 93 height 22
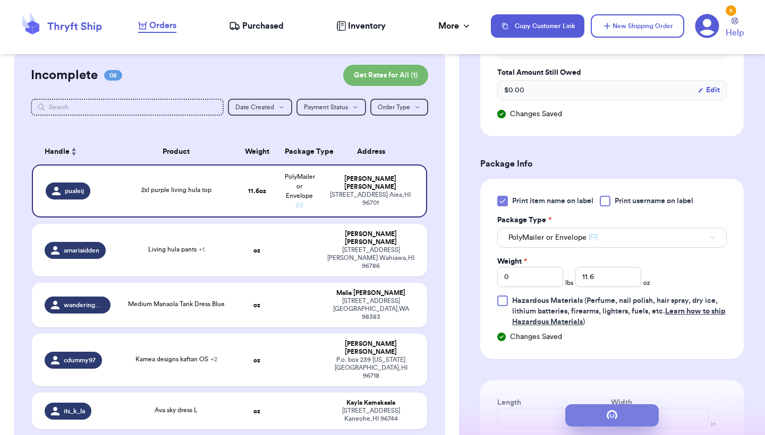
scroll to position [0, 0]
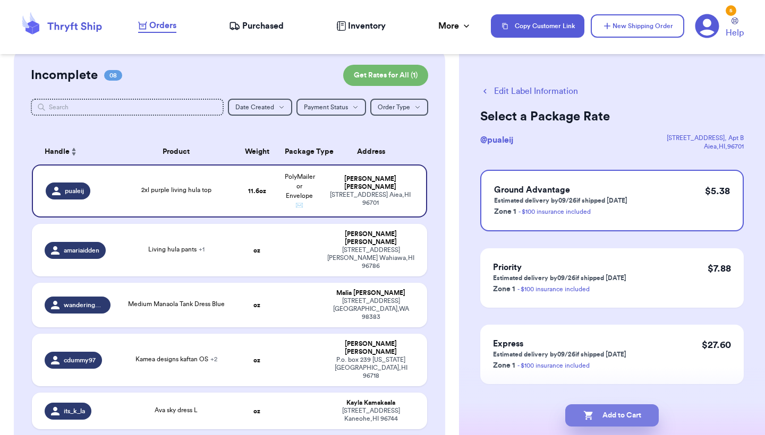
click at [581, 416] on button "Add to Cart" at bounding box center [611, 416] width 93 height 22
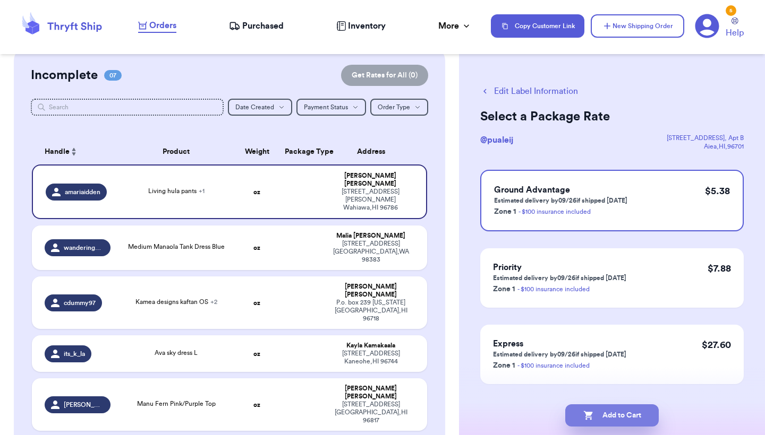
checkbox input "true"
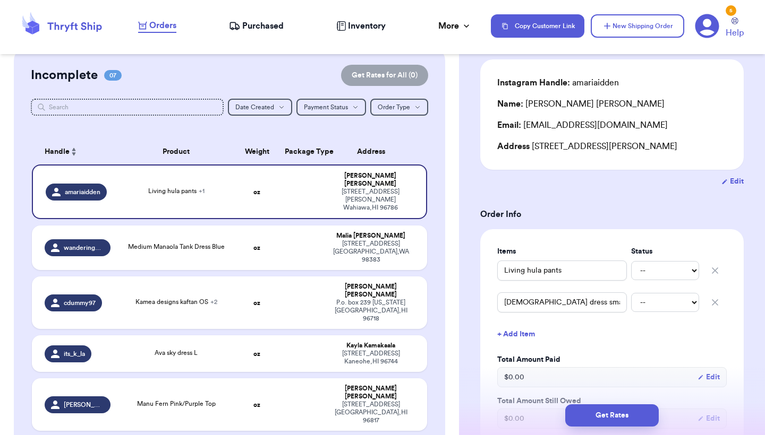
scroll to position [107, 0]
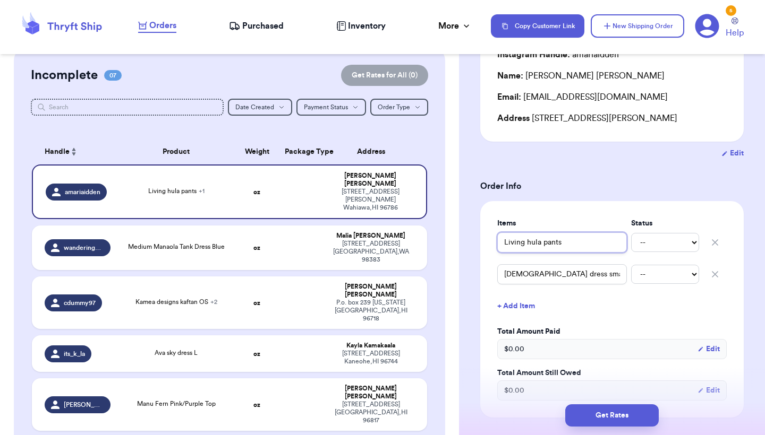
click at [504, 243] on input "Living hula pants" at bounding box center [562, 243] width 130 height 20
type input "(Living hula pants"
type input "(2Living hula pants"
type input "(2)Living hula pants"
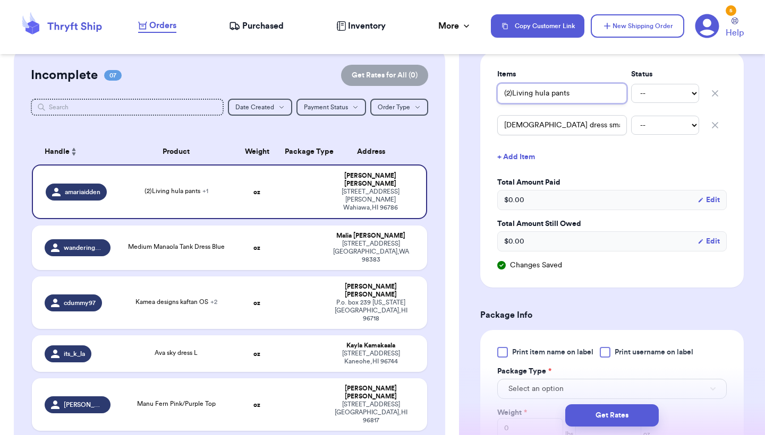
scroll to position [293, 0]
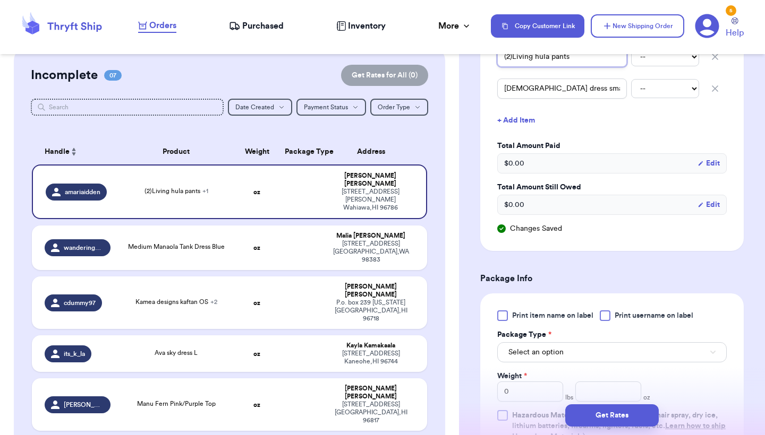
type input "(2)Living hula pants"
click at [507, 320] on div at bounding box center [502, 316] width 11 height 11
click at [0, 0] on input "Print item name on label" at bounding box center [0, 0] width 0 height 0
click at [517, 347] on button "Select an option" at bounding box center [611, 353] width 229 height 20
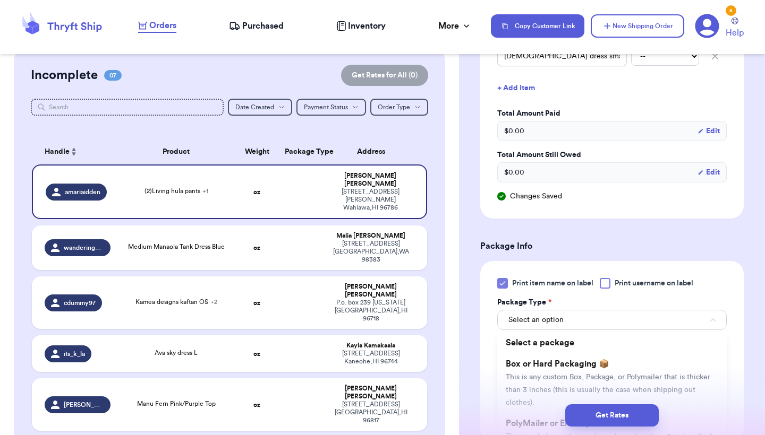
scroll to position [393, 0]
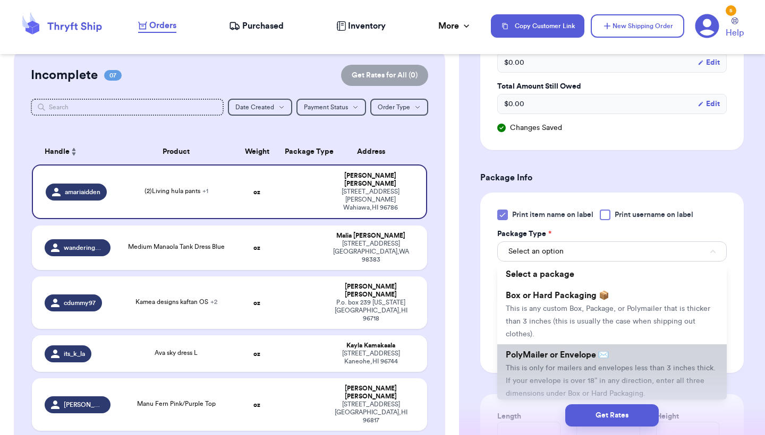
click at [520, 348] on li "PolyMailer or Envelope ✉️ This is only for mailers and envelopes less than 3 in…" at bounding box center [611, 374] width 229 height 59
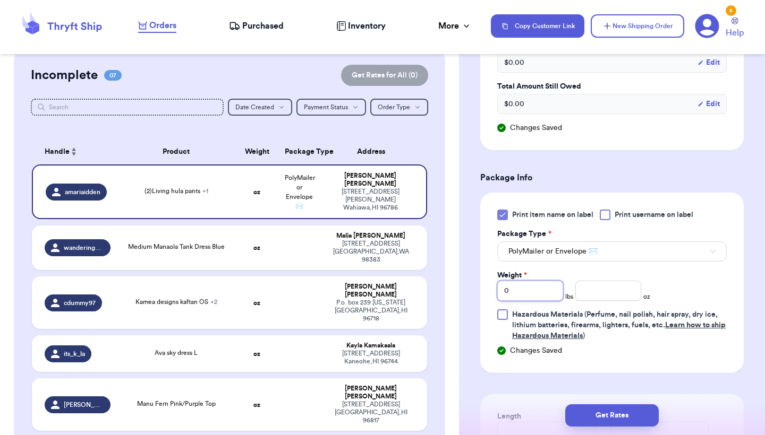
click at [523, 296] on input "0" at bounding box center [530, 291] width 66 height 20
type input "01"
click at [603, 301] on input "number" at bounding box center [608, 291] width 66 height 20
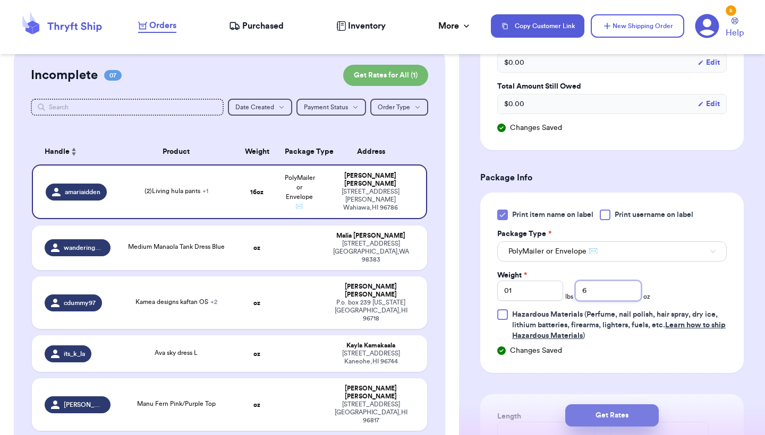
type input "6"
click at [623, 416] on button "Get Rates" at bounding box center [611, 416] width 93 height 22
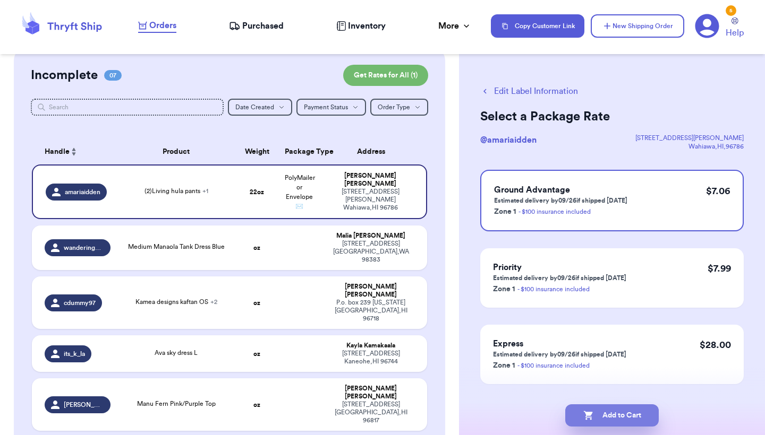
click at [623, 416] on button "Add to Cart" at bounding box center [611, 416] width 93 height 22
checkbox input "true"
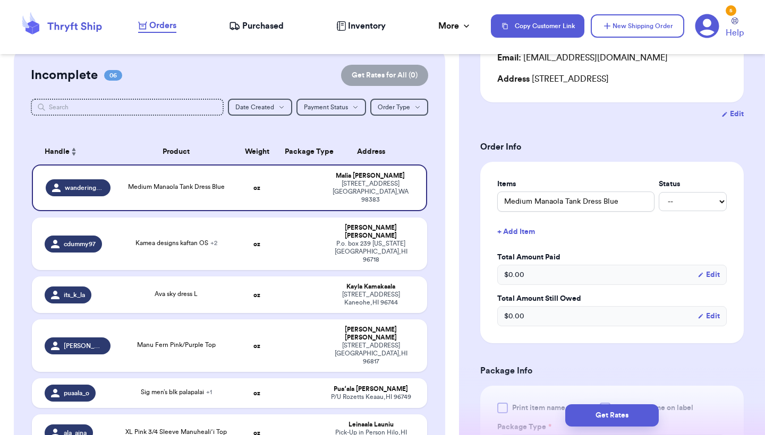
scroll to position [186, 0]
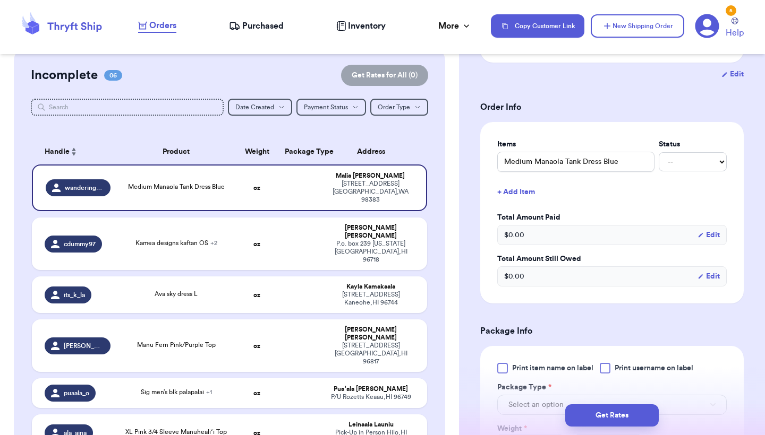
click at [503, 368] on div at bounding box center [502, 368] width 11 height 11
click at [0, 0] on input "Print item name on label" at bounding box center [0, 0] width 0 height 0
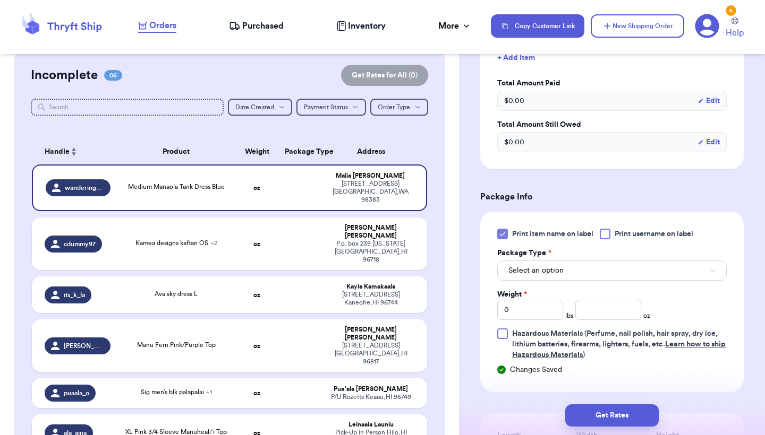
scroll to position [337, 0]
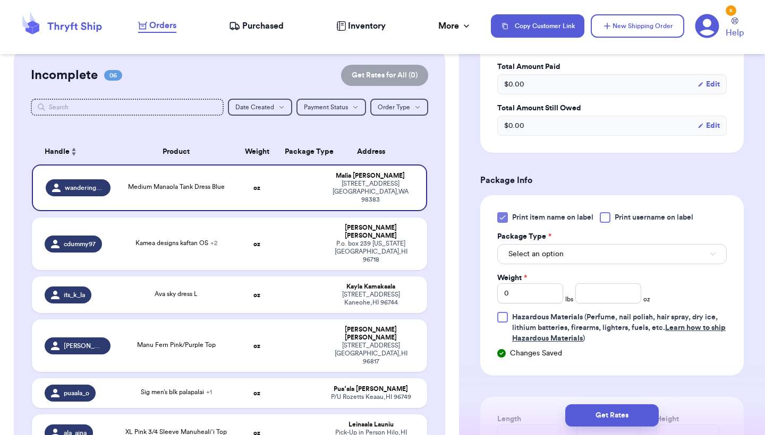
click at [575, 264] on button "Select an option" at bounding box center [611, 254] width 229 height 20
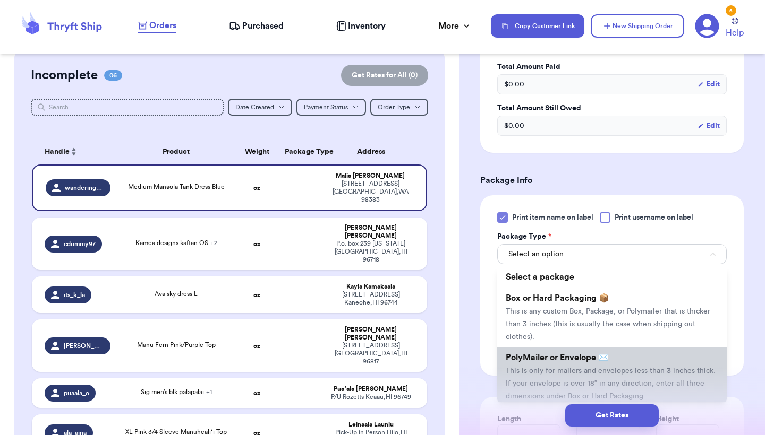
click at [550, 369] on li "PolyMailer or Envelope ✉️ This is only for mailers and envelopes less than 3 in…" at bounding box center [611, 376] width 229 height 59
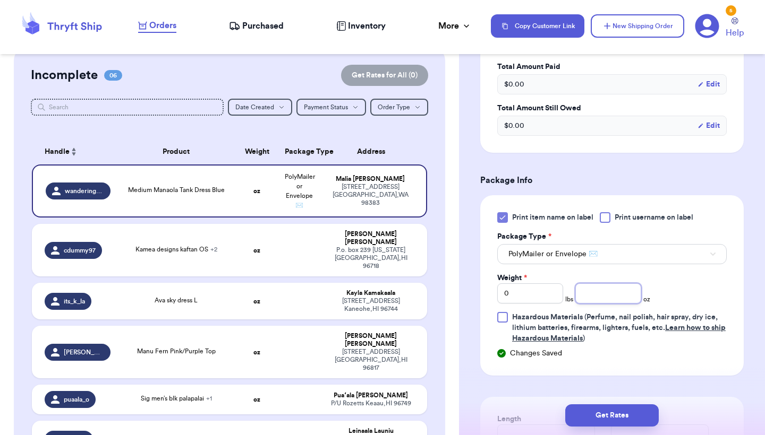
click at [624, 290] on input "number" at bounding box center [608, 294] width 66 height 20
type input "9.3"
click at [613, 414] on button "Get Rates" at bounding box center [611, 416] width 93 height 22
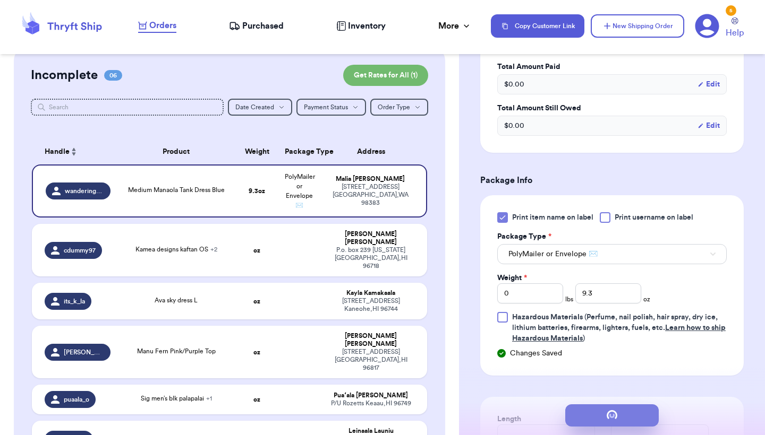
scroll to position [0, 0]
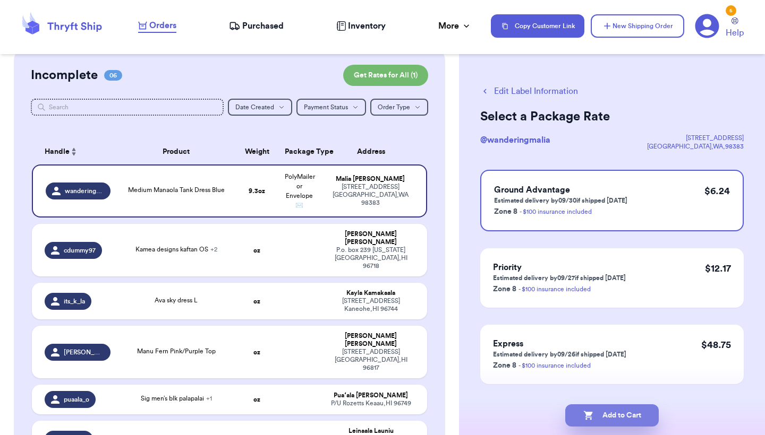
click at [643, 425] on button "Add to Cart" at bounding box center [611, 416] width 93 height 22
checkbox input "true"
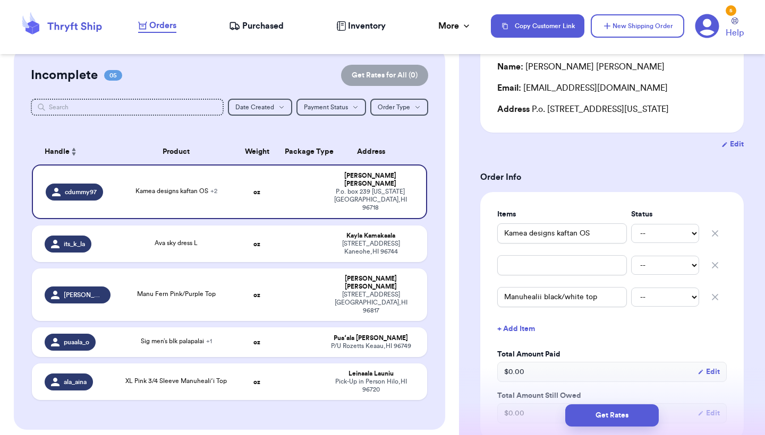
scroll to position [133, 0]
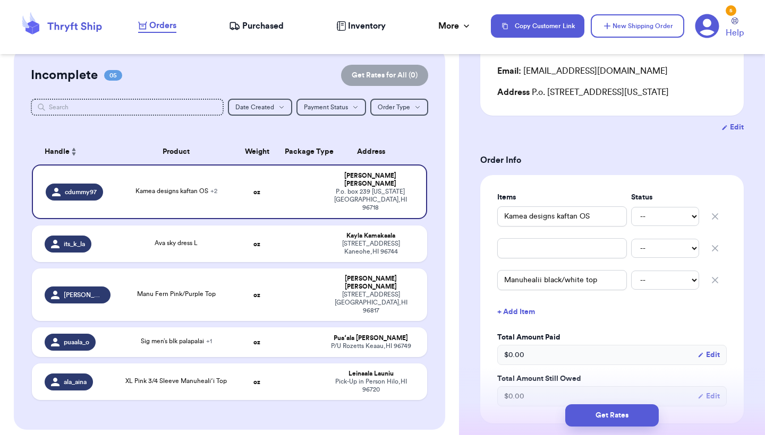
click at [716, 251] on icon "button" at bounding box center [714, 248] width 11 height 11
type input "Manuhealii black/white top"
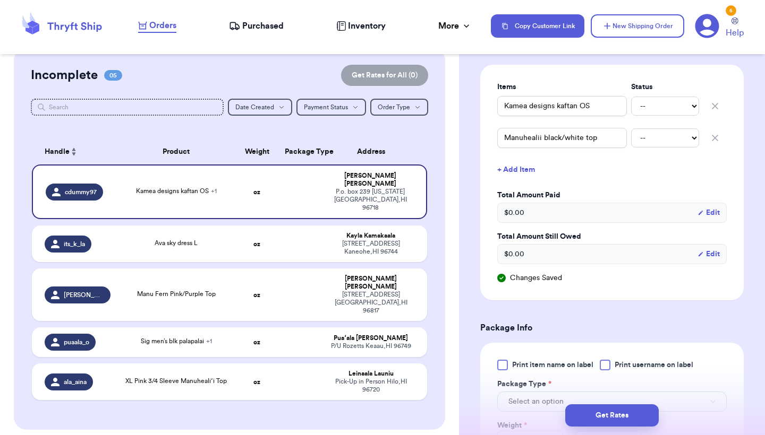
scroll to position [288, 0]
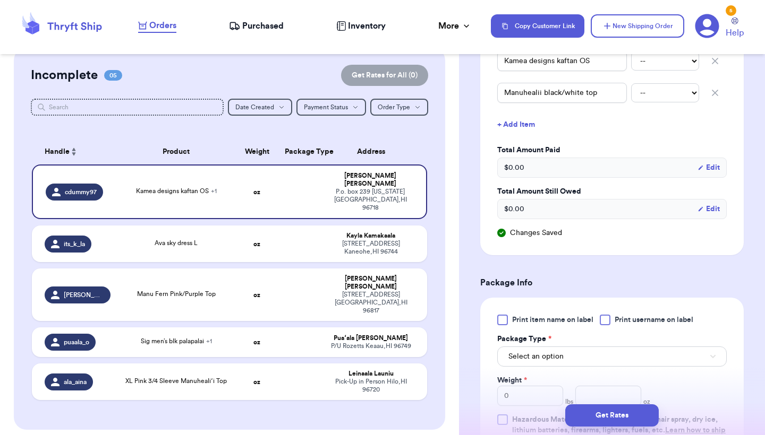
click at [508, 318] on label "Print item name on label" at bounding box center [545, 320] width 96 height 11
click at [0, 0] on input "Print item name on label" at bounding box center [0, 0] width 0 height 0
click at [548, 354] on span "Select an option" at bounding box center [535, 357] width 55 height 11
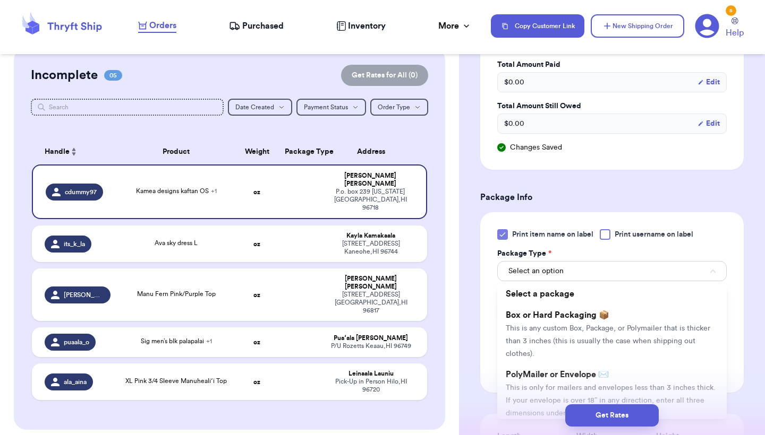
scroll to position [376, 0]
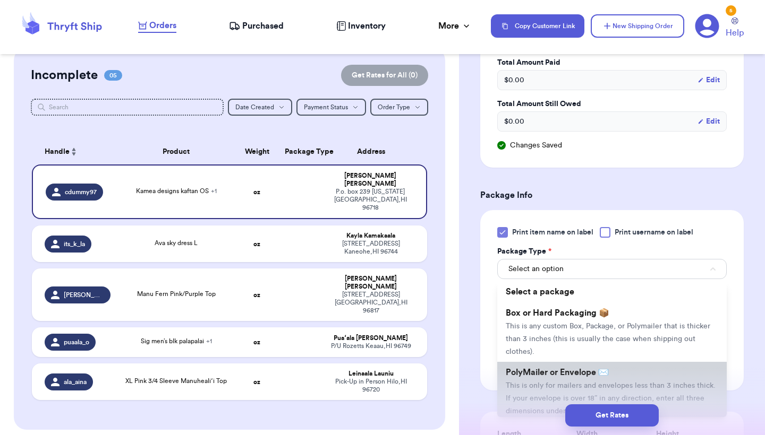
click at [543, 366] on li "PolyMailer or Envelope ✉️ This is only for mailers and envelopes less than 3 in…" at bounding box center [611, 391] width 229 height 59
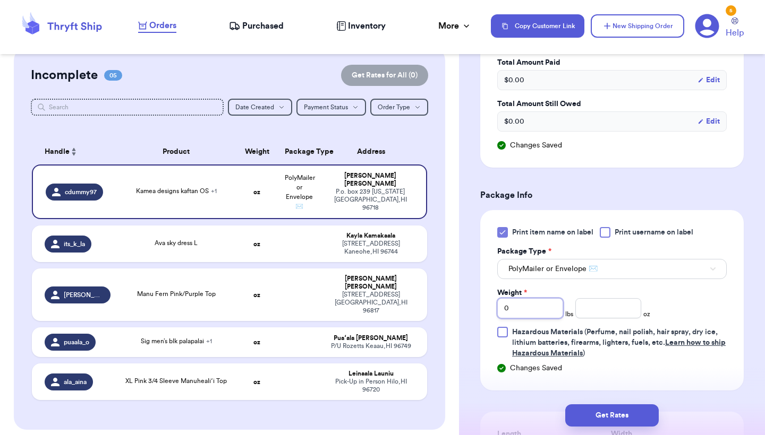
click at [523, 306] on input "0" at bounding box center [530, 308] width 66 height 20
type input "01"
click at [627, 317] on input "number" at bounding box center [608, 308] width 66 height 20
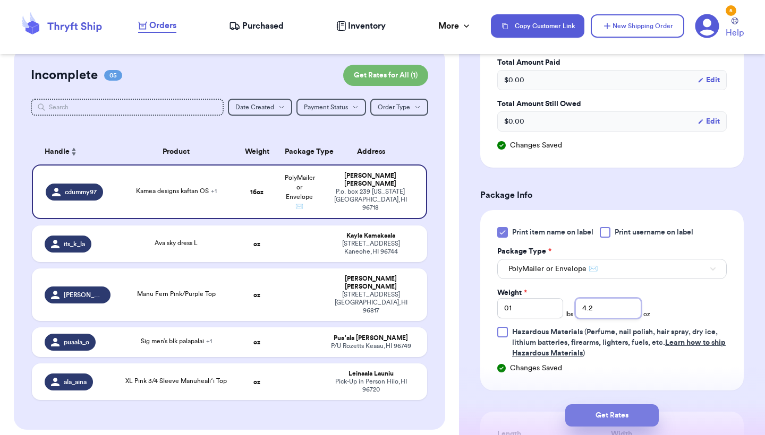
type input "4.2"
click at [603, 416] on button "Get Rates" at bounding box center [611, 416] width 93 height 22
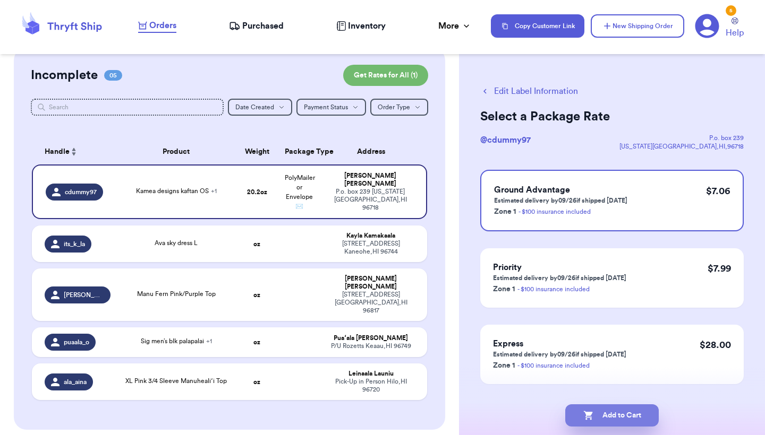
click at [603, 416] on button "Add to Cart" at bounding box center [611, 416] width 93 height 22
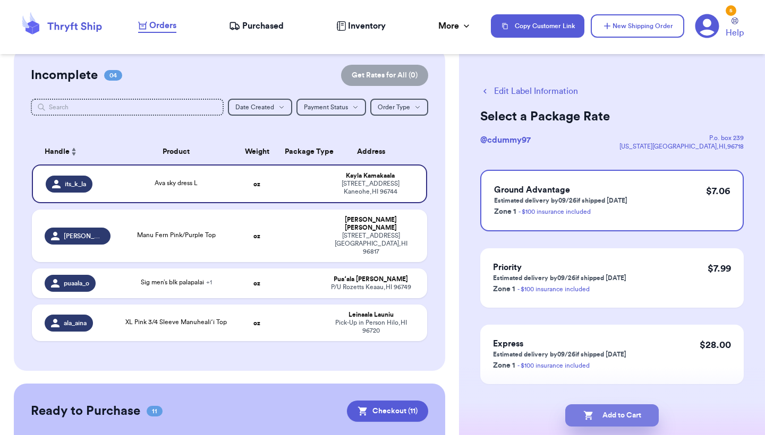
checkbox input "true"
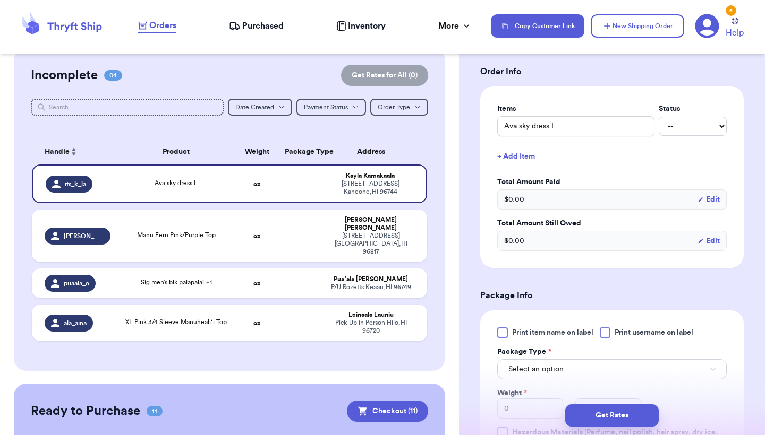
scroll to position [237, 0]
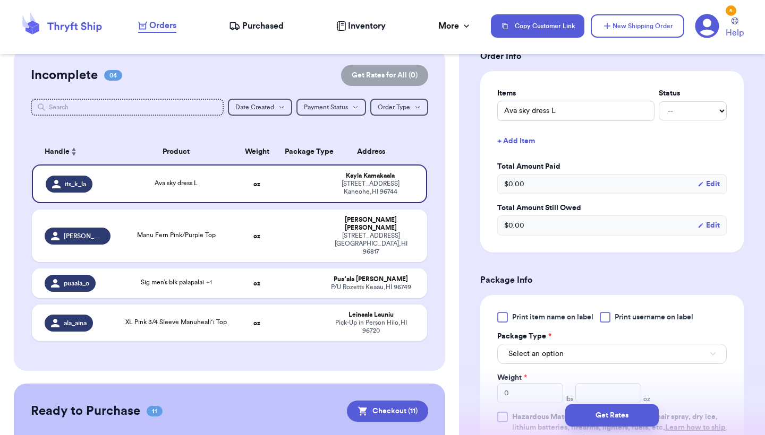
click at [495, 323] on div "Print item name on label Print username on label Package Type * Select an optio…" at bounding box center [611, 378] width 263 height 166
click at [502, 323] on div at bounding box center [502, 317] width 11 height 11
click at [0, 0] on input "Print item name on label" at bounding box center [0, 0] width 0 height 0
click at [526, 353] on span "Select an option" at bounding box center [535, 354] width 55 height 11
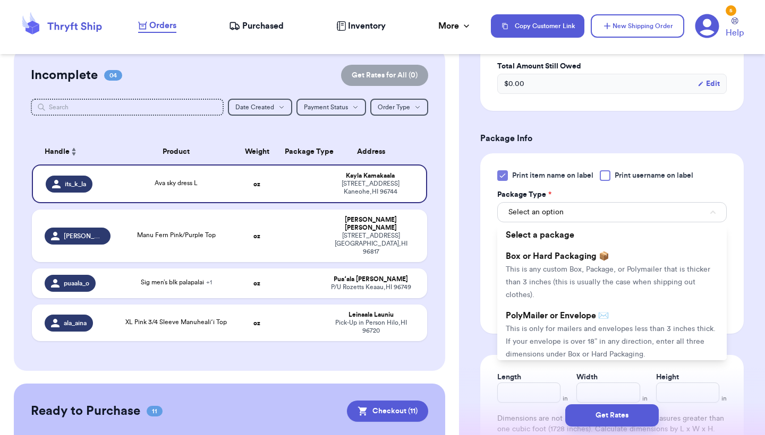
scroll to position [420, 0]
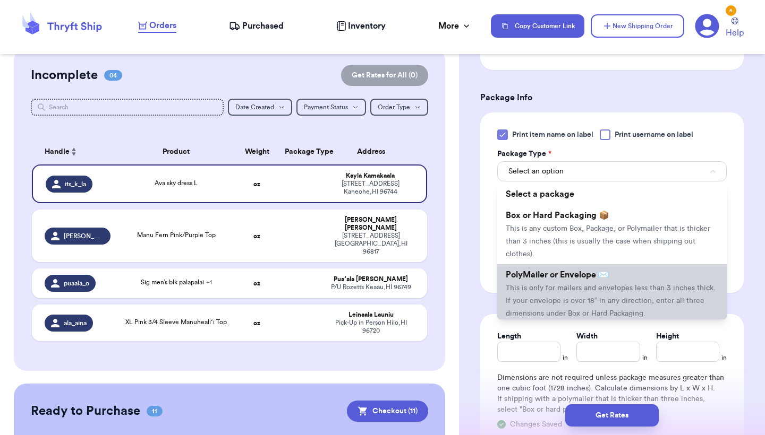
click at [543, 301] on span "This is only for mailers and envelopes less than 3 inches thick. If your envelo…" at bounding box center [611, 301] width 210 height 33
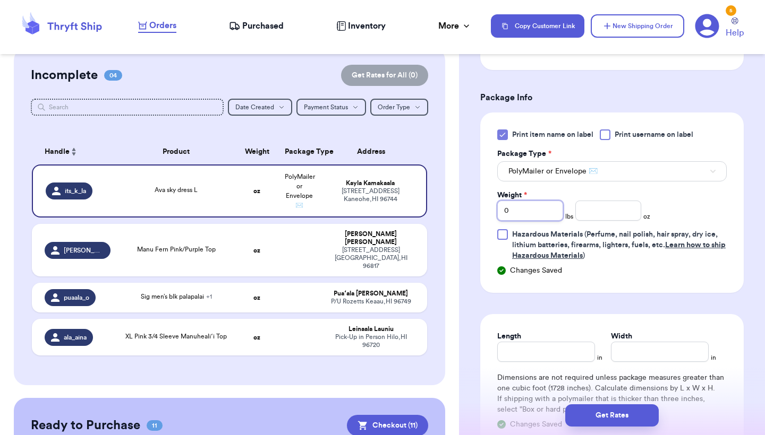
click at [529, 216] on input "0" at bounding box center [530, 211] width 66 height 20
type input "01"
click at [611, 216] on input "number" at bounding box center [608, 211] width 66 height 20
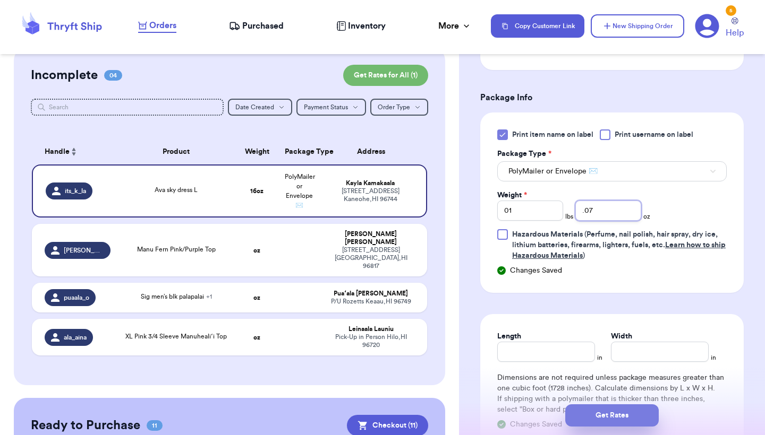
type input ".07"
click at [607, 410] on button "Get Rates" at bounding box center [611, 416] width 93 height 22
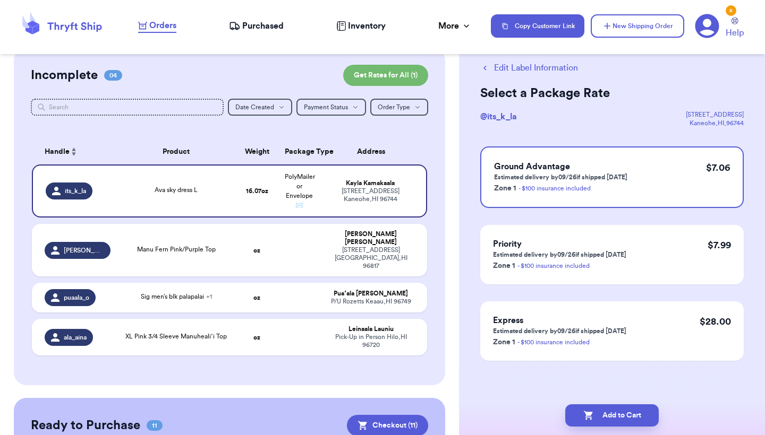
scroll to position [0, 0]
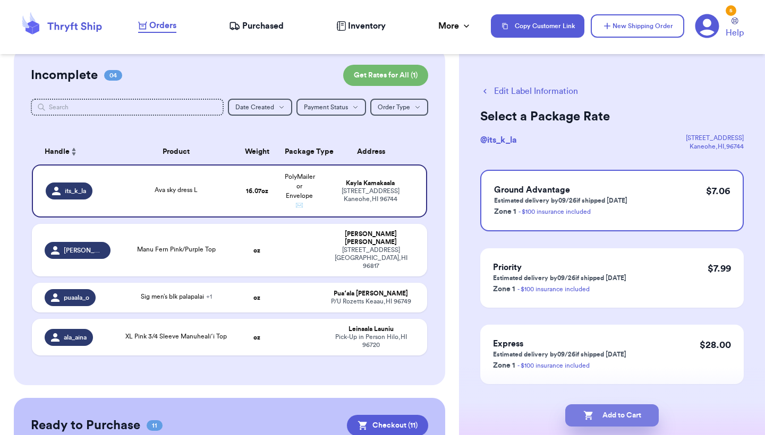
click at [607, 410] on button "Add to Cart" at bounding box center [611, 416] width 93 height 22
checkbox input "true"
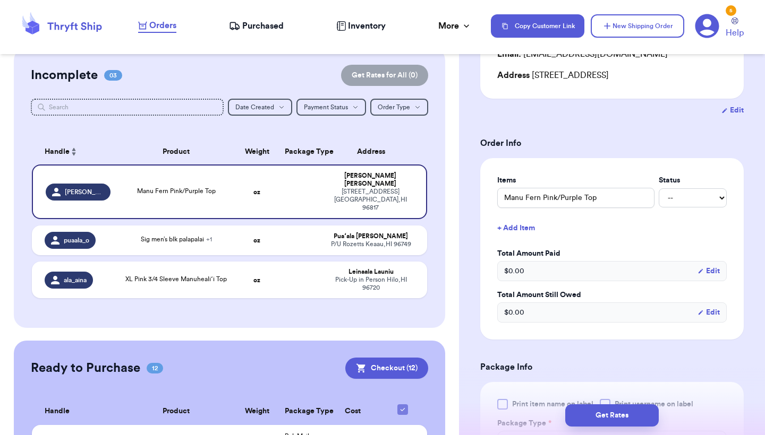
scroll to position [240, 0]
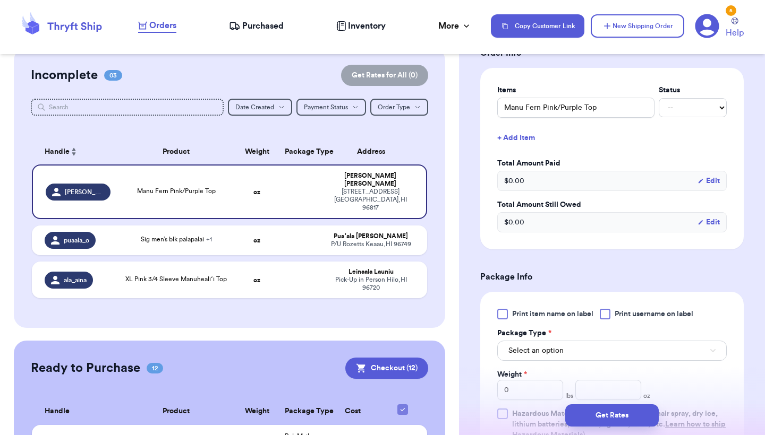
click at [506, 311] on div at bounding box center [502, 314] width 11 height 11
click at [0, 0] on input "Print item name on label" at bounding box center [0, 0] width 0 height 0
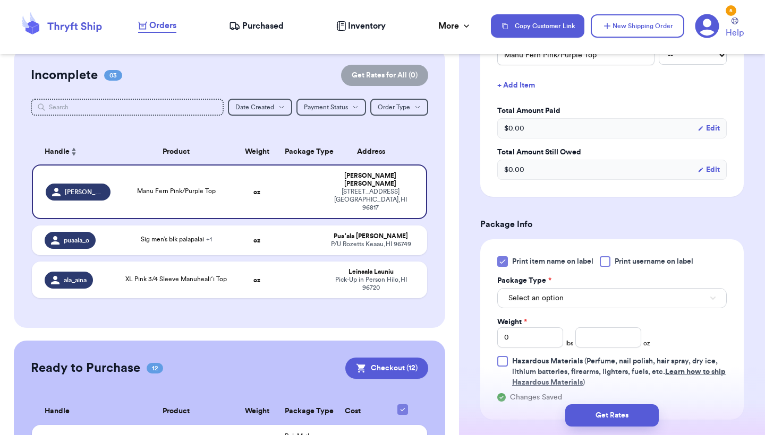
scroll to position [304, 0]
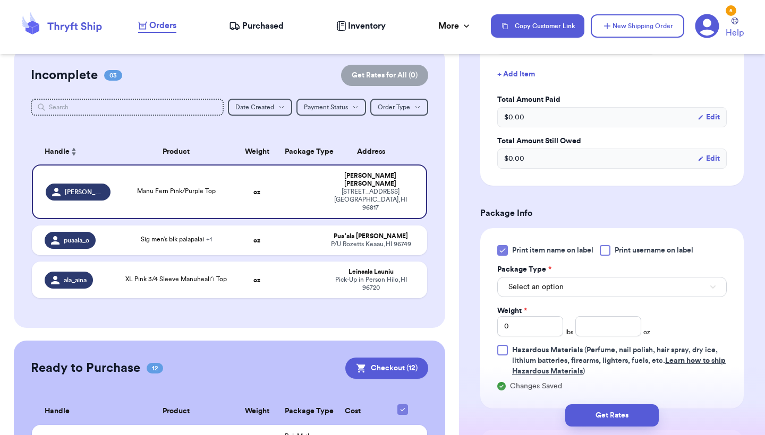
click at [570, 287] on button "Select an option" at bounding box center [611, 287] width 229 height 20
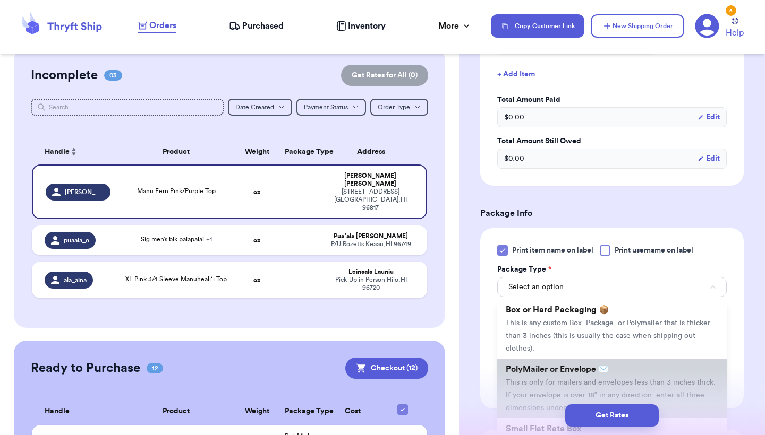
scroll to position [22, 0]
click at [538, 392] on li "PolyMailer or Envelope ✉️ This is only for mailers and envelopes less than 3 in…" at bounding box center [611, 387] width 229 height 59
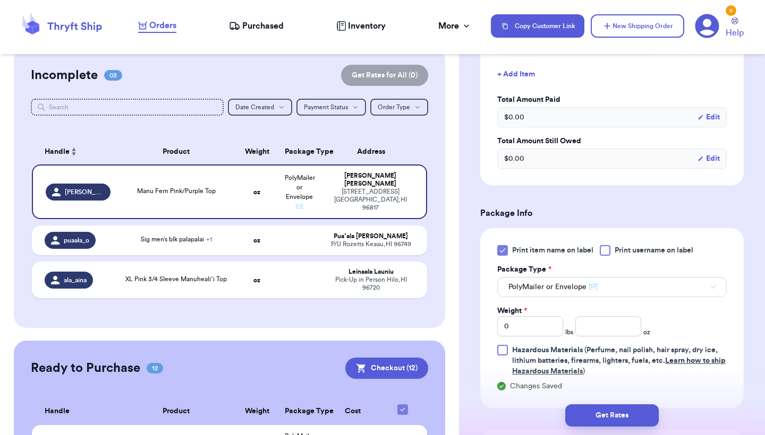
click at [599, 341] on div "Print item name on label Print username on label Package Type * PolyMailer or E…" at bounding box center [611, 311] width 229 height 132
click at [598, 332] on input "number" at bounding box center [608, 326] width 66 height 20
type input "8"
click at [605, 423] on button "Get Rates" at bounding box center [611, 416] width 93 height 22
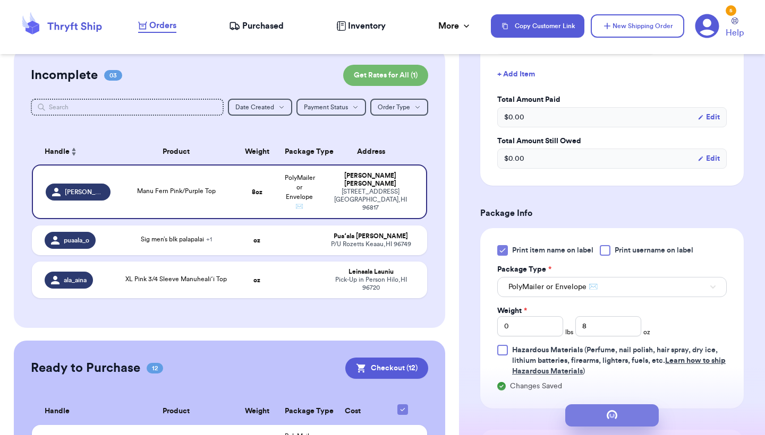
scroll to position [0, 0]
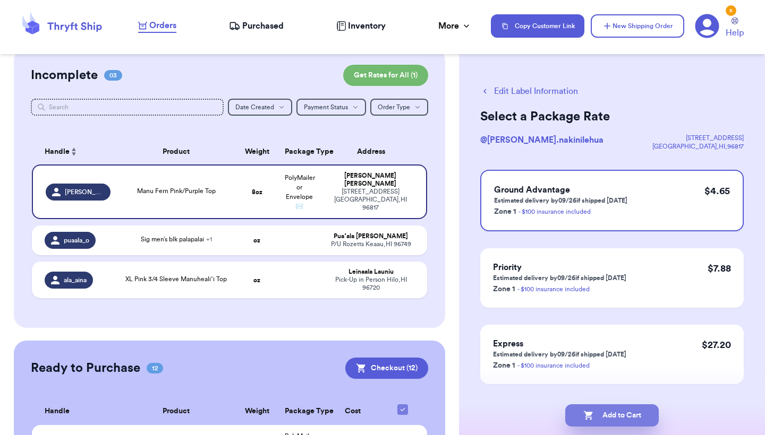
click at [605, 423] on button "Add to Cart" at bounding box center [611, 416] width 93 height 22
checkbox input "true"
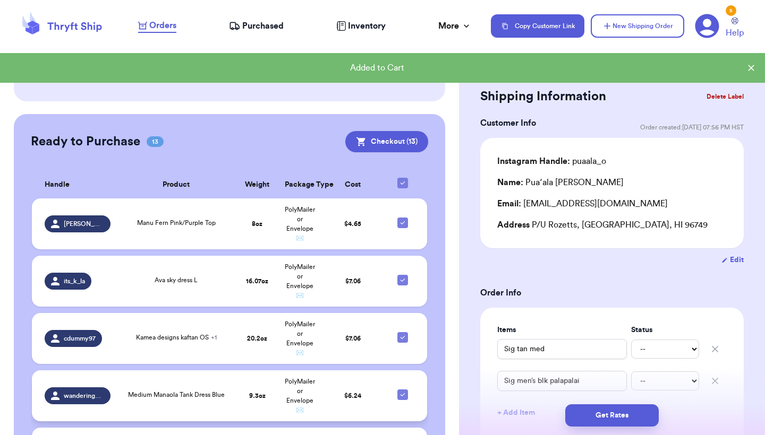
scroll to position [114, 0]
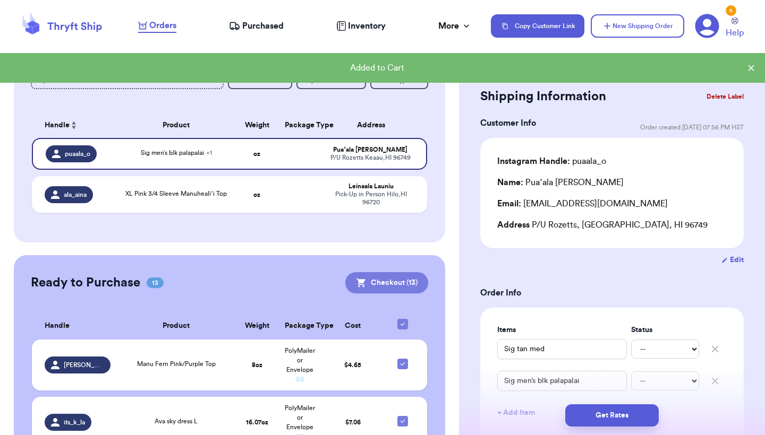
click at [387, 288] on button "Checkout ( 13 )" at bounding box center [386, 282] width 83 height 21
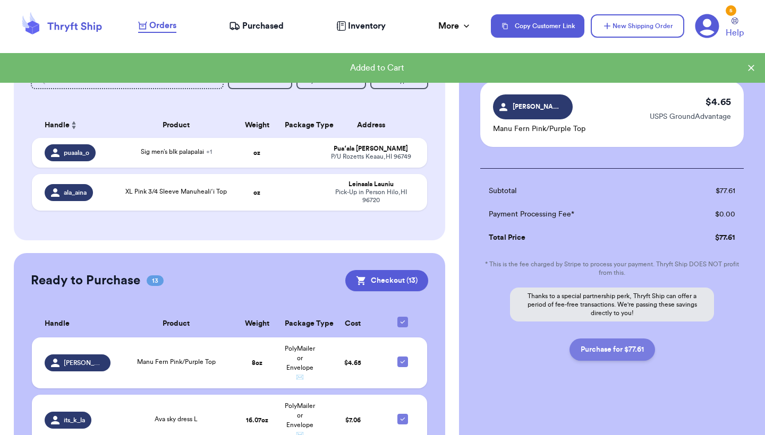
scroll to position [936, 0]
click at [615, 354] on button "Purchase for $77.61" at bounding box center [611, 350] width 85 height 22
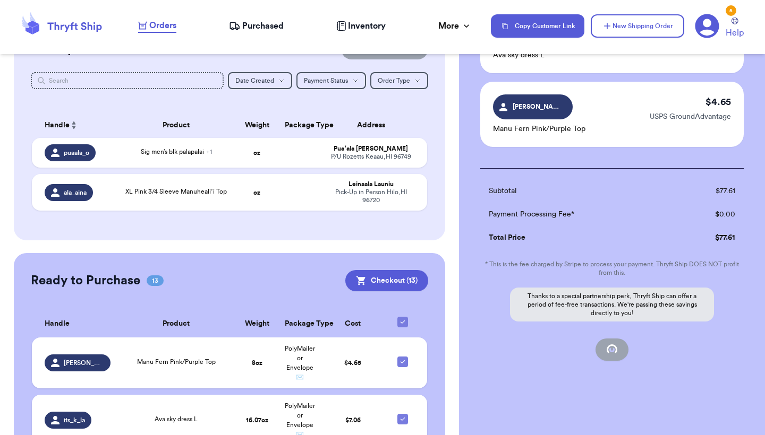
checkbox input "false"
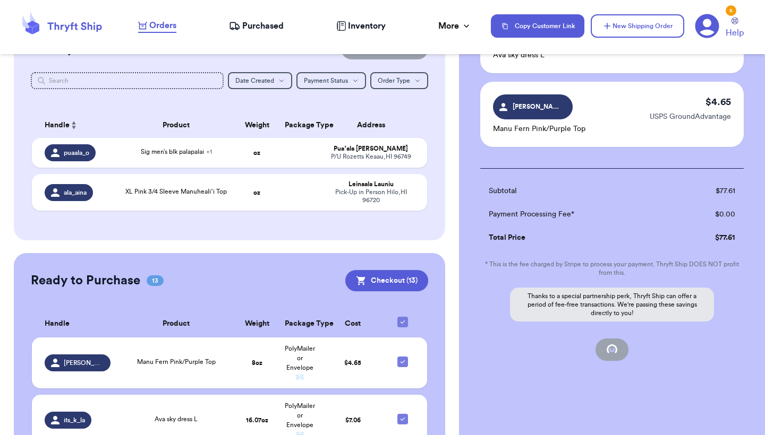
checkbox input "false"
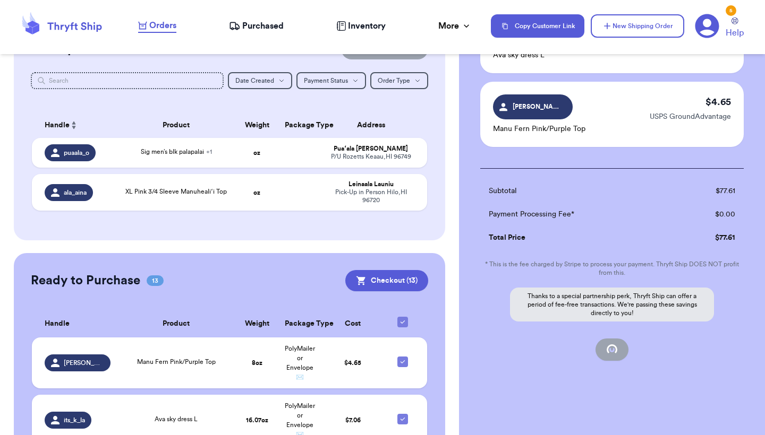
checkbox input "false"
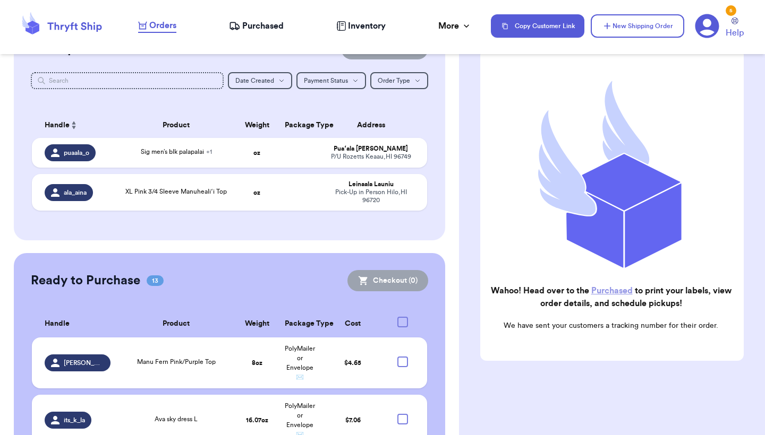
checkbox input "true"
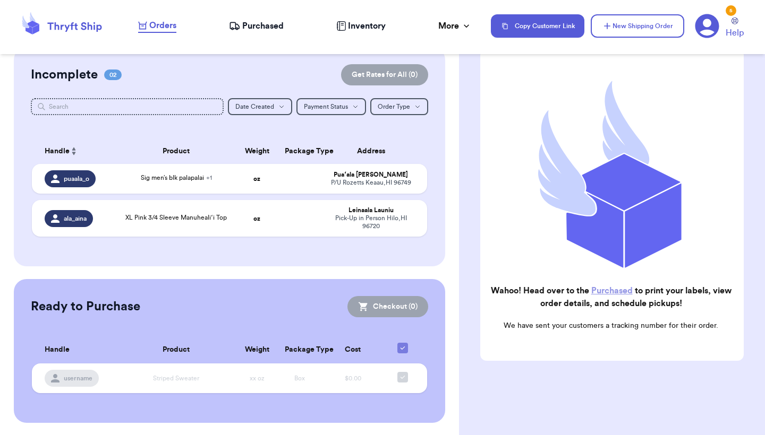
click at [241, 25] on div "Purchased" at bounding box center [256, 26] width 55 height 13
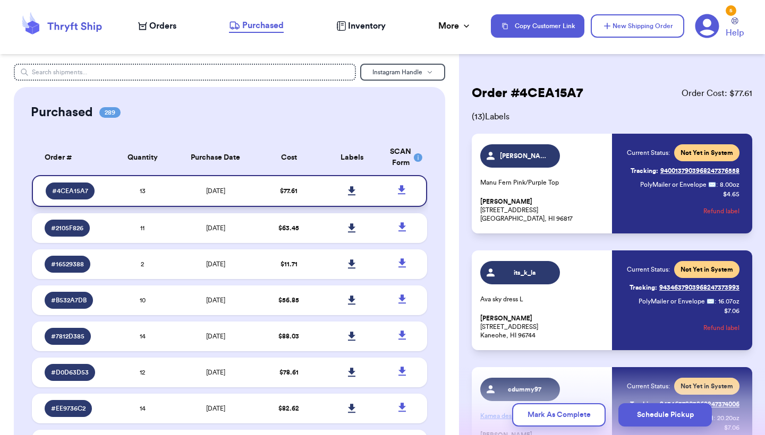
click at [351, 202] on link at bounding box center [351, 190] width 23 height 23
click at [349, 233] on icon at bounding box center [352, 229] width 8 height 10
